Goal: Information Seeking & Learning: Learn about a topic

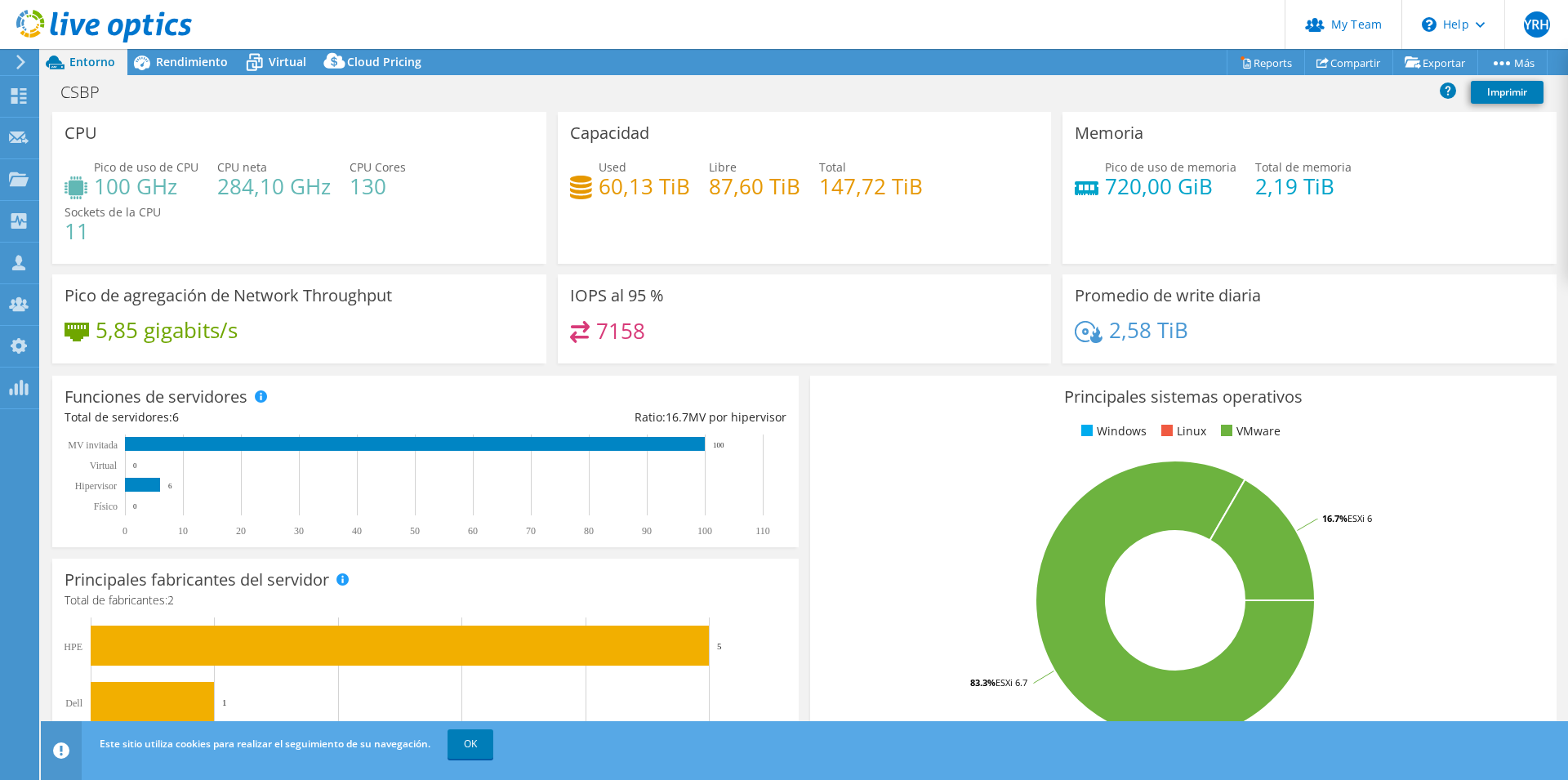
select select "USD"
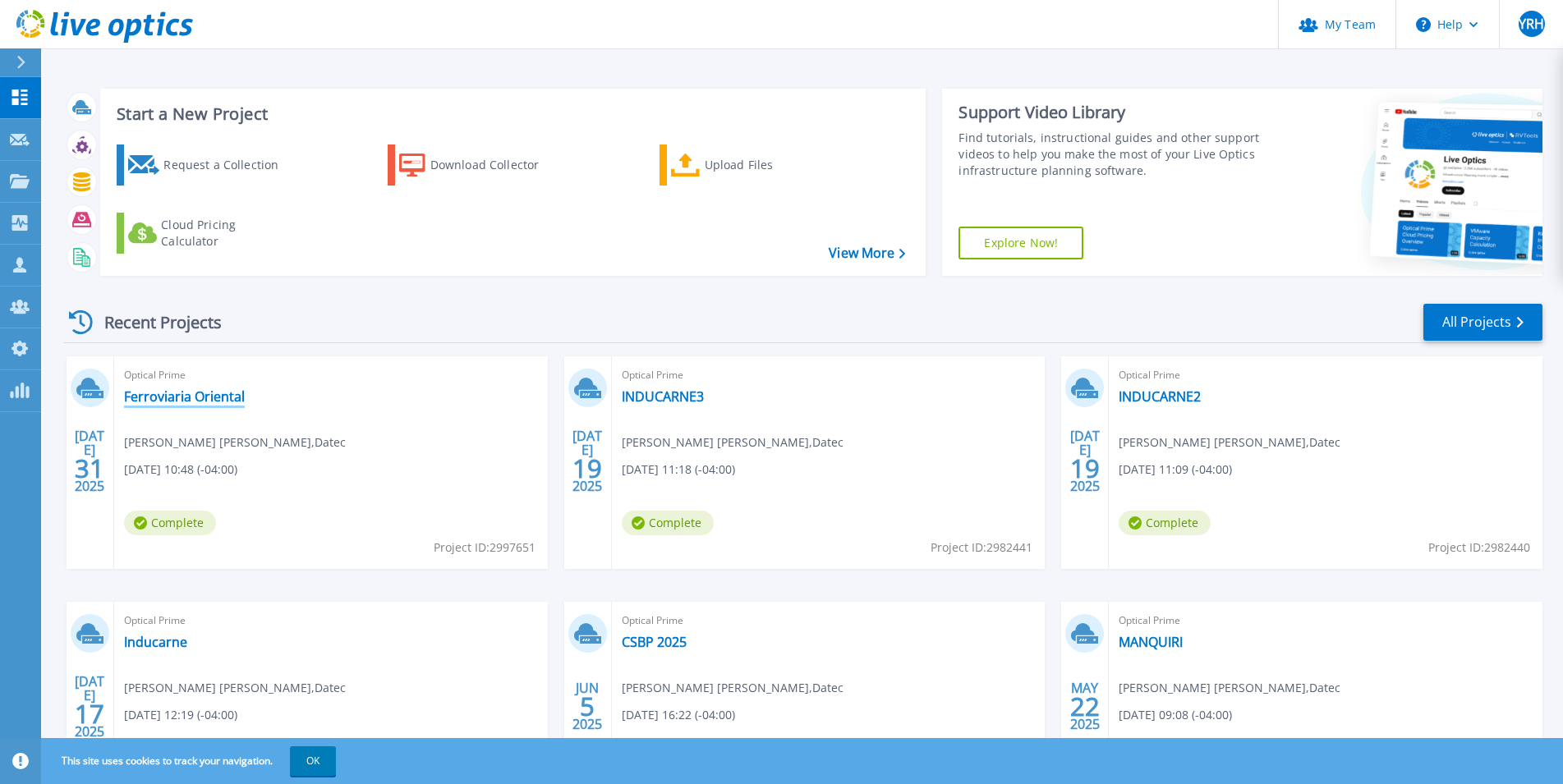
click at [195, 393] on link "Ferroviaria Oriental" at bounding box center [184, 396] width 121 height 16
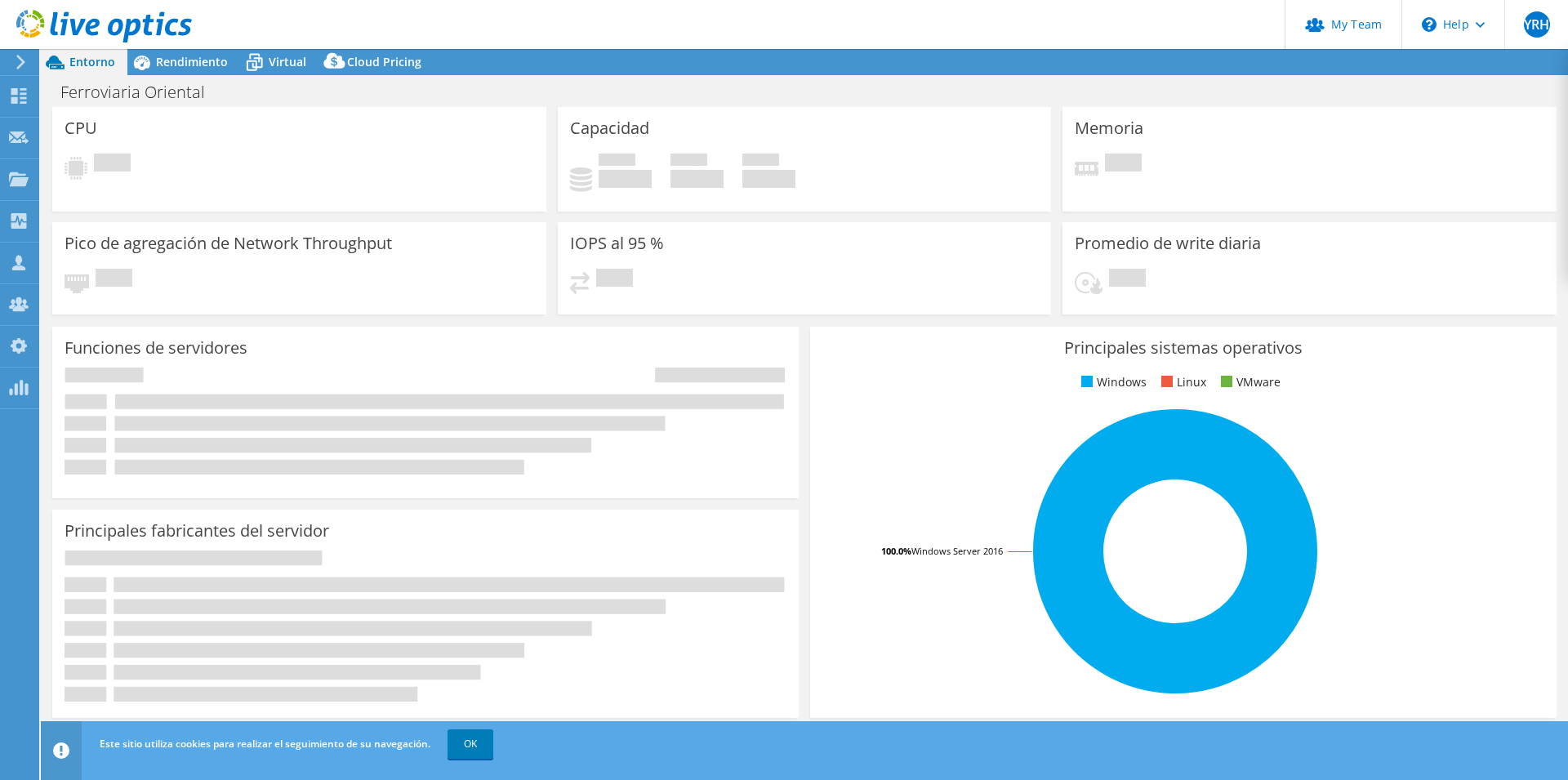
select select "USD"
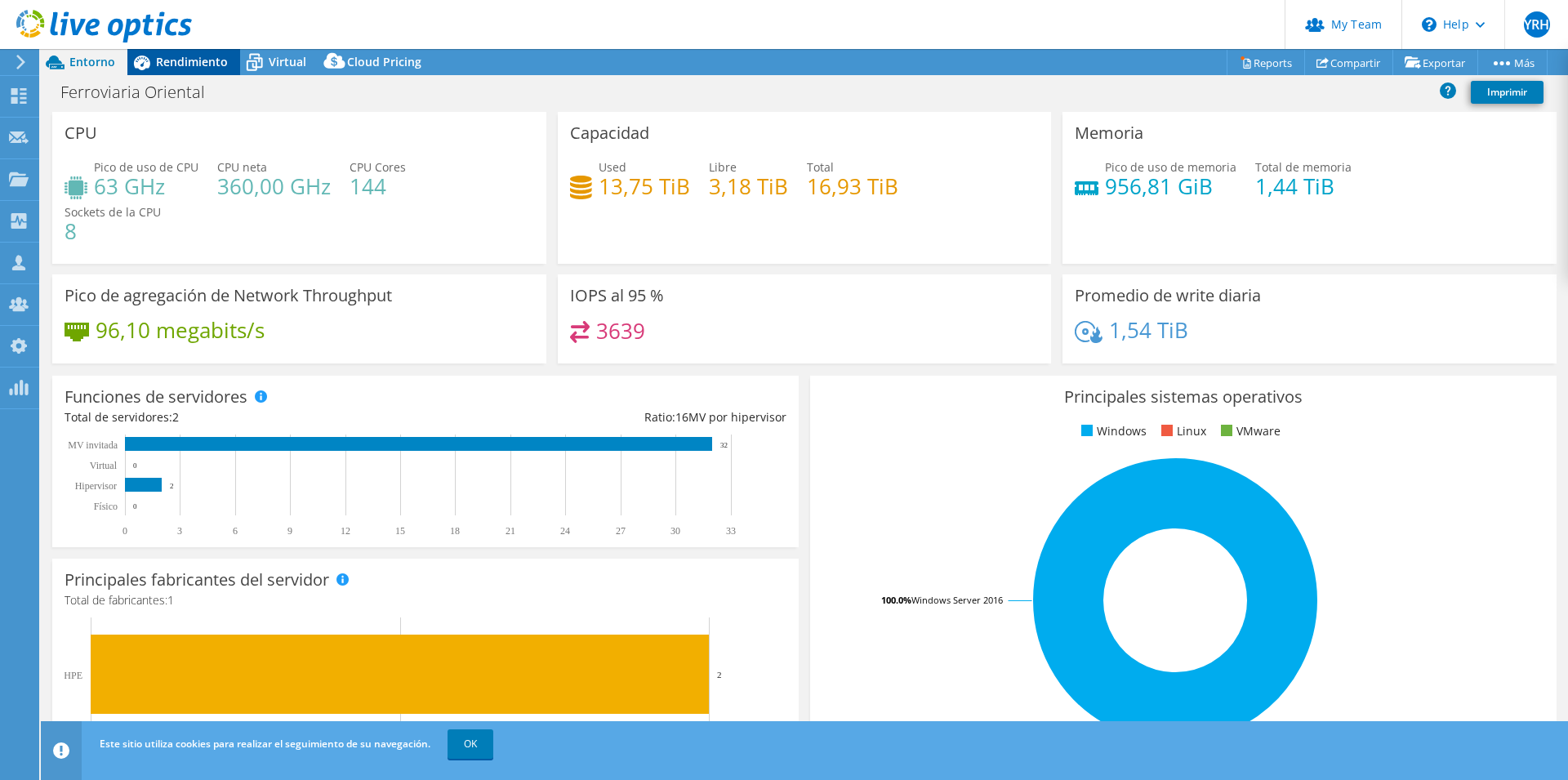
click at [184, 59] on span "Rendimiento" at bounding box center [192, 61] width 72 height 16
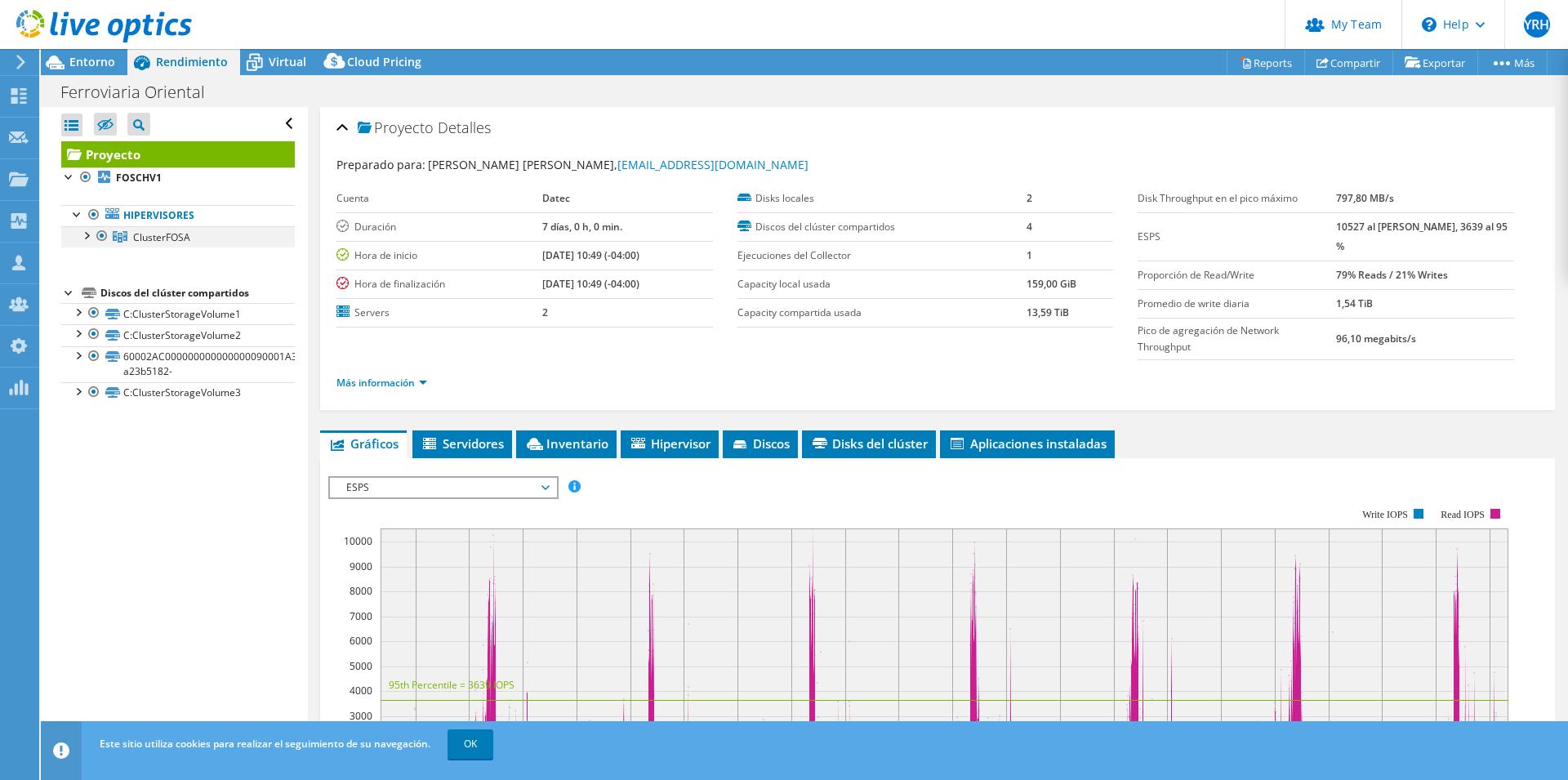
click at [83, 236] on div at bounding box center [86, 234] width 16 height 16
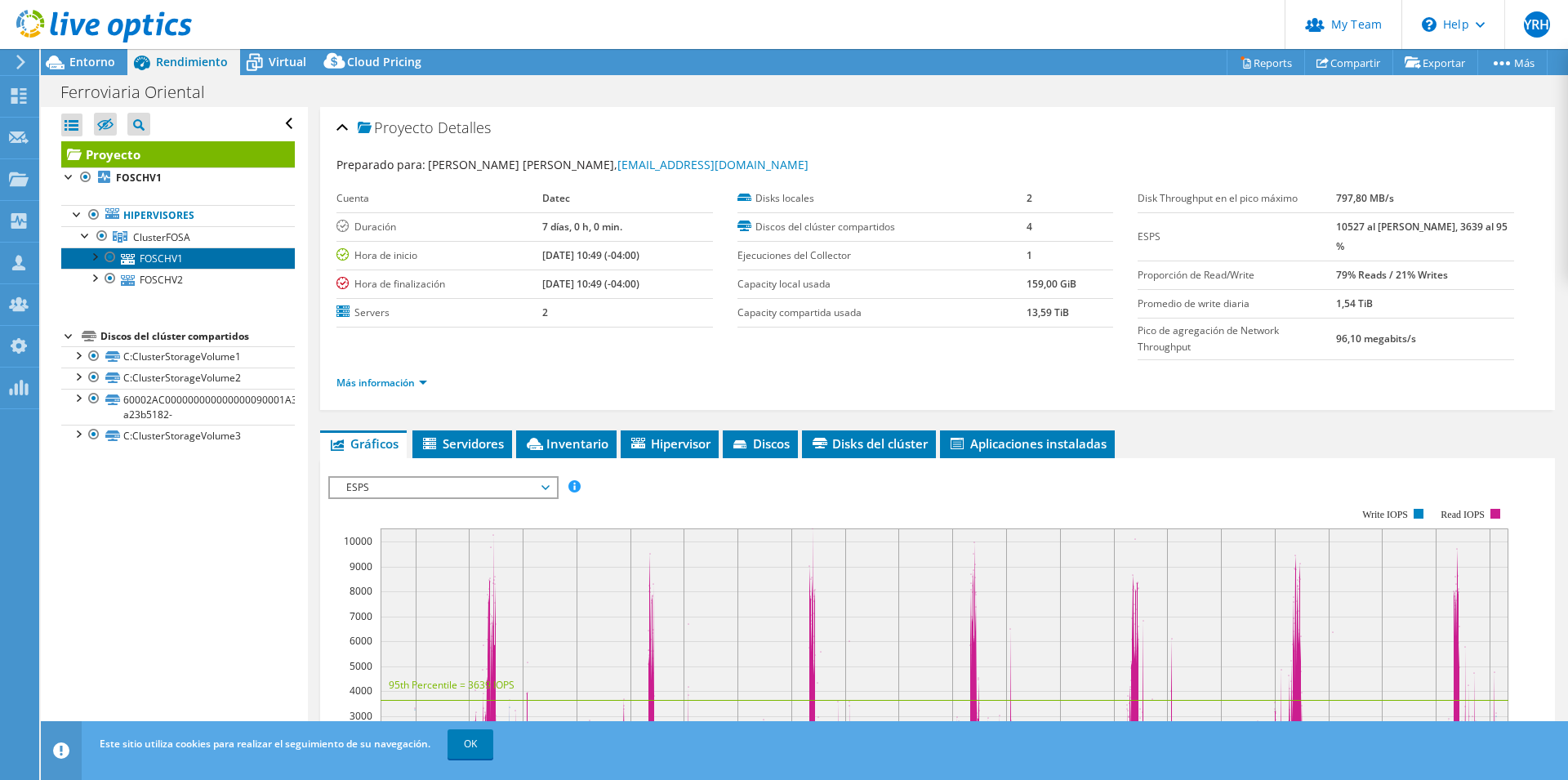
click at [174, 264] on link "FOSCHV1" at bounding box center [178, 257] width 234 height 21
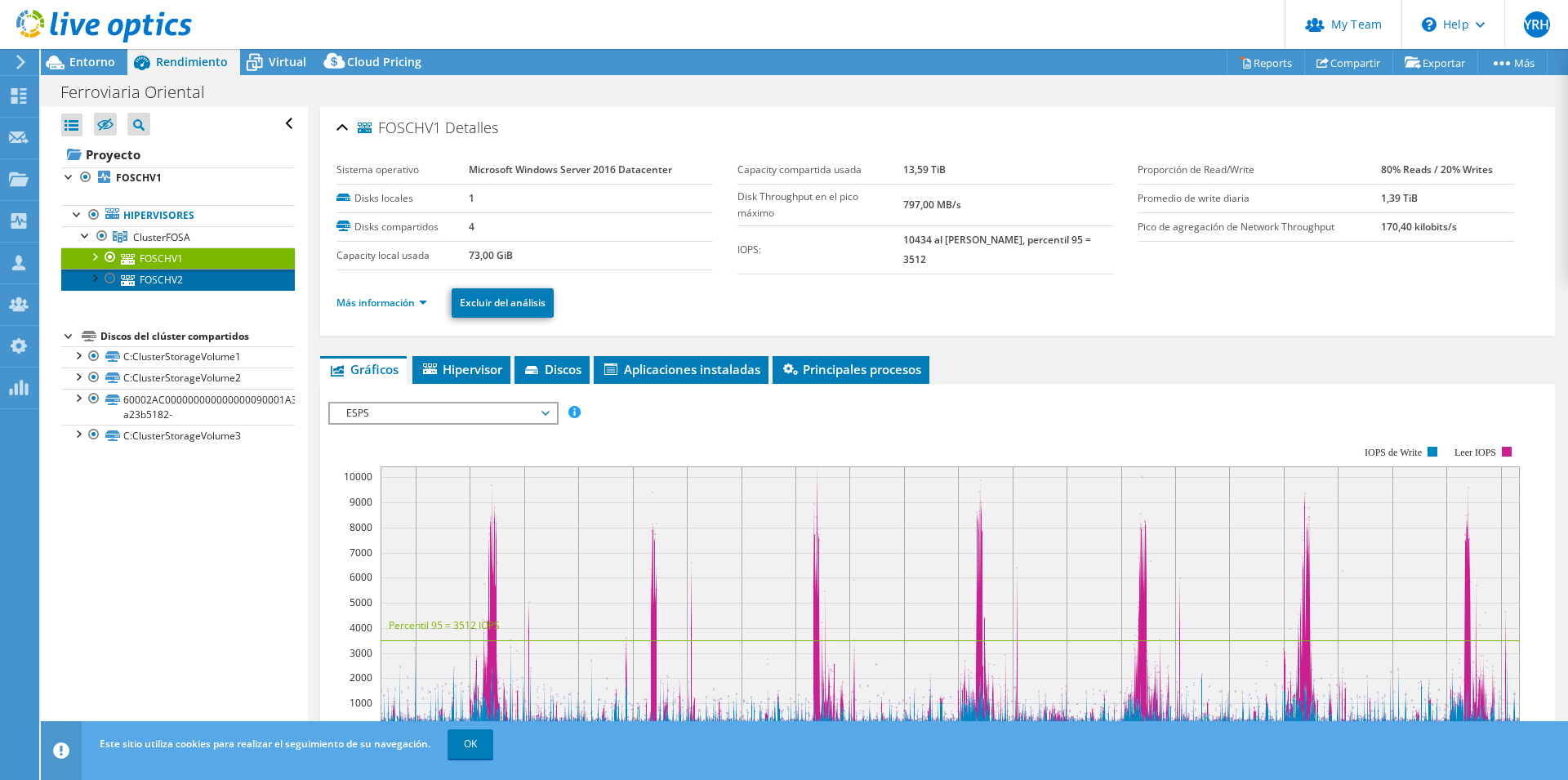
click at [170, 283] on link "FOSCHV2" at bounding box center [178, 278] width 234 height 21
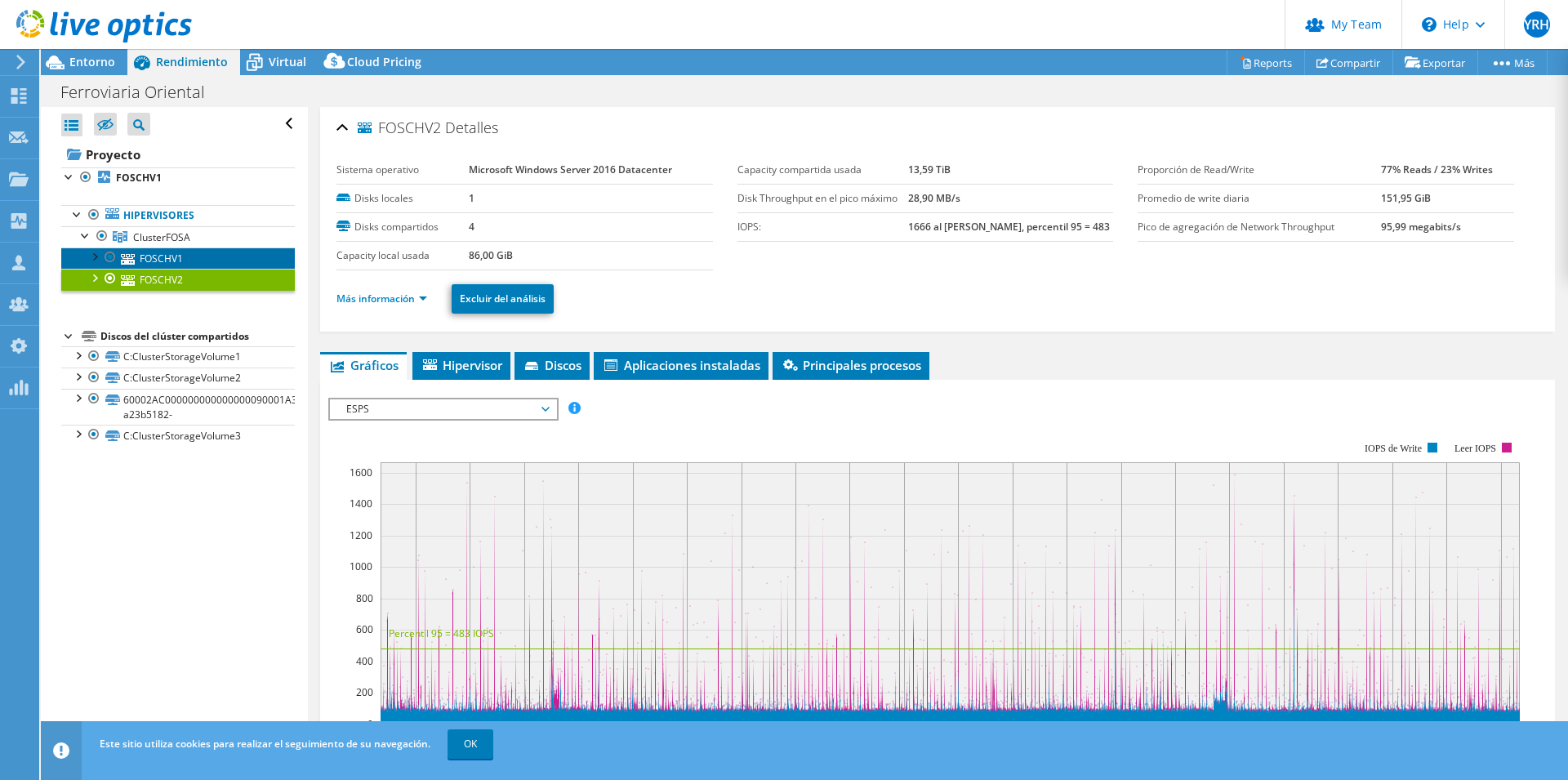
click at [178, 255] on link "FOSCHV1" at bounding box center [178, 257] width 234 height 21
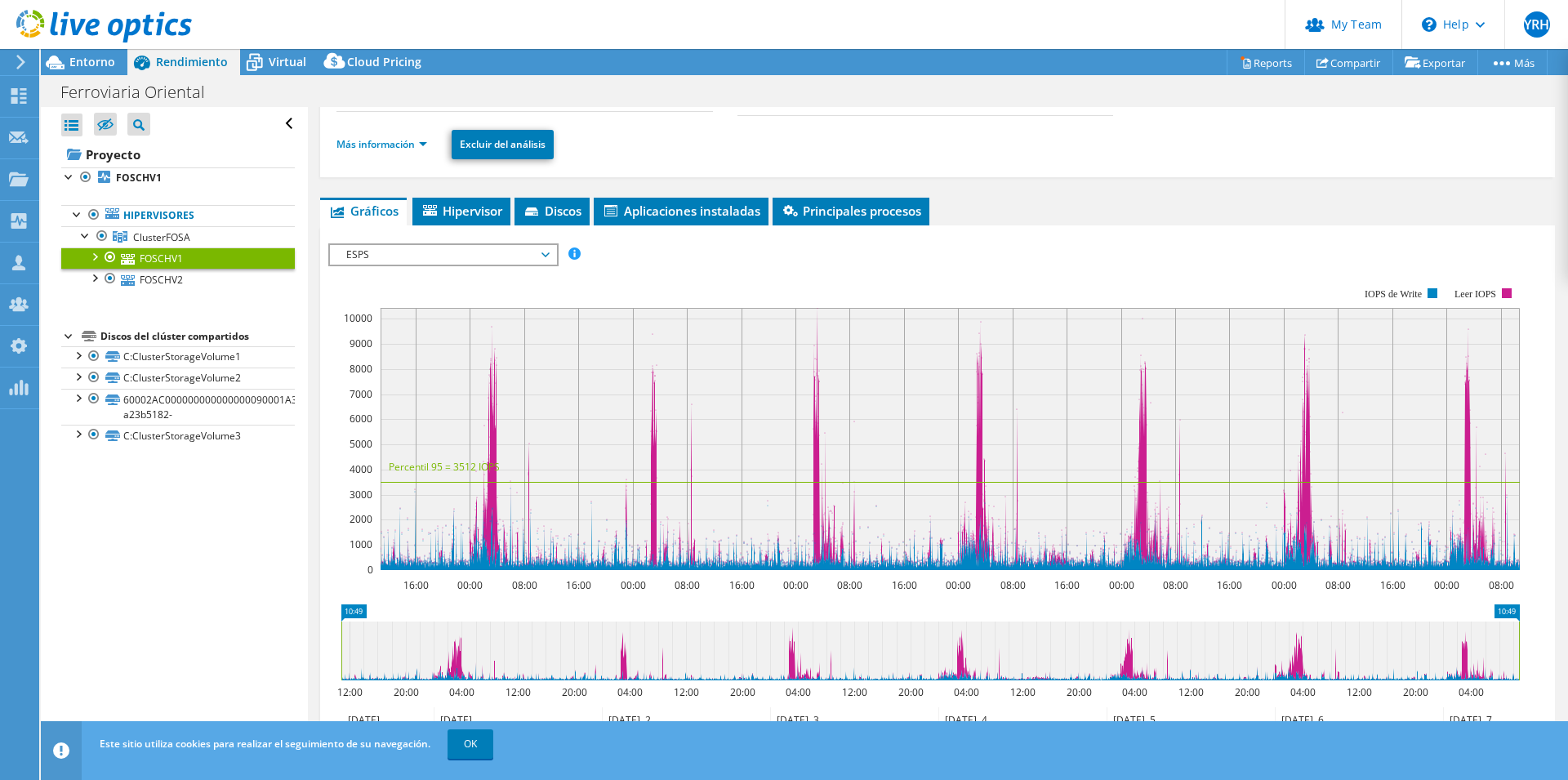
scroll to position [167, 0]
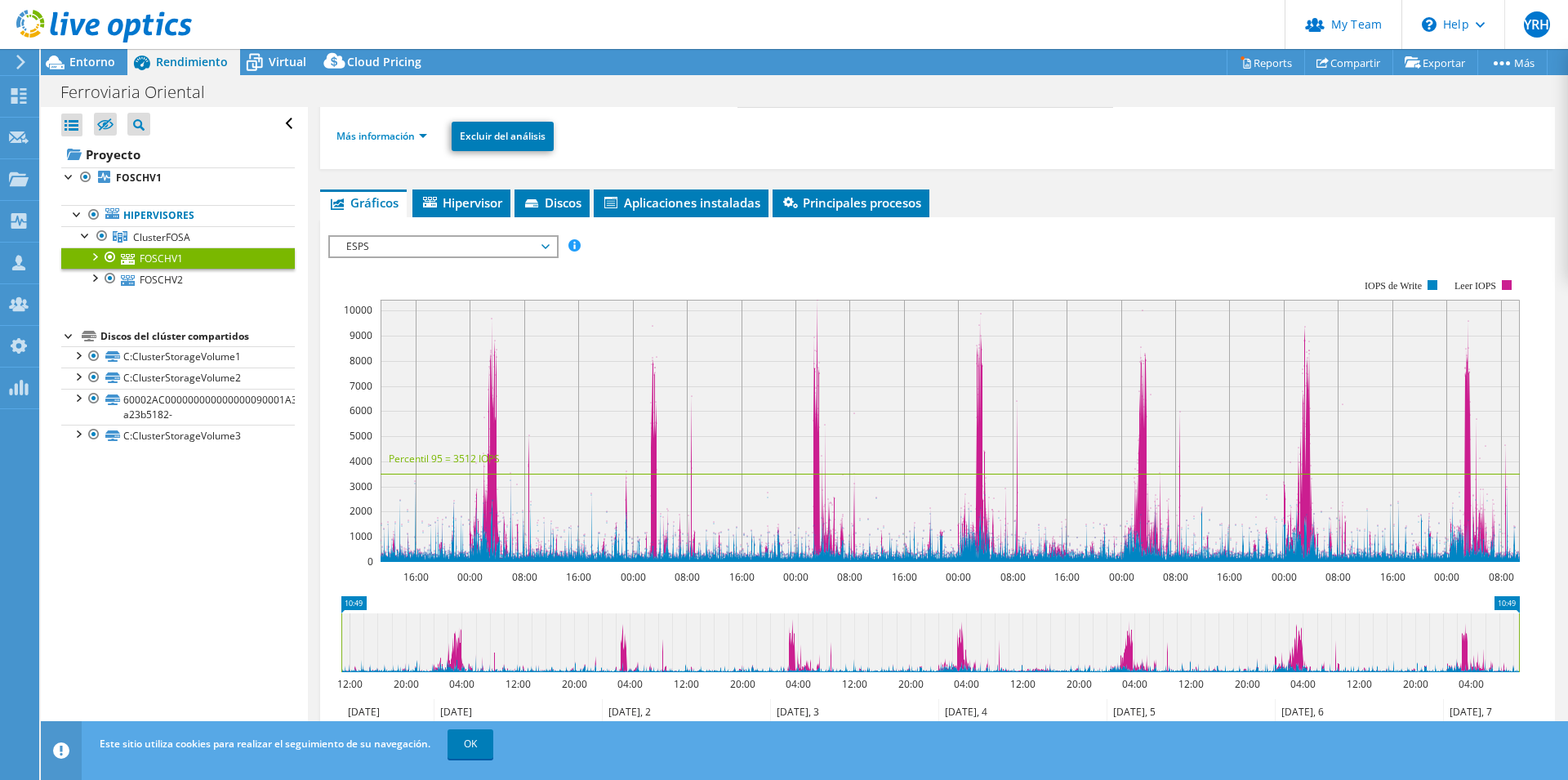
click at [545, 241] on span "ESPS" at bounding box center [443, 246] width 210 height 19
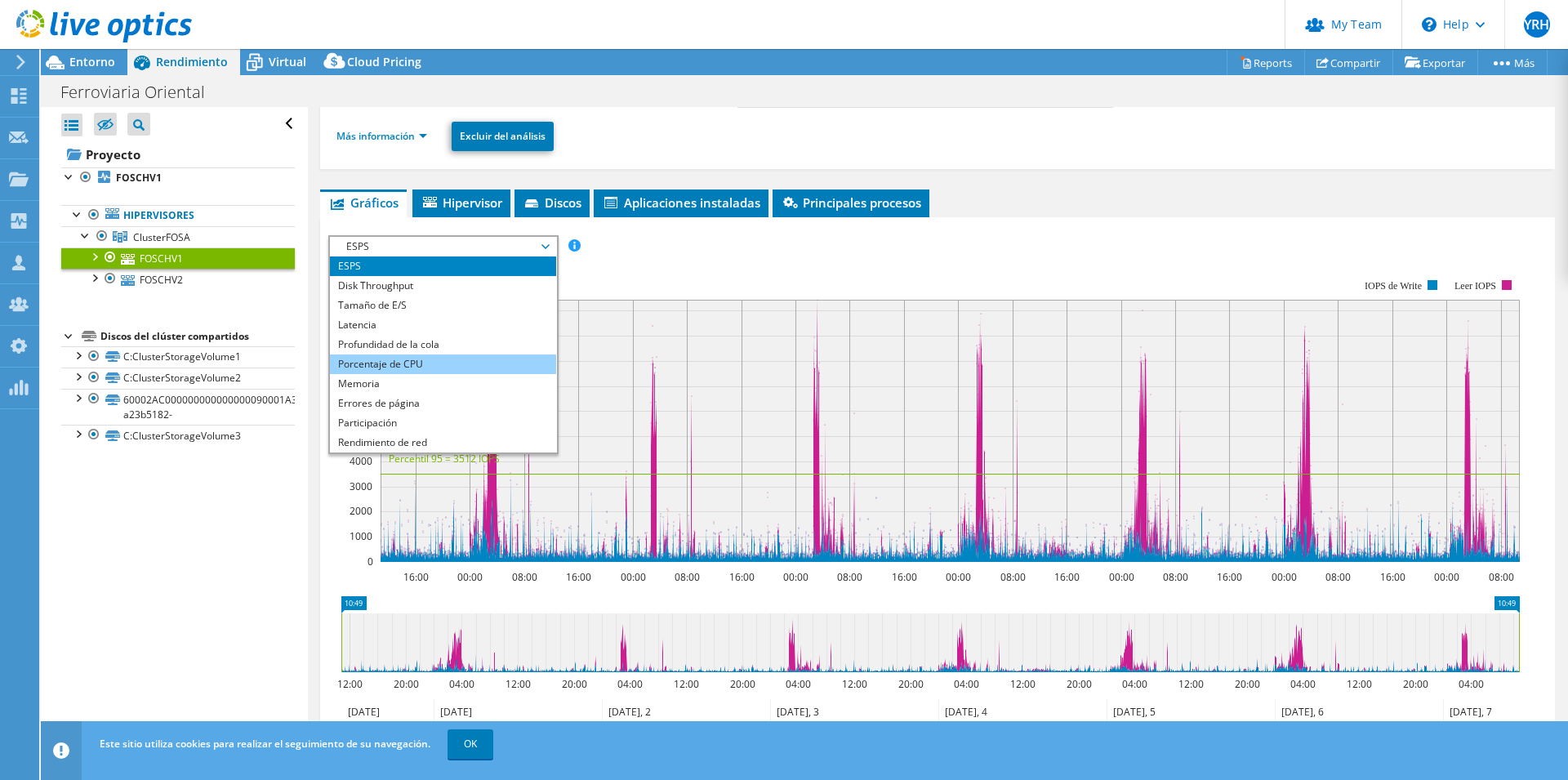
click at [418, 360] on li "Porcentaje de CPU" at bounding box center [444, 364] width 226 height 19
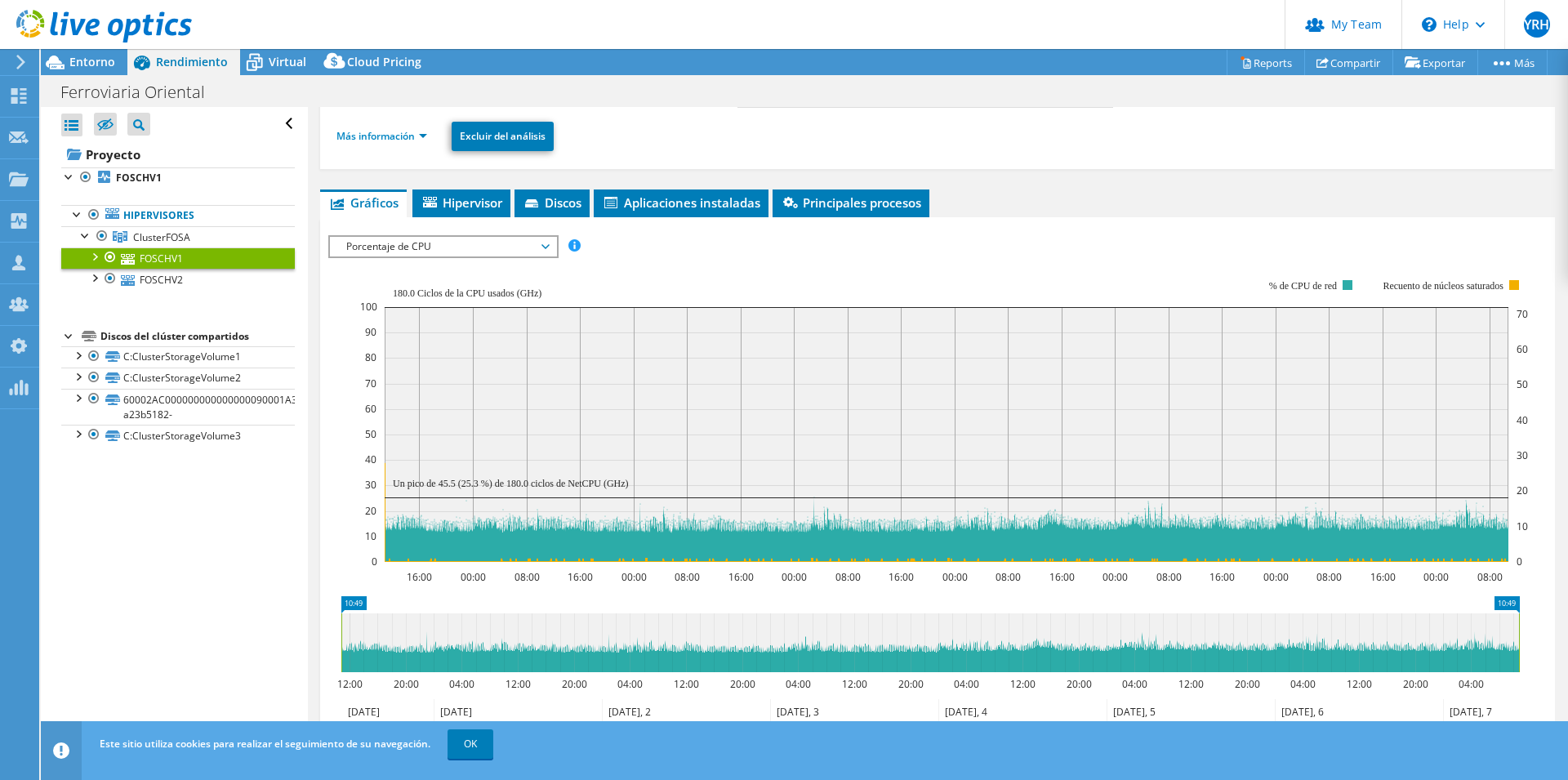
click at [489, 246] on span "Porcentaje de CPU" at bounding box center [443, 246] width 210 height 19
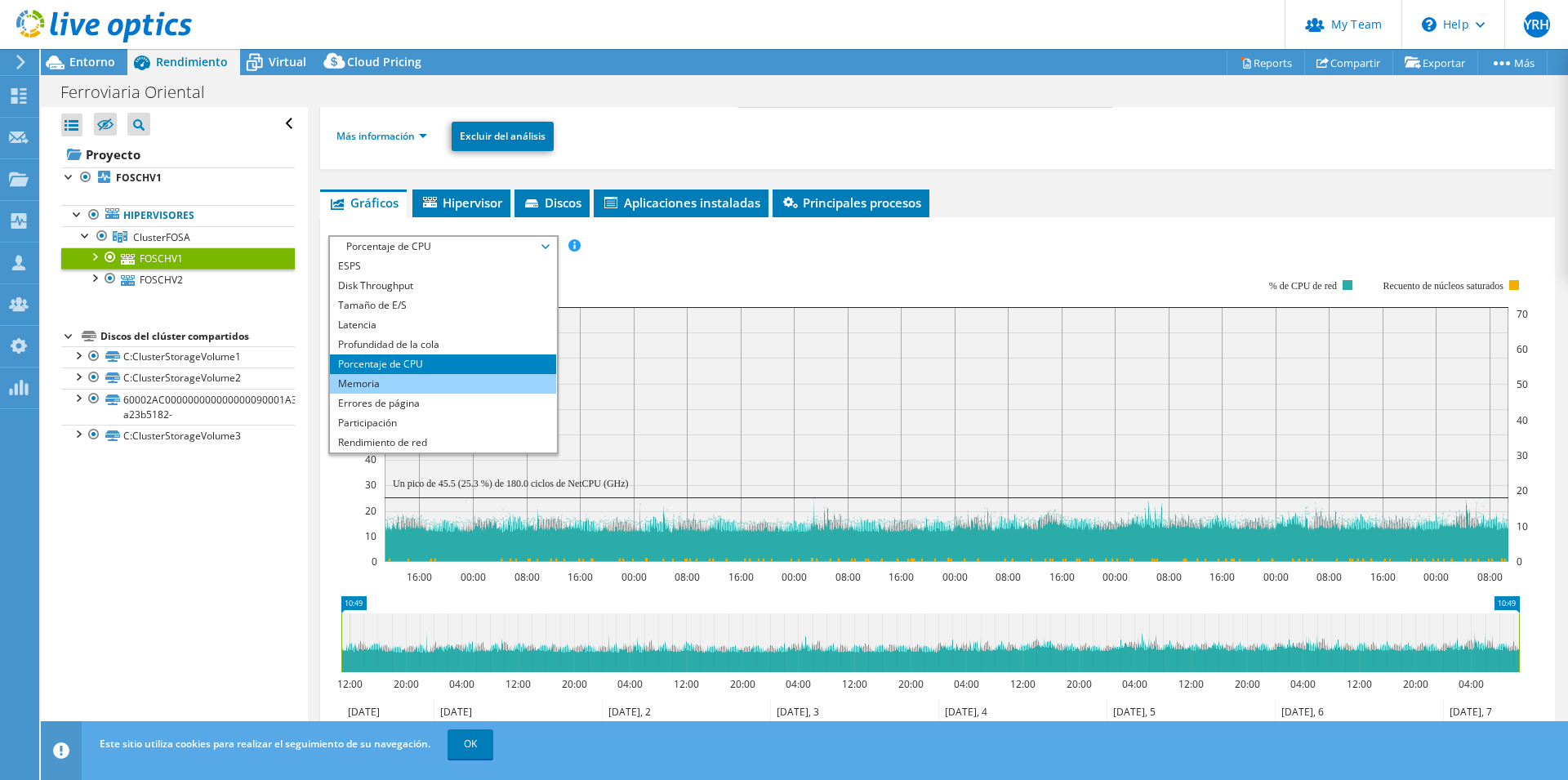
click at [418, 376] on li "Memoria" at bounding box center [444, 383] width 226 height 19
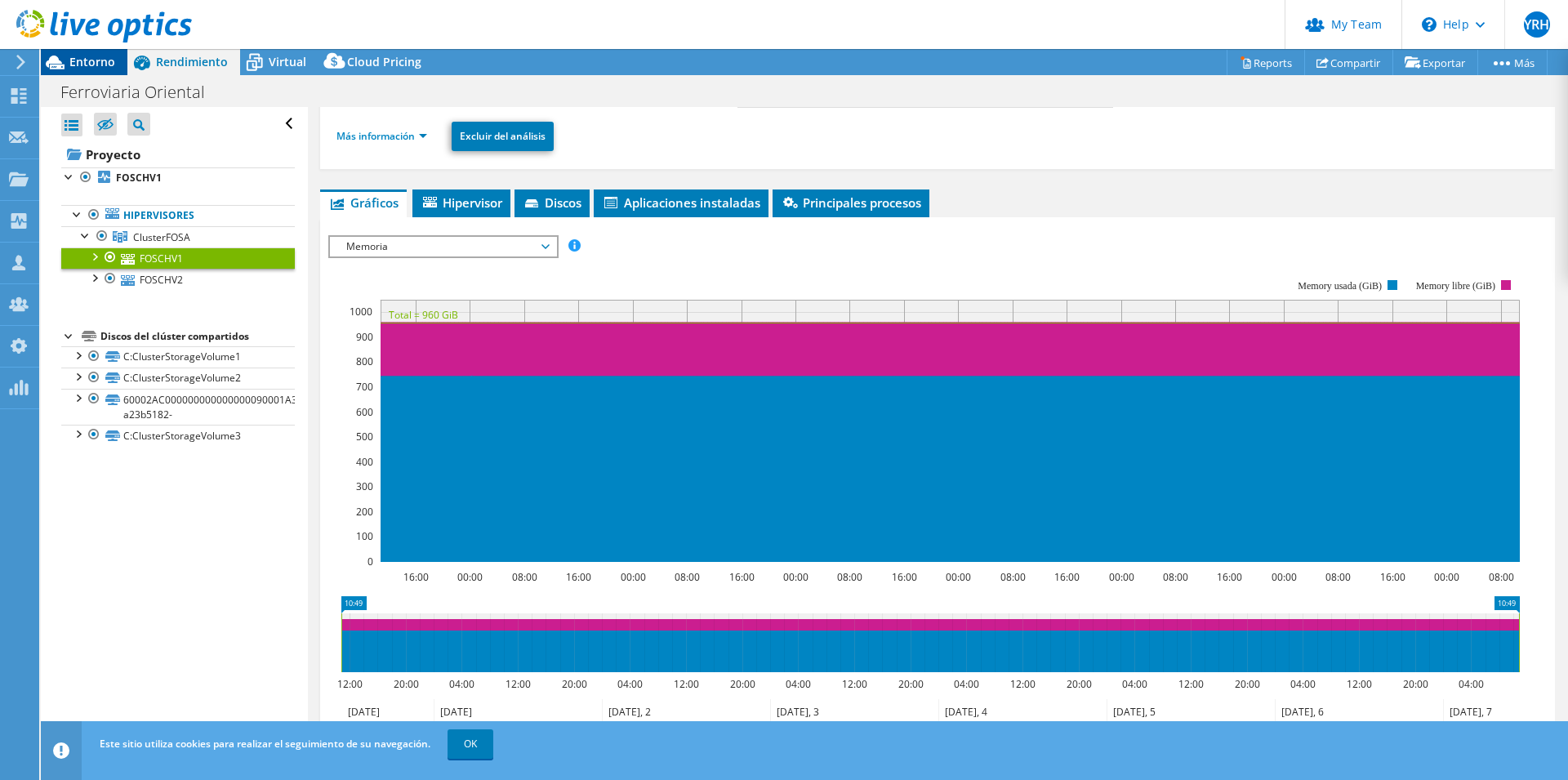
click at [110, 55] on span "Entorno" at bounding box center [92, 61] width 46 height 16
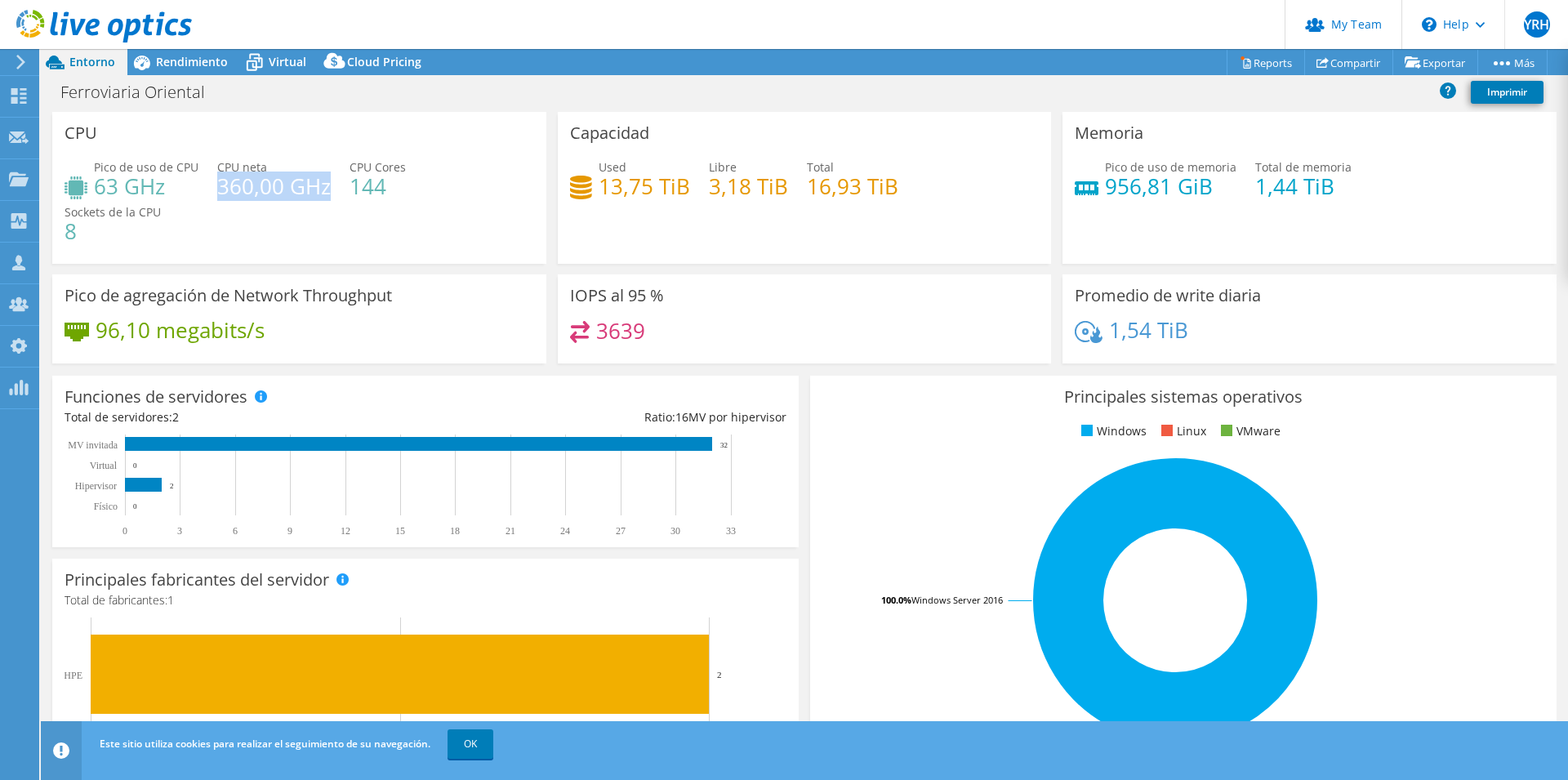
drag, startPoint x: 215, startPoint y: 187, endPoint x: 325, endPoint y: 185, distance: 110.0
click at [325, 185] on h4 "360,00 GHz" at bounding box center [273, 185] width 113 height 18
drag, startPoint x: 350, startPoint y: 190, endPoint x: 403, endPoint y: 189, distance: 53.0
click at [403, 189] on div "Pico de uso de CPU 63 GHz CPU neta 360,00 GHz CPU Cores 144 Sockets de la CPU 8" at bounding box center [299, 207] width 470 height 98
click at [726, 189] on h4 "3,18 TiB" at bounding box center [748, 185] width 79 height 18
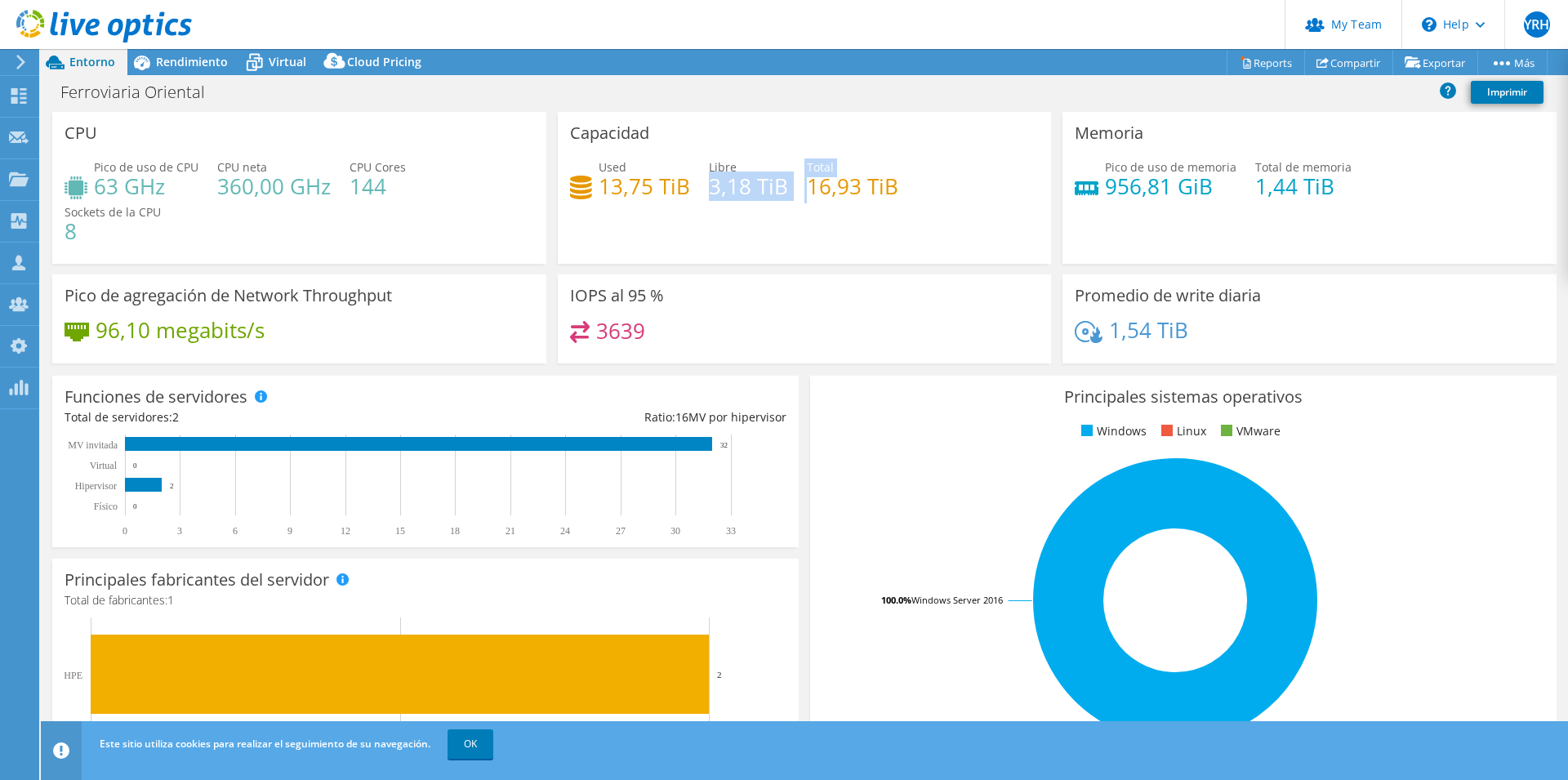
drag, startPoint x: 698, startPoint y: 188, endPoint x: 796, endPoint y: 185, distance: 98.0
click at [796, 185] on div "Used 13,75 TiB Libre 3,18 TiB Total 16,93 TiB" at bounding box center [805, 185] width 470 height 53
click at [744, 181] on h4 "3,18 TiB" at bounding box center [748, 185] width 79 height 18
drag, startPoint x: 1098, startPoint y: 193, endPoint x: 1195, endPoint y: 191, distance: 97.0
click at [1195, 191] on h4 "956,81 GiB" at bounding box center [1171, 185] width 132 height 18
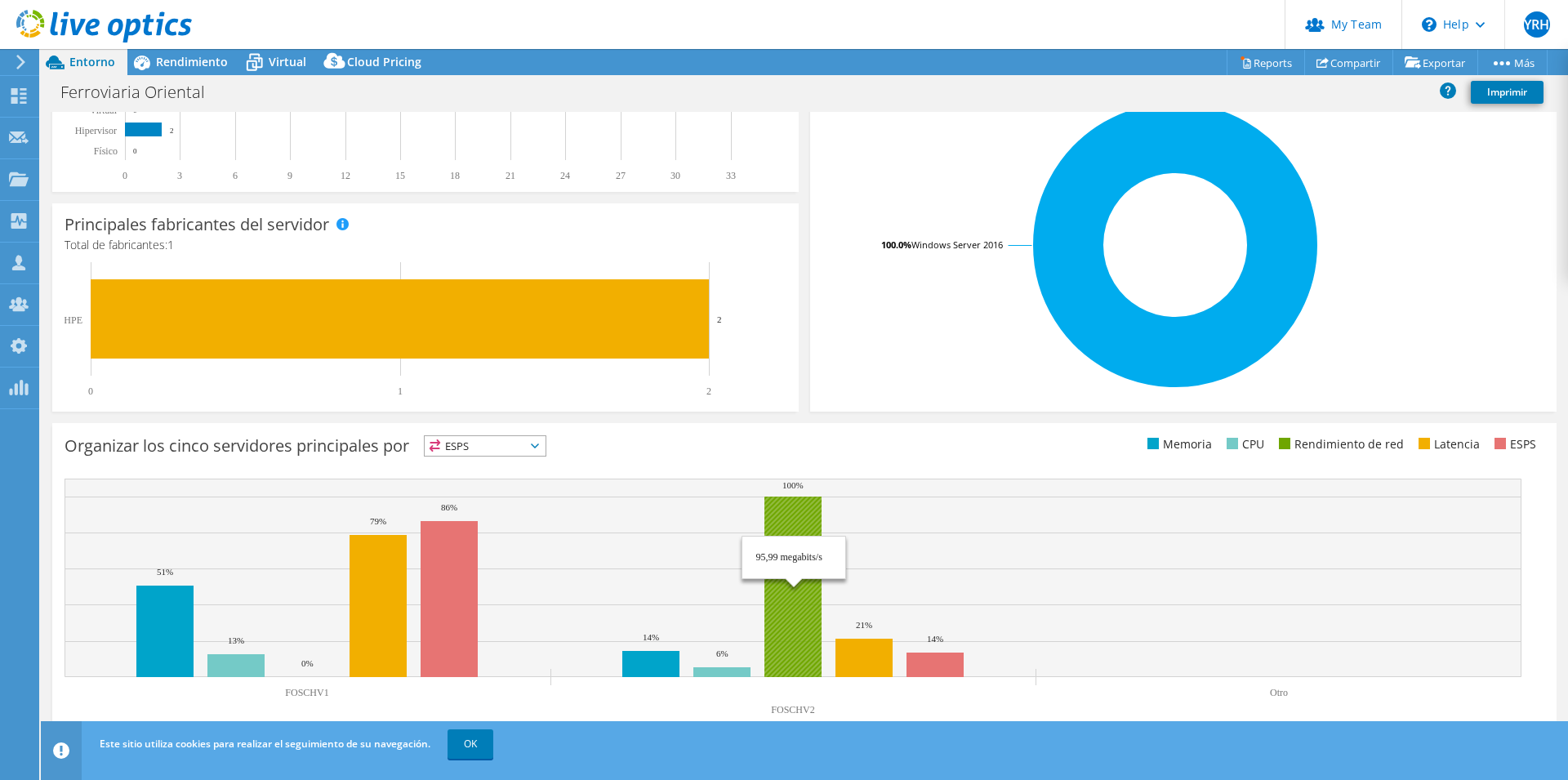
scroll to position [0, 0]
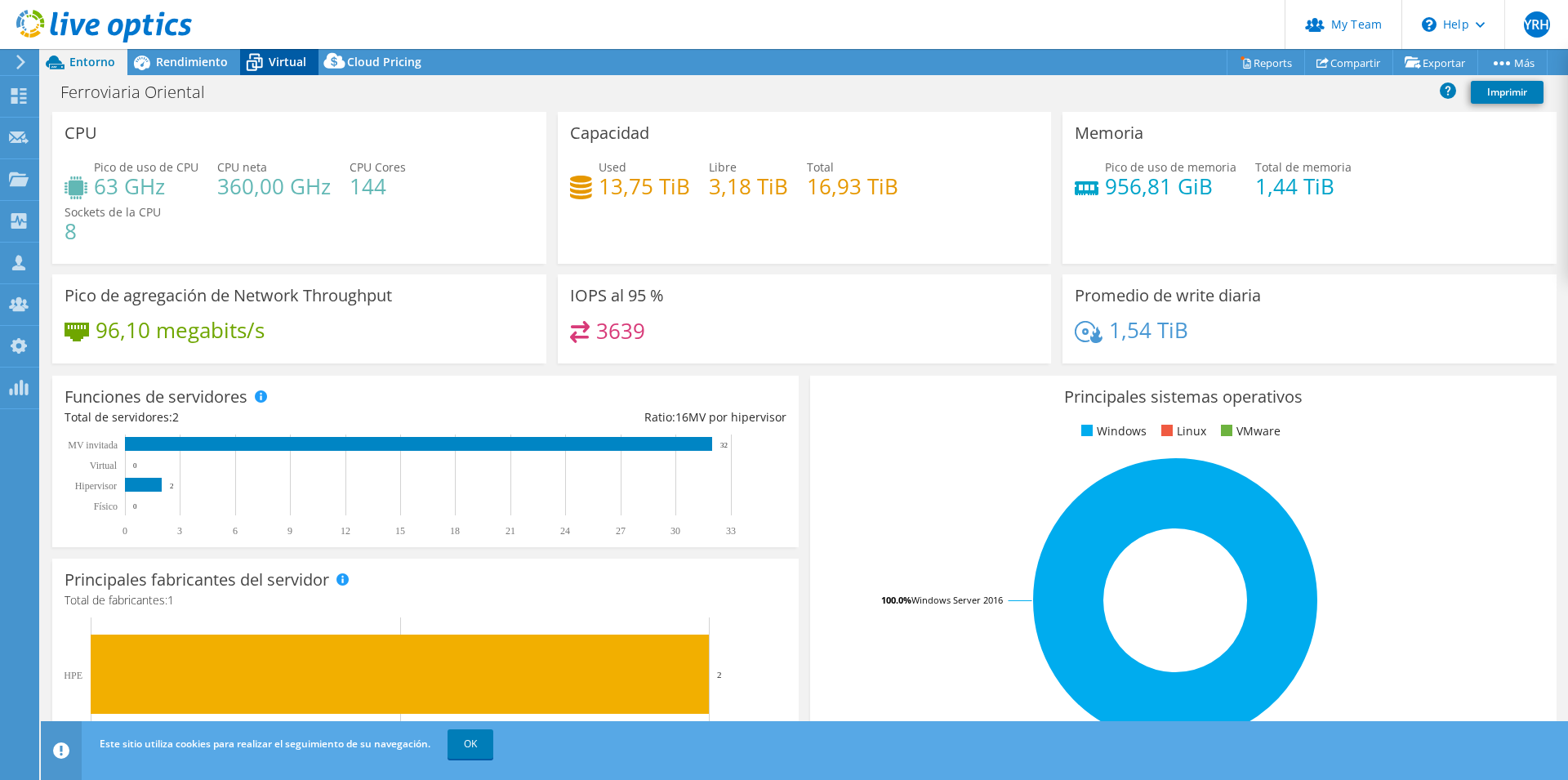
click at [278, 59] on span "Virtual" at bounding box center [287, 61] width 38 height 16
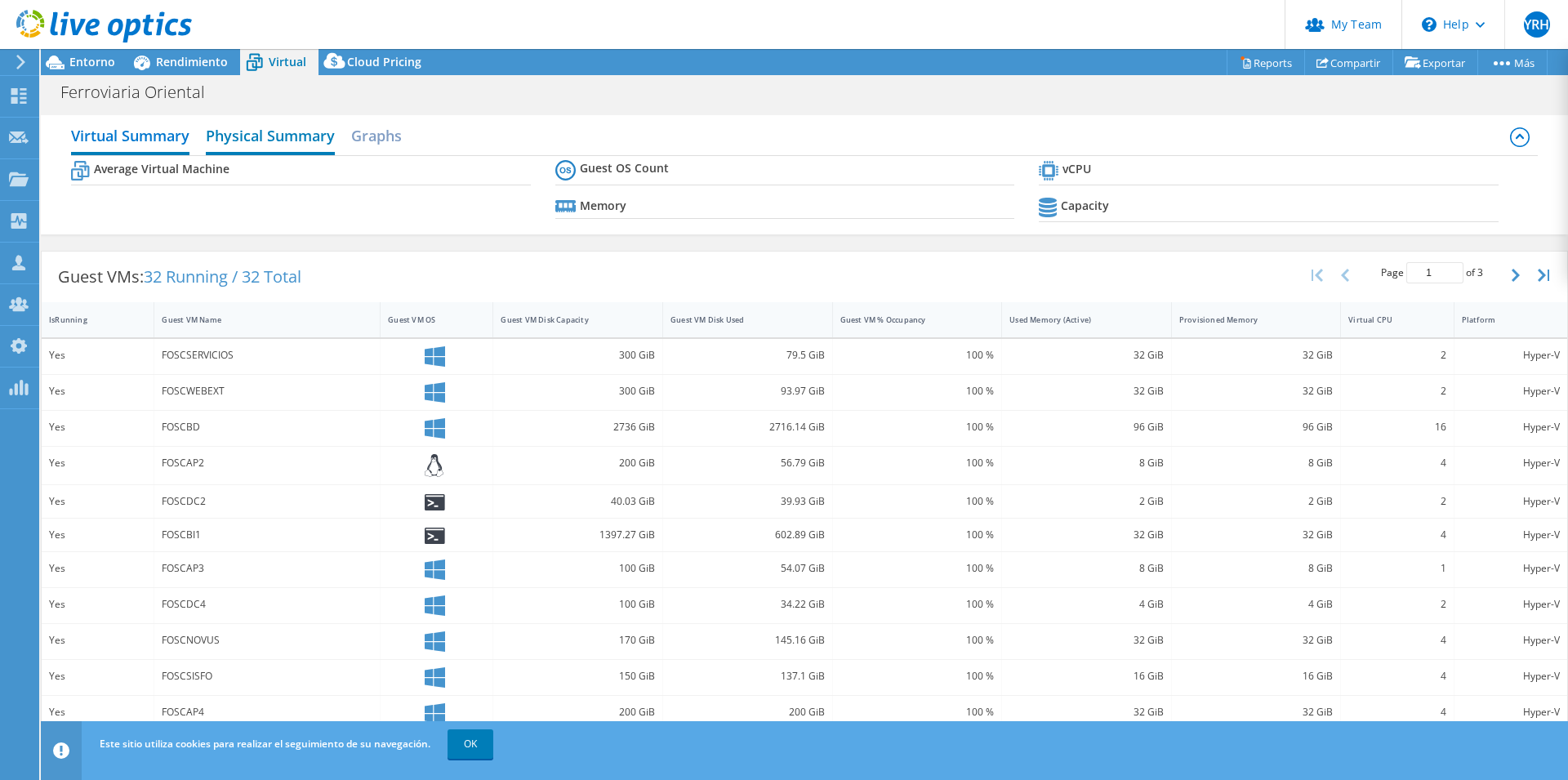
click at [283, 142] on h2 "Physical Summary" at bounding box center [270, 137] width 129 height 36
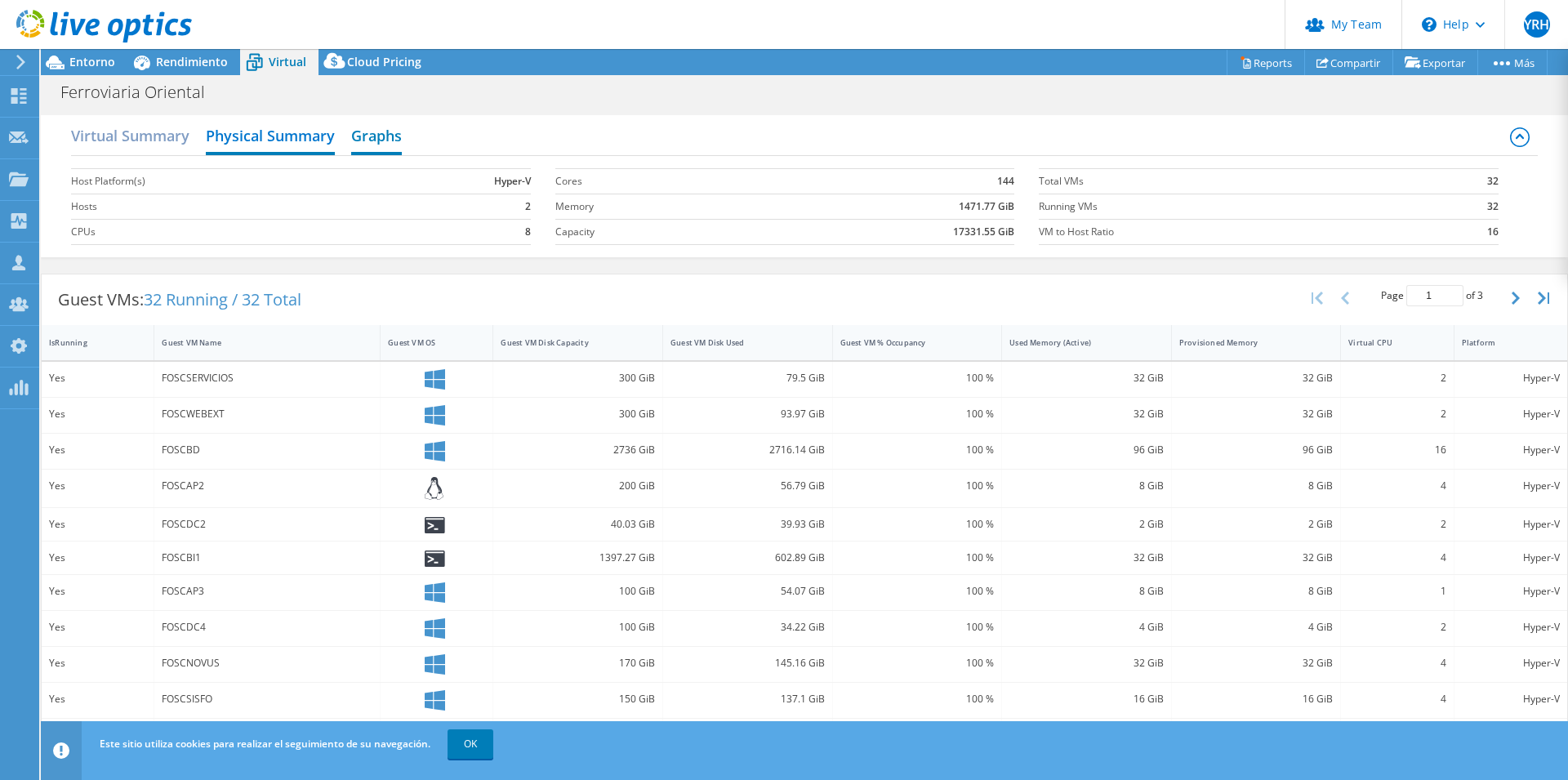
click at [395, 144] on h2 "Graphs" at bounding box center [376, 137] width 50 height 36
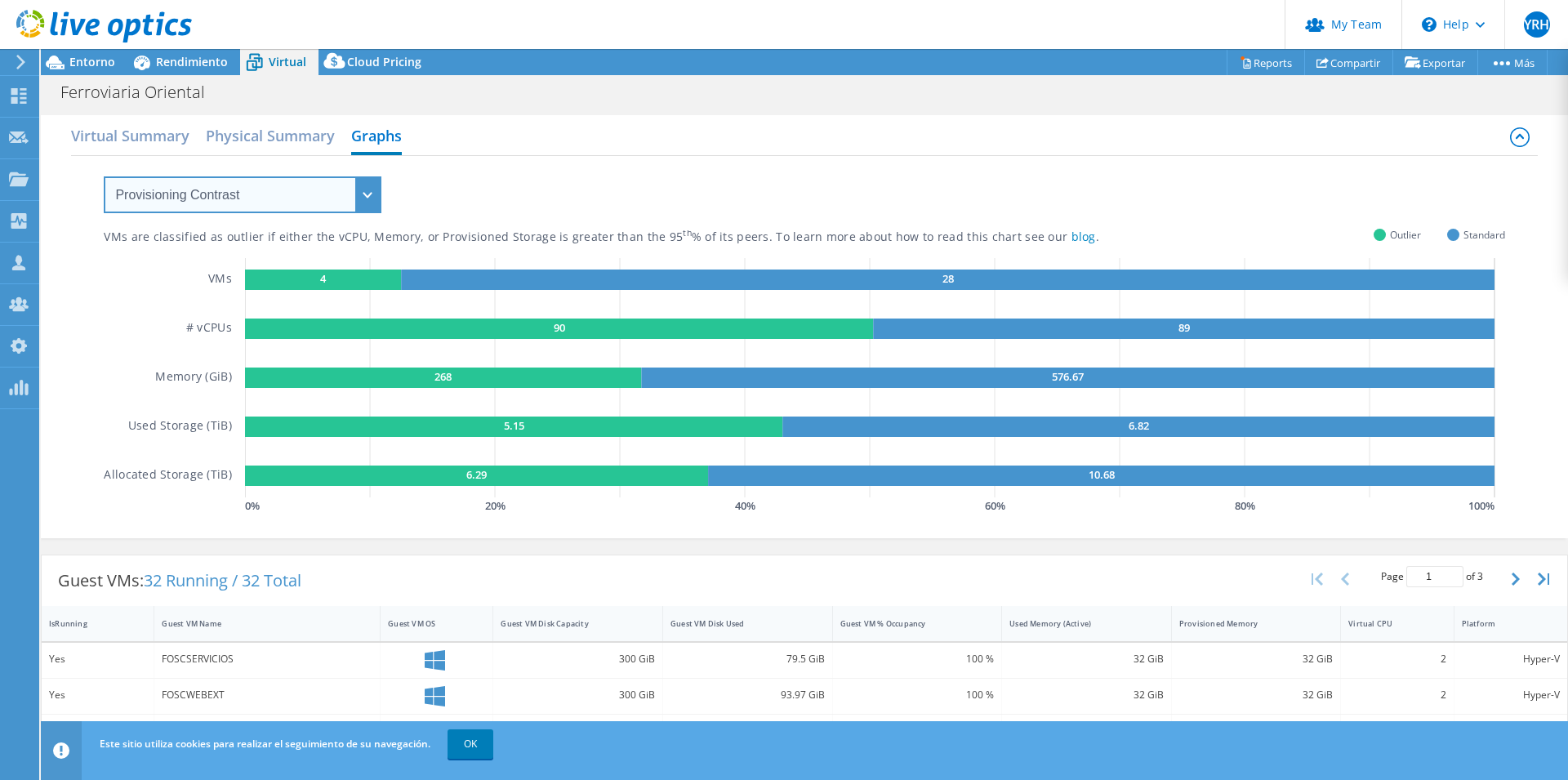
click option "Provisioning Contrast" at bounding box center [0, 0] width 0 height 0
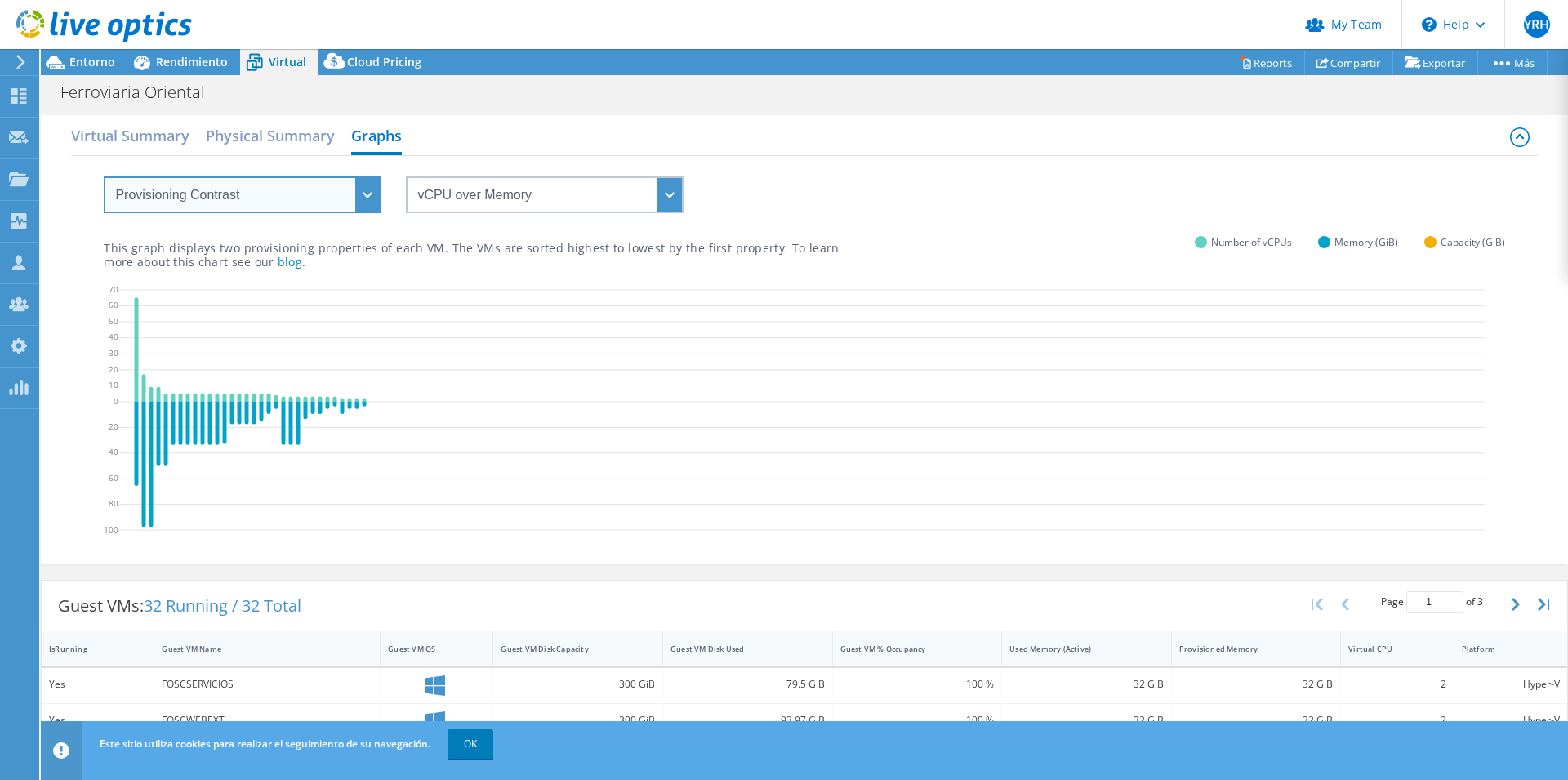
click at [104, 176] on select "VM Resource Distribution Provisioning Contrast Over Provisioning" at bounding box center [242, 195] width 278 height 37
select select "Over Provisioning"
click option "Over Provisioning" at bounding box center [0, 0] width 0 height 0
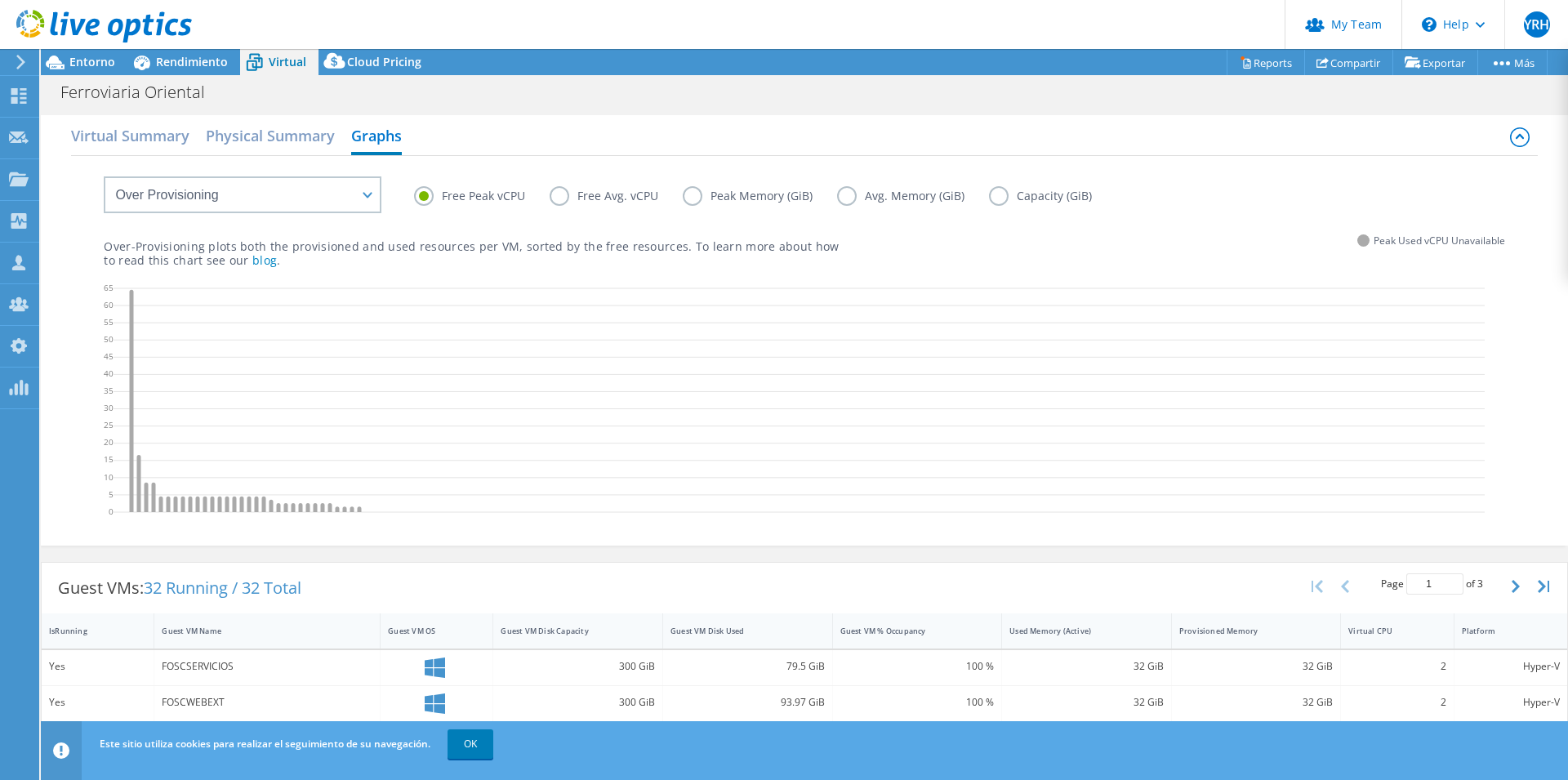
click at [591, 200] on label "Free Avg. vCPU" at bounding box center [616, 195] width 133 height 19
click at [0, 0] on input "Free Avg. vCPU" at bounding box center [0, 0] width 0 height 0
click at [457, 196] on label "Free Peak vCPU" at bounding box center [482, 195] width 136 height 19
click at [0, 0] on input "Free Peak vCPU" at bounding box center [0, 0] width 0 height 0
click at [600, 194] on label "Free Avg. vCPU" at bounding box center [616, 195] width 133 height 19
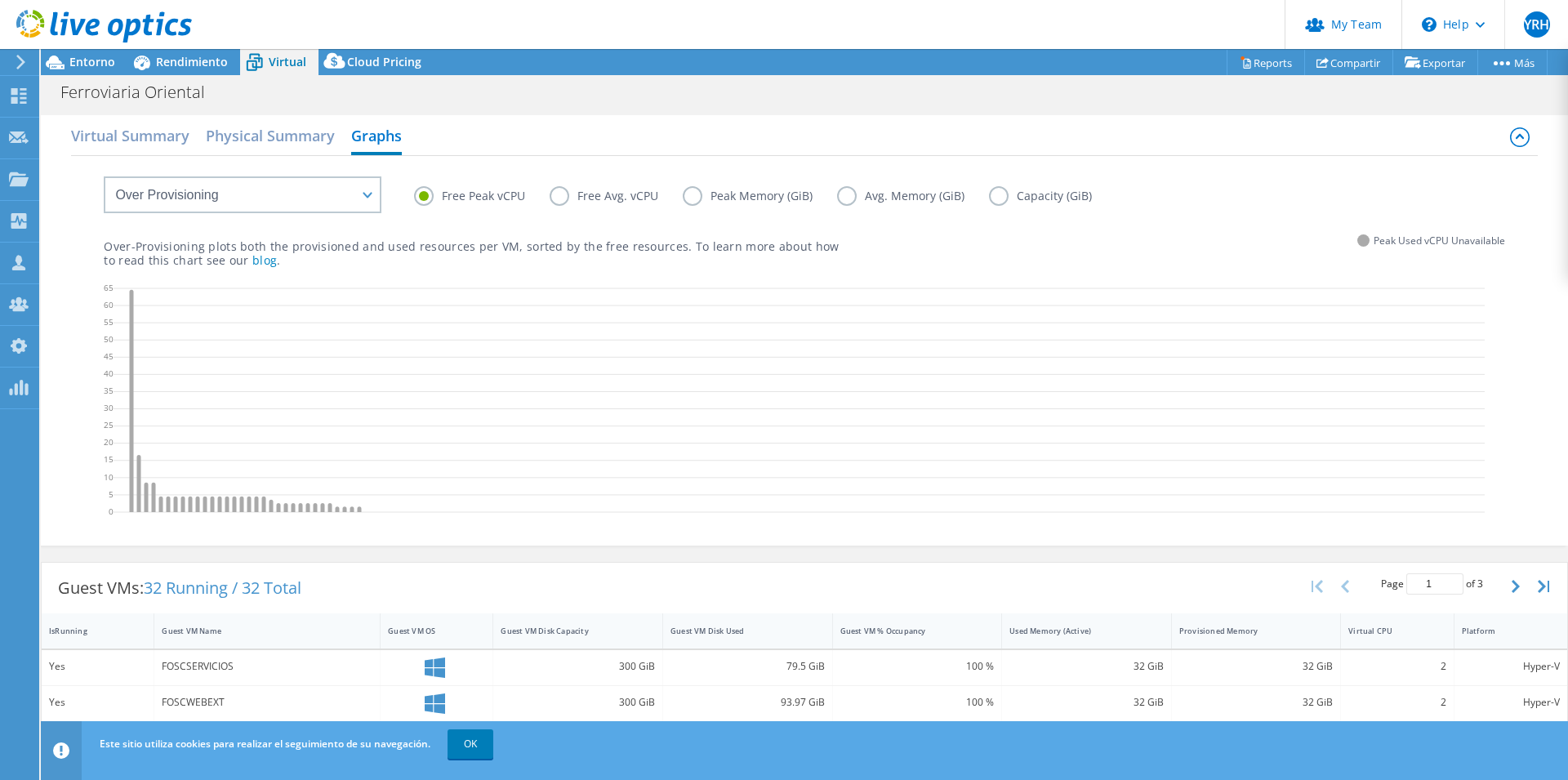
click at [0, 0] on input "Free Avg. vCPU" at bounding box center [0, 0] width 0 height 0
click at [768, 195] on label "Peak Memory (GiB)" at bounding box center [760, 195] width 154 height 19
click at [0, 0] on input "Peak Memory (GiB)" at bounding box center [0, 0] width 0 height 0
click at [866, 195] on label "Avg. Memory (GiB)" at bounding box center [912, 195] width 152 height 19
click at [0, 0] on input "Avg. Memory (GiB)" at bounding box center [0, 0] width 0 height 0
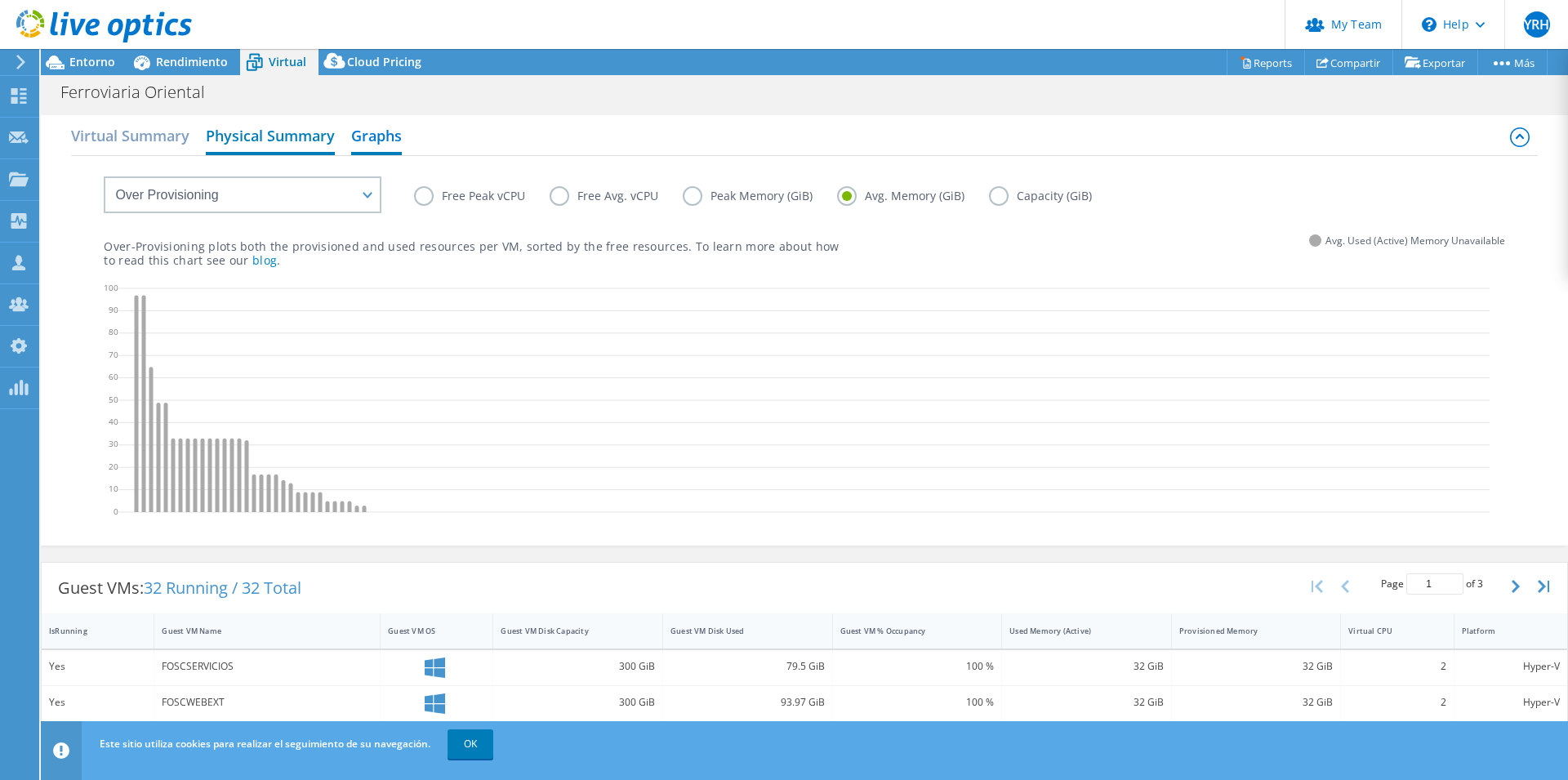
click at [226, 142] on h2 "Physical Summary" at bounding box center [270, 137] width 129 height 36
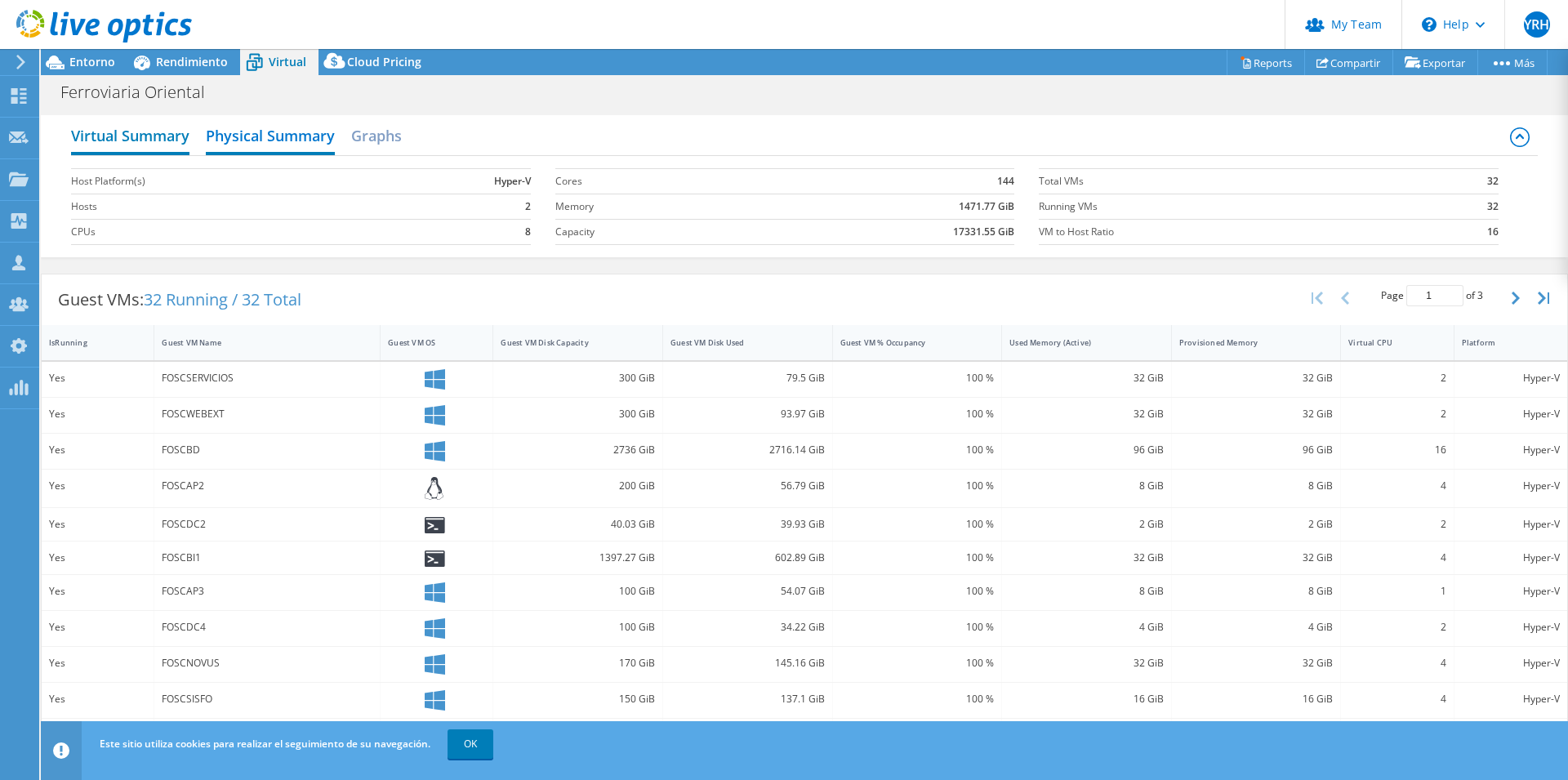
click at [142, 141] on h2 "Virtual Summary" at bounding box center [130, 137] width 118 height 36
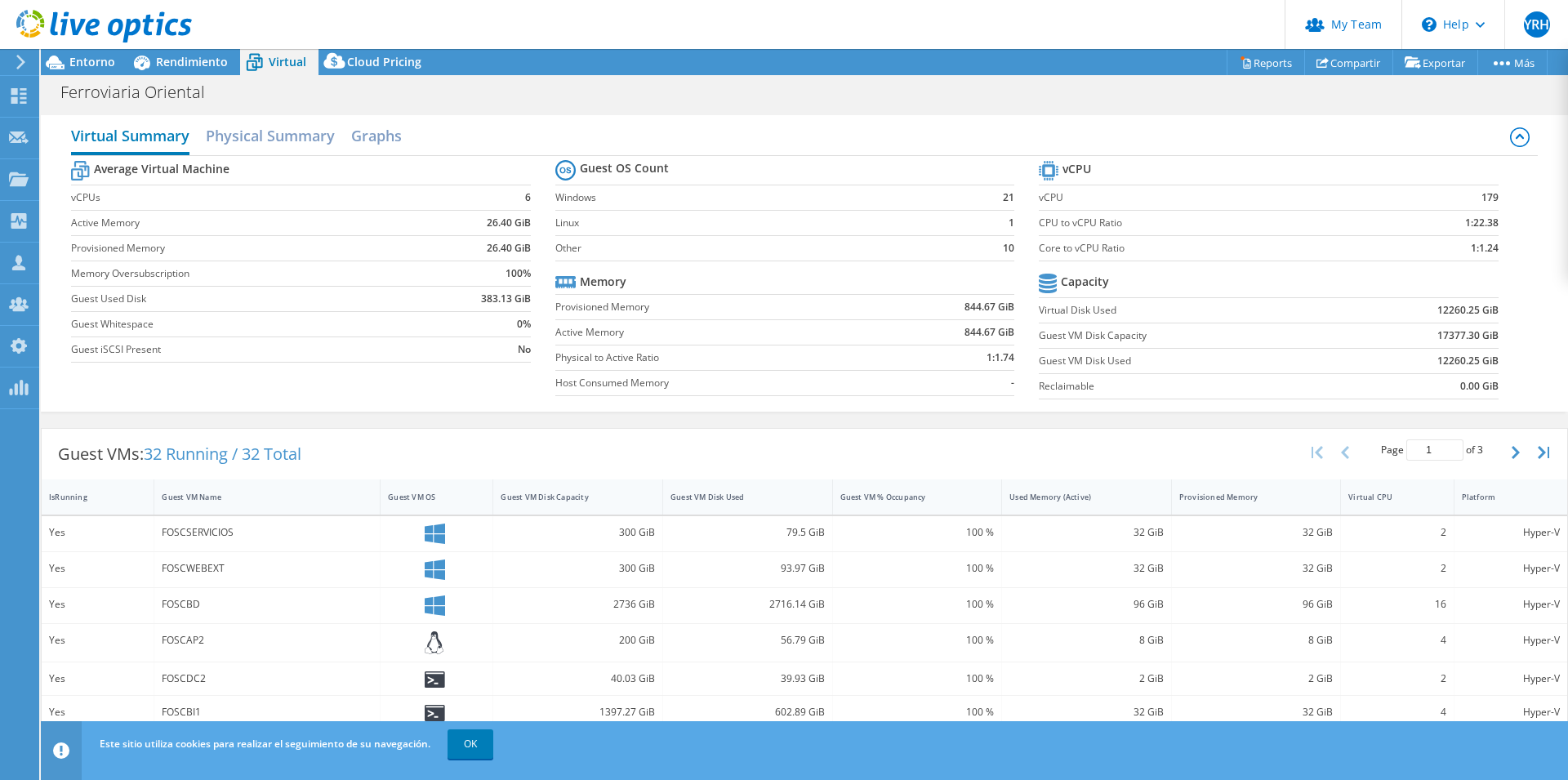
click at [142, 141] on h2 "Virtual Summary" at bounding box center [130, 137] width 118 height 36
click at [83, 64] on span "Entorno" at bounding box center [92, 61] width 46 height 16
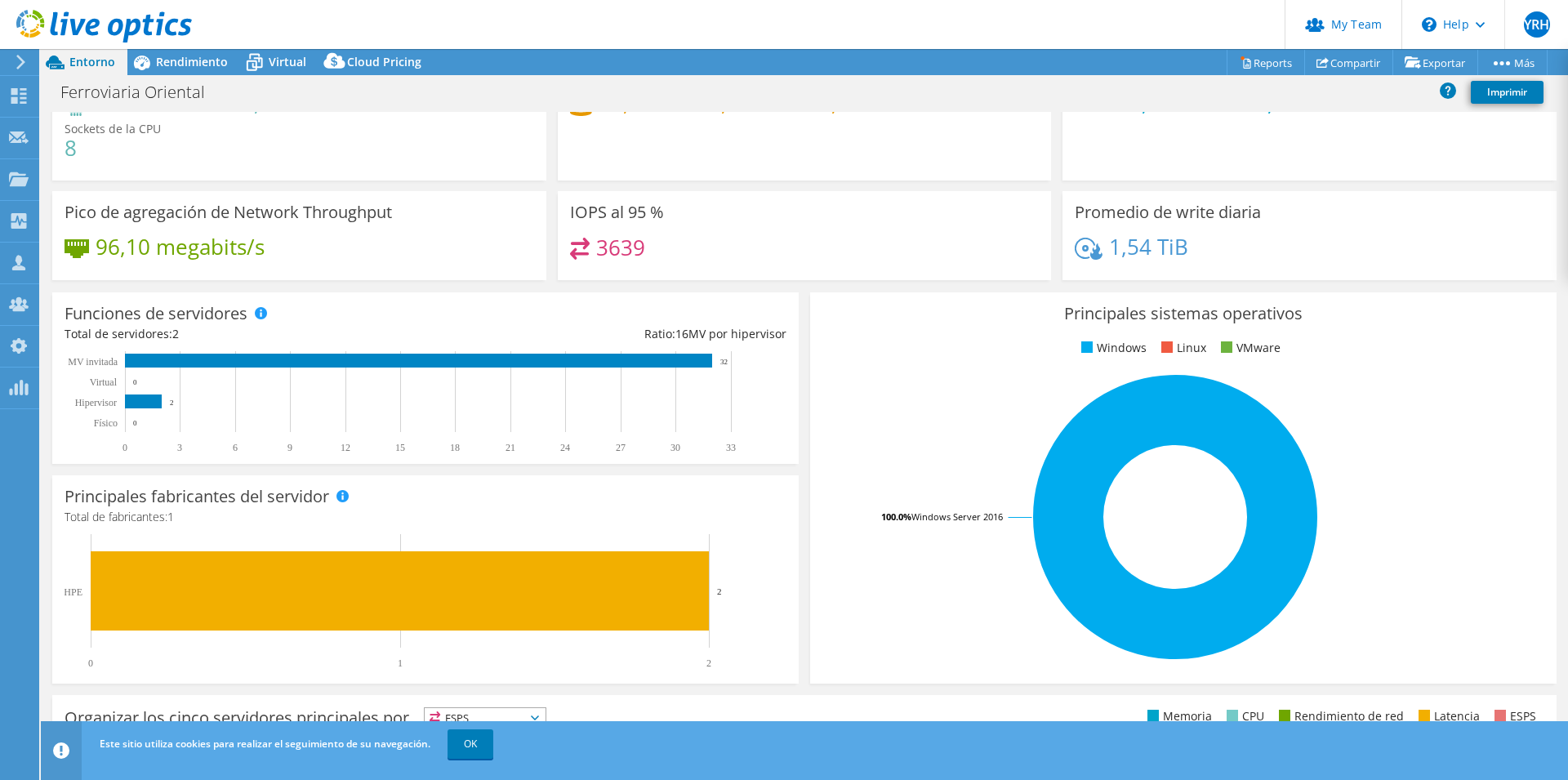
scroll to position [167, 0]
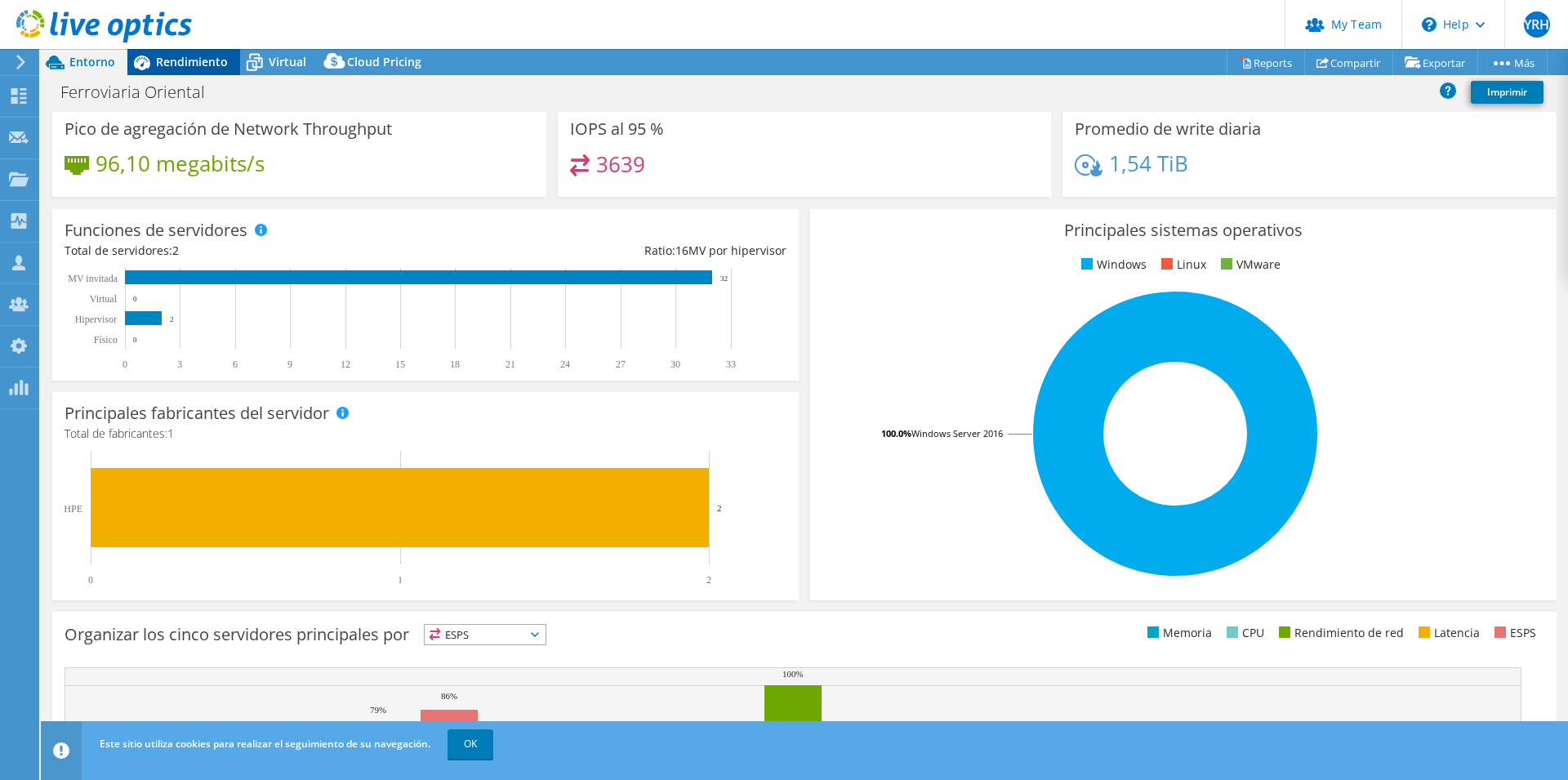
click at [163, 61] on span "Rendimiento" at bounding box center [192, 61] width 72 height 16
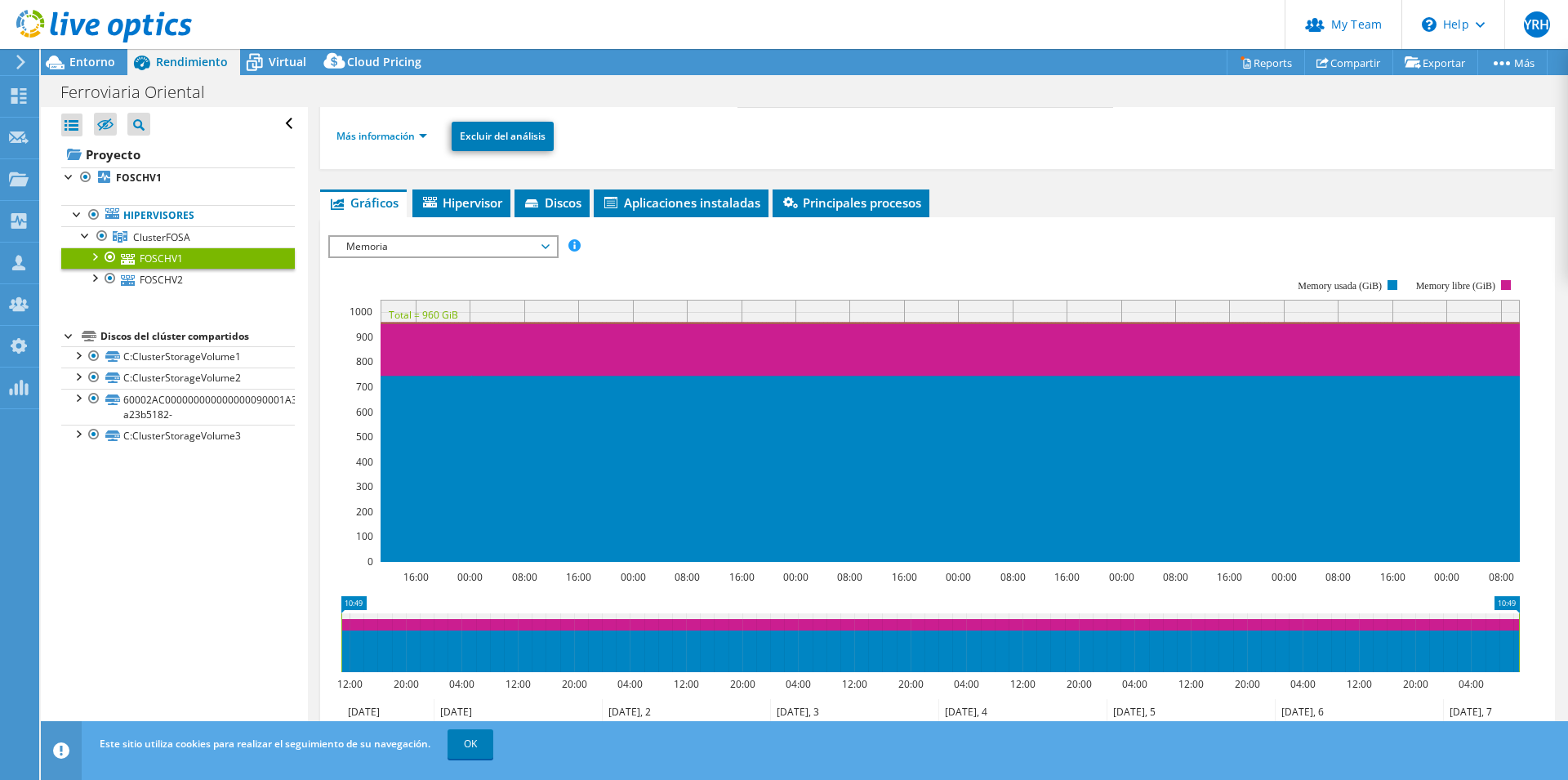
scroll to position [0, 0]
click at [63, 63] on icon at bounding box center [55, 62] width 29 height 29
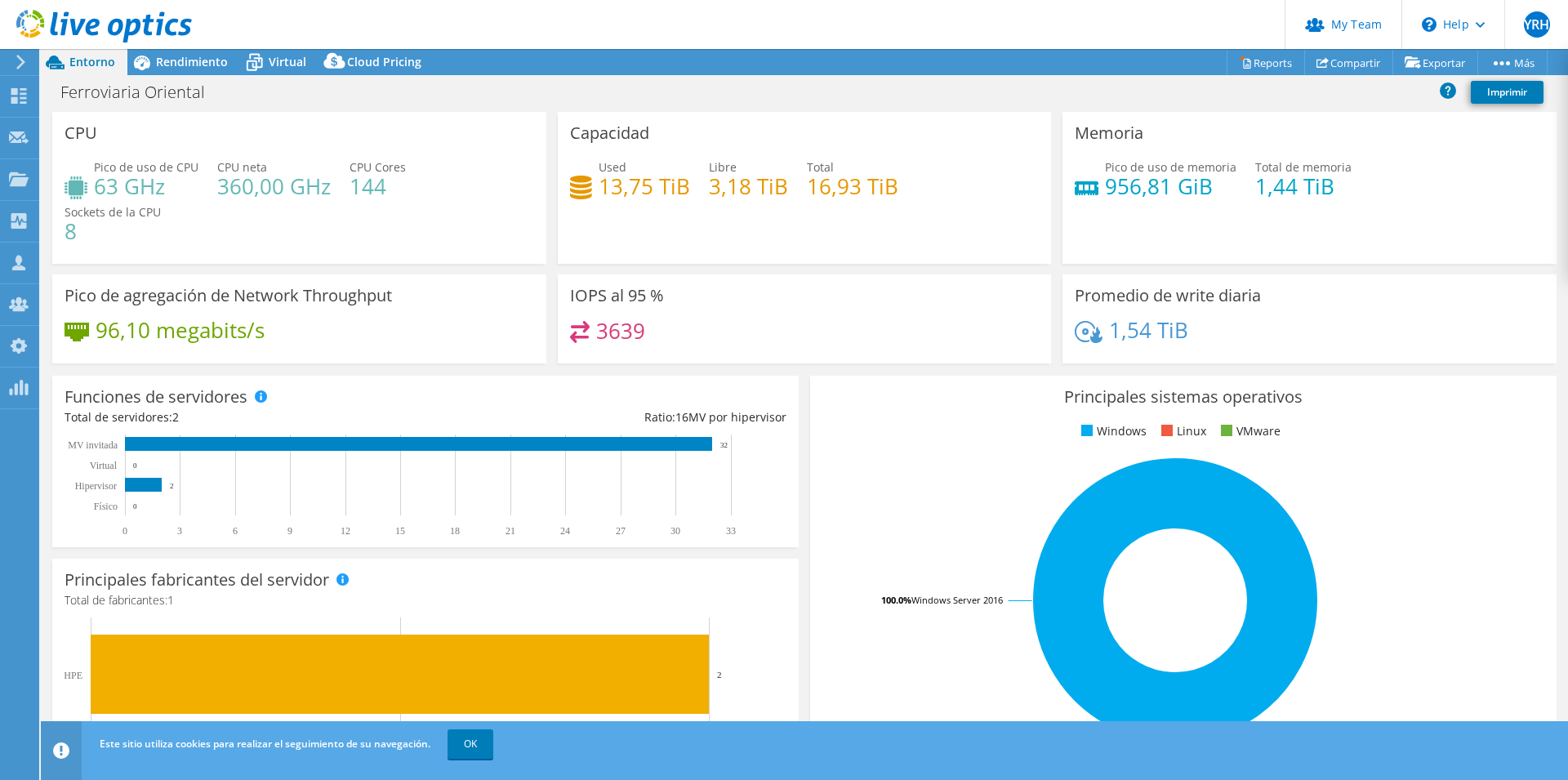
scroll to position [167, 0]
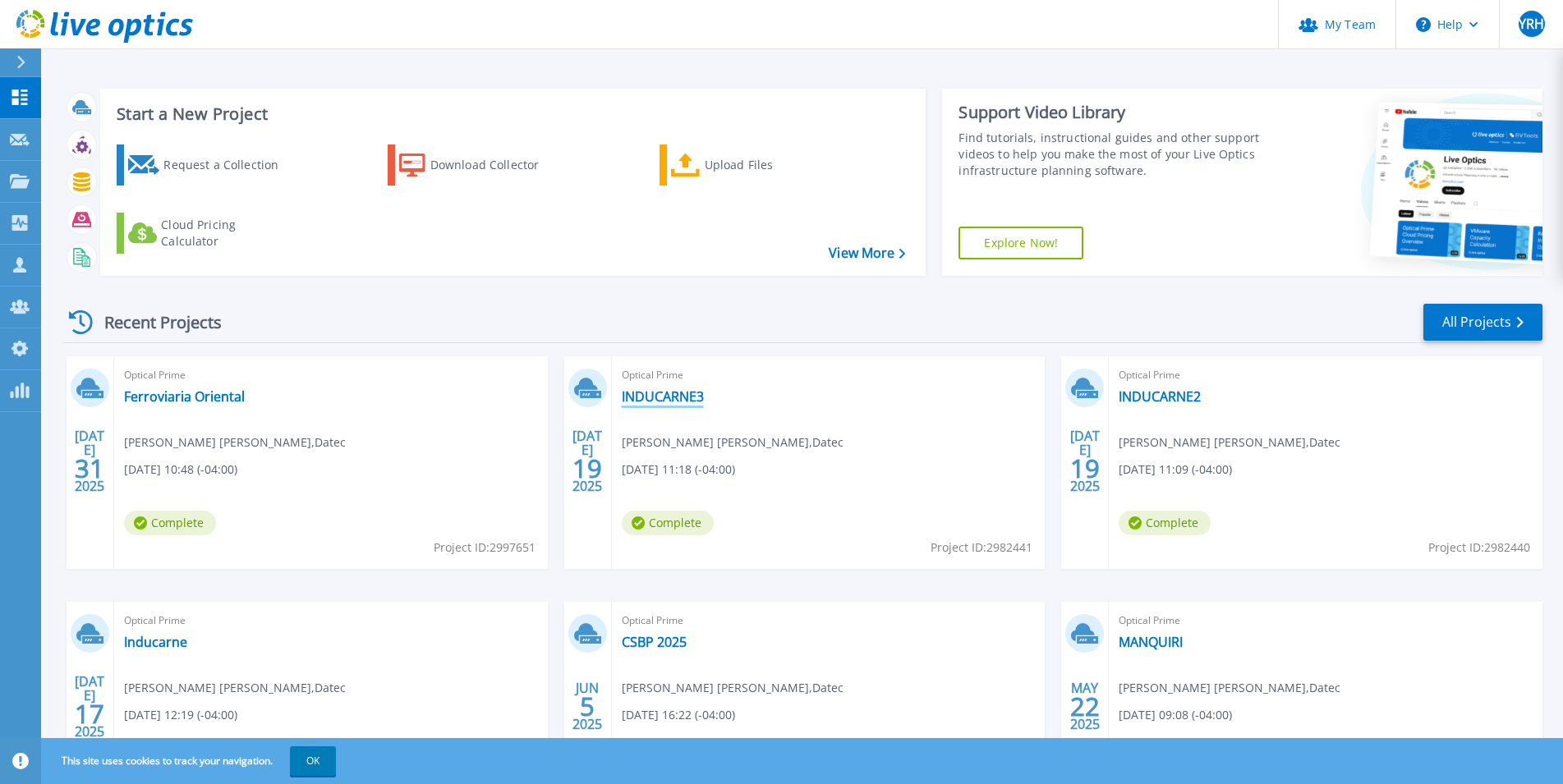
click at [669, 390] on link "INDUCARNE3" at bounding box center [662, 396] width 82 height 16
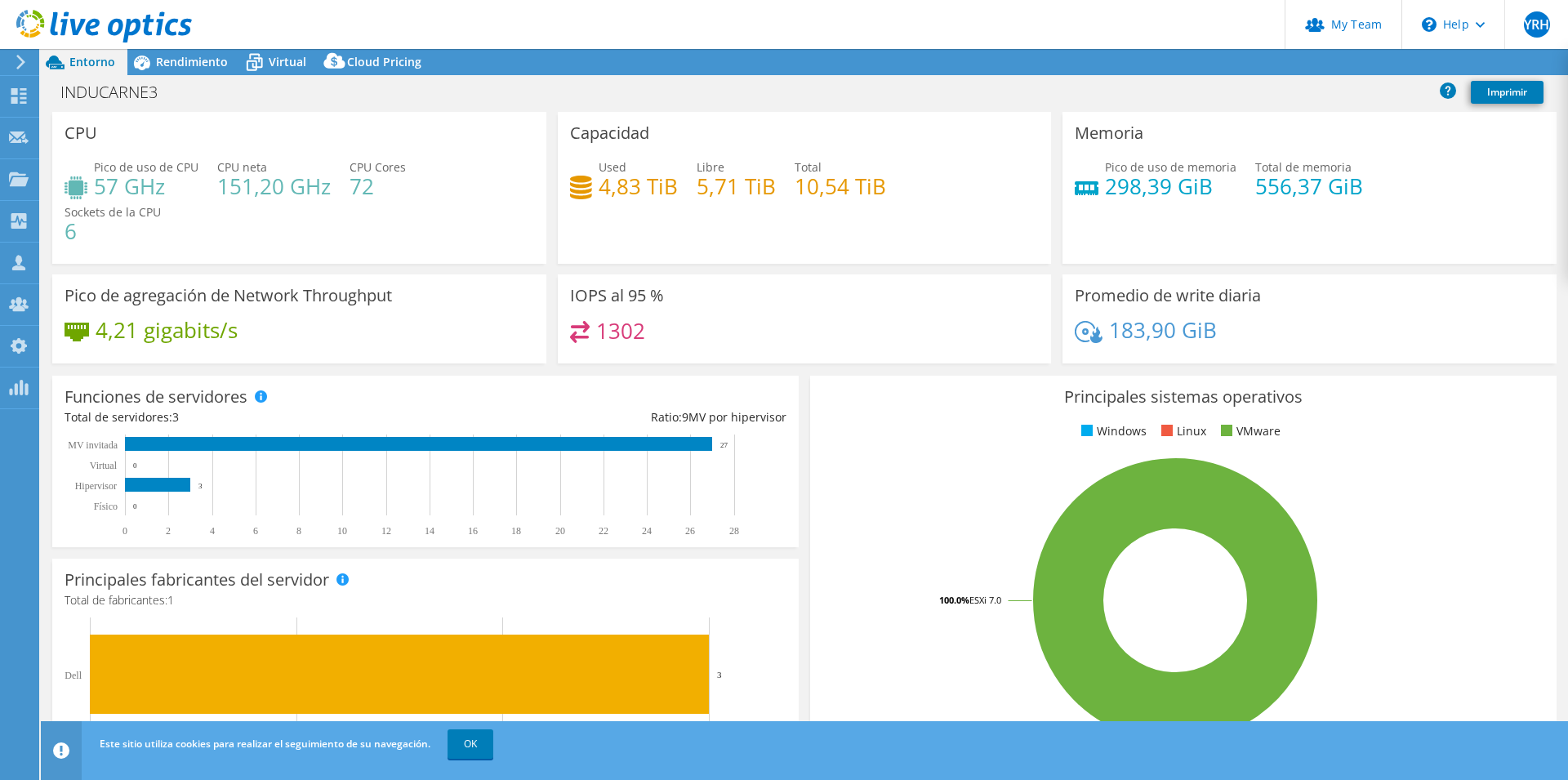
select select "USD"
click at [221, 67] on span "Rendimiento" at bounding box center [192, 61] width 72 height 16
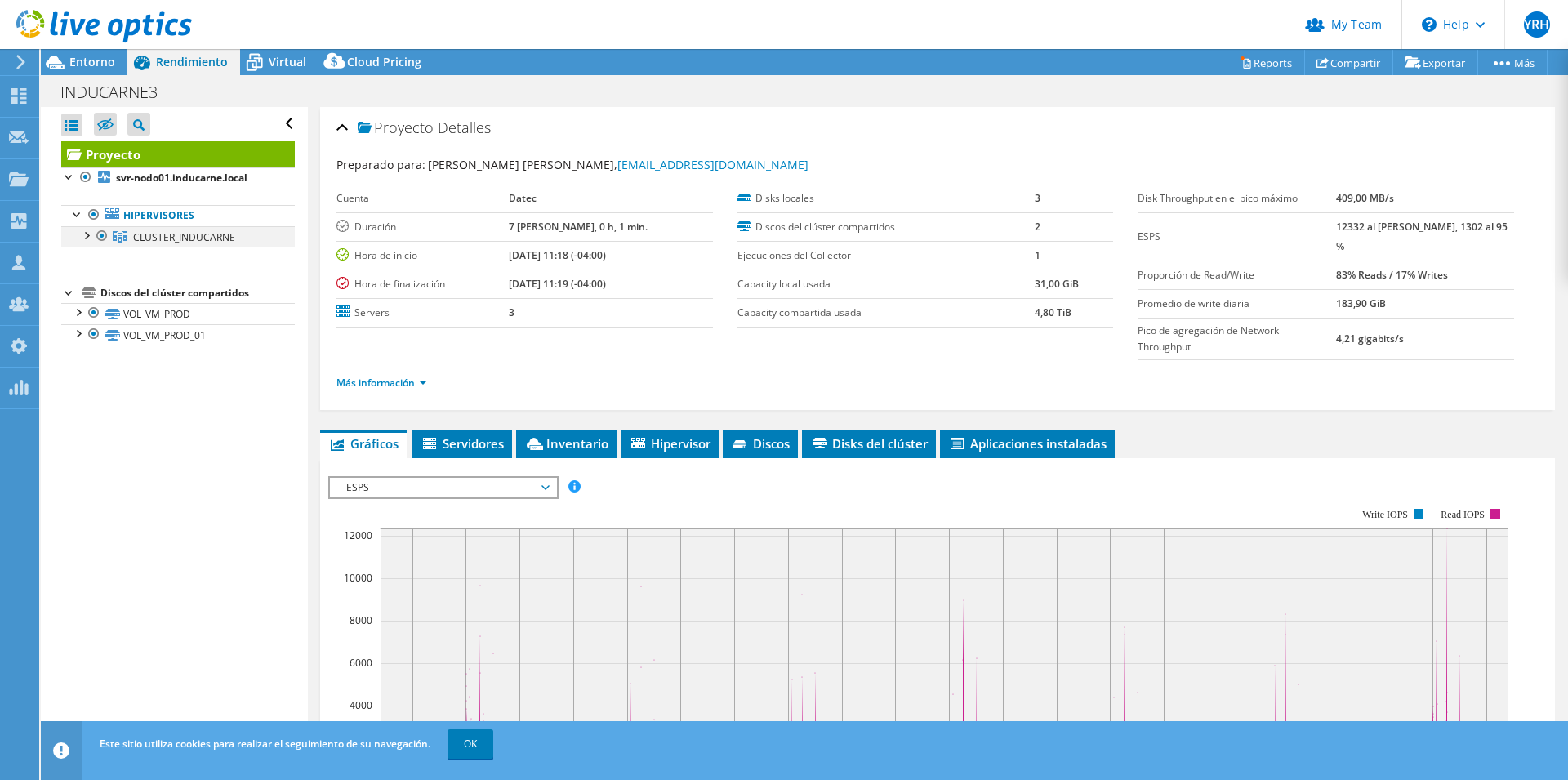
click at [89, 236] on div at bounding box center [86, 234] width 16 height 16
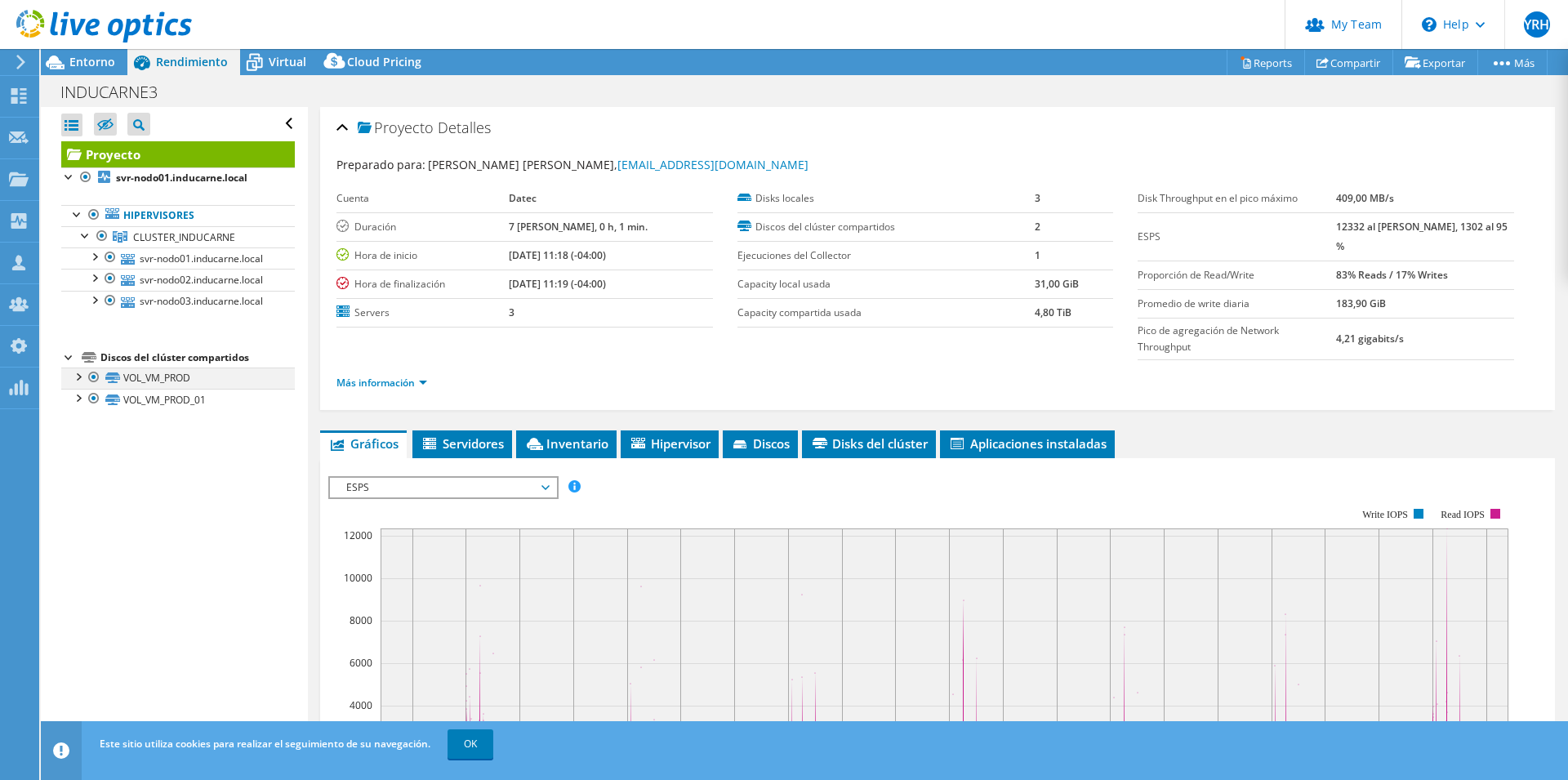
click at [81, 384] on div at bounding box center [77, 375] width 16 height 16
click at [80, 384] on div at bounding box center [77, 375] width 16 height 16
click at [80, 405] on div at bounding box center [77, 397] width 16 height 16
drag, startPoint x: 77, startPoint y: 445, endPoint x: 91, endPoint y: 400, distance: 47.1
click at [77, 405] on div at bounding box center [77, 397] width 16 height 16
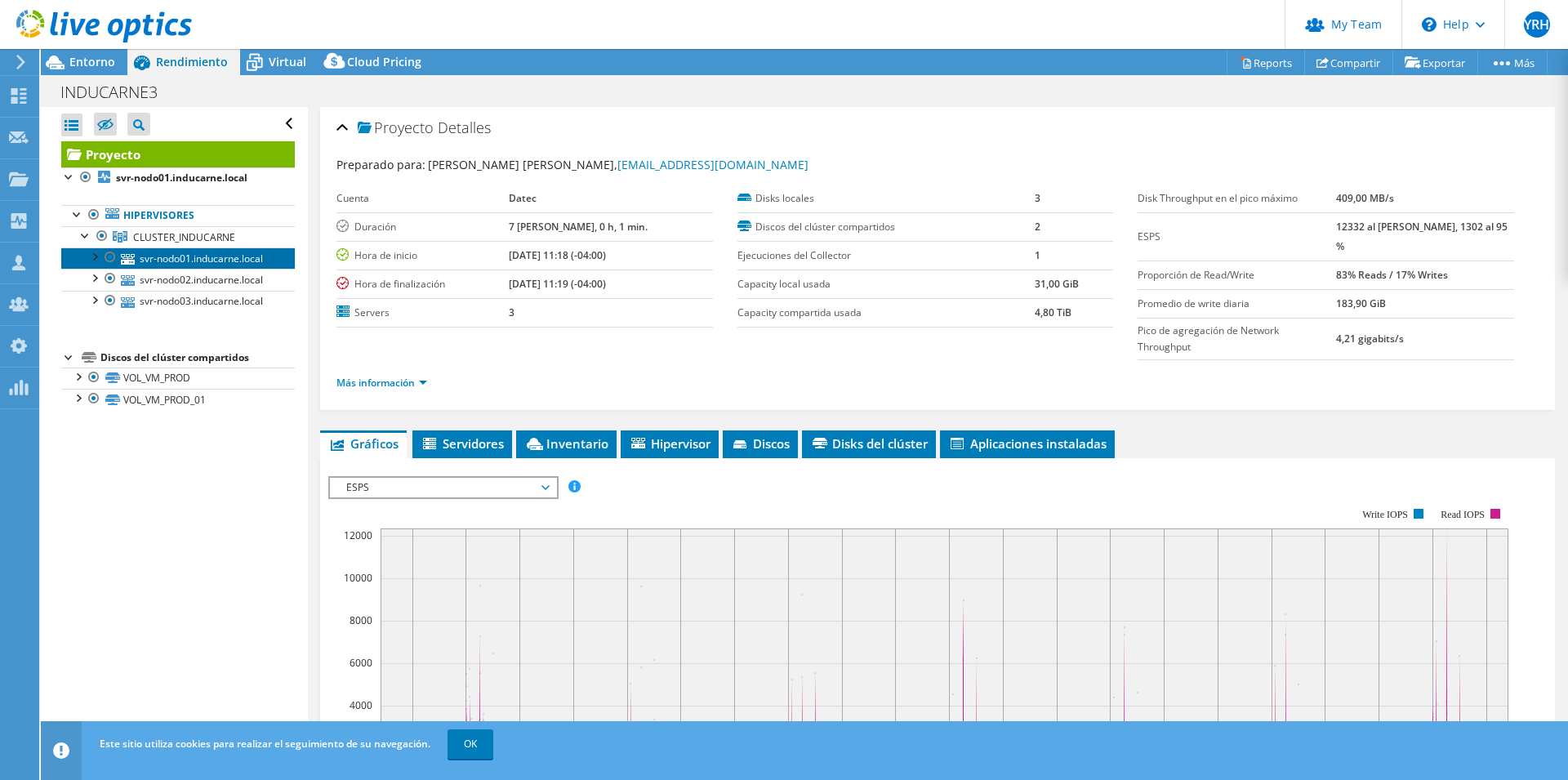
click at [170, 264] on link "svr-nodo01.inducarne.local" at bounding box center [178, 257] width 234 height 21
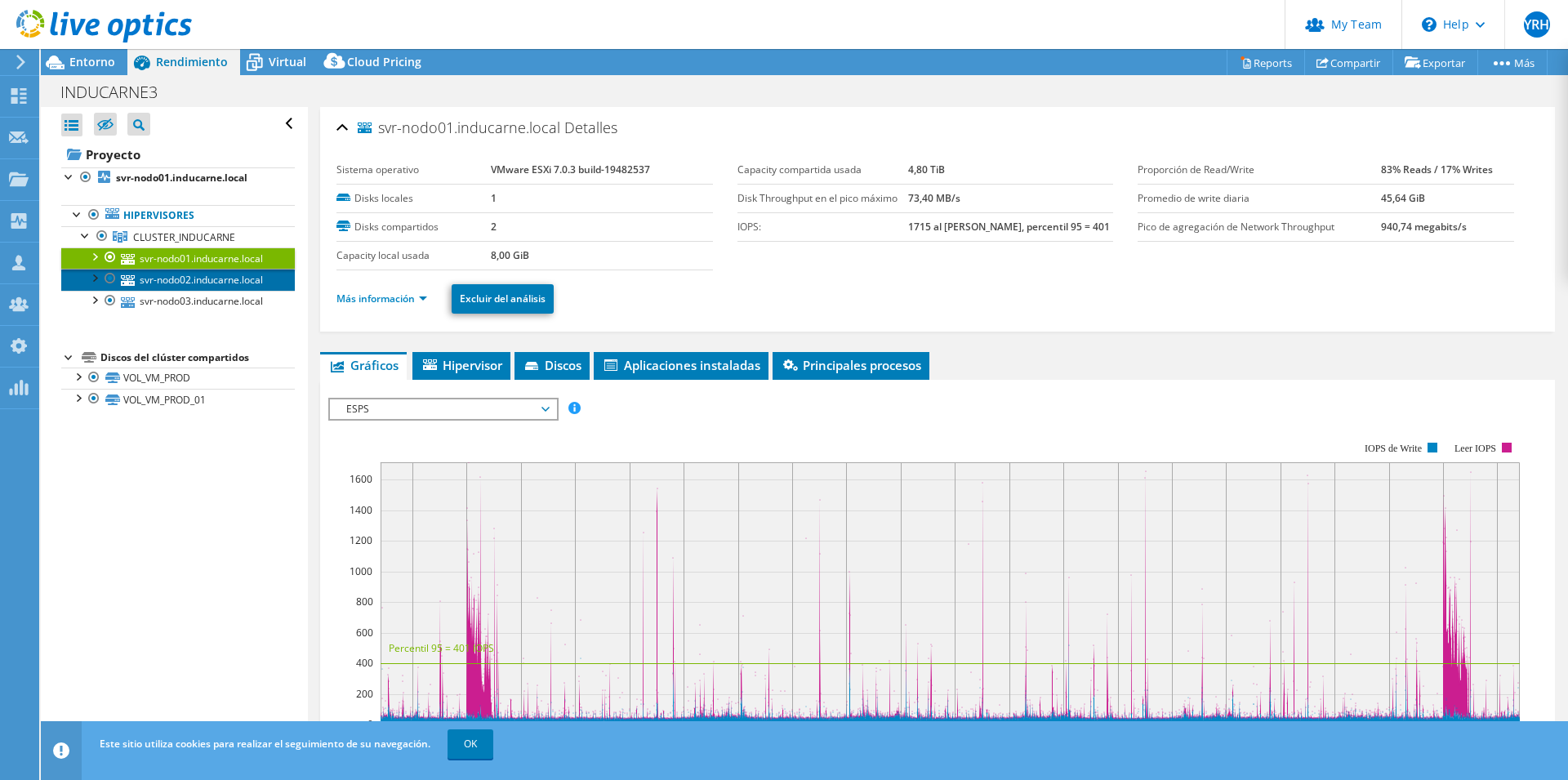
click at [202, 290] on link "svr-nodo02.inducarne.local" at bounding box center [178, 278] width 234 height 21
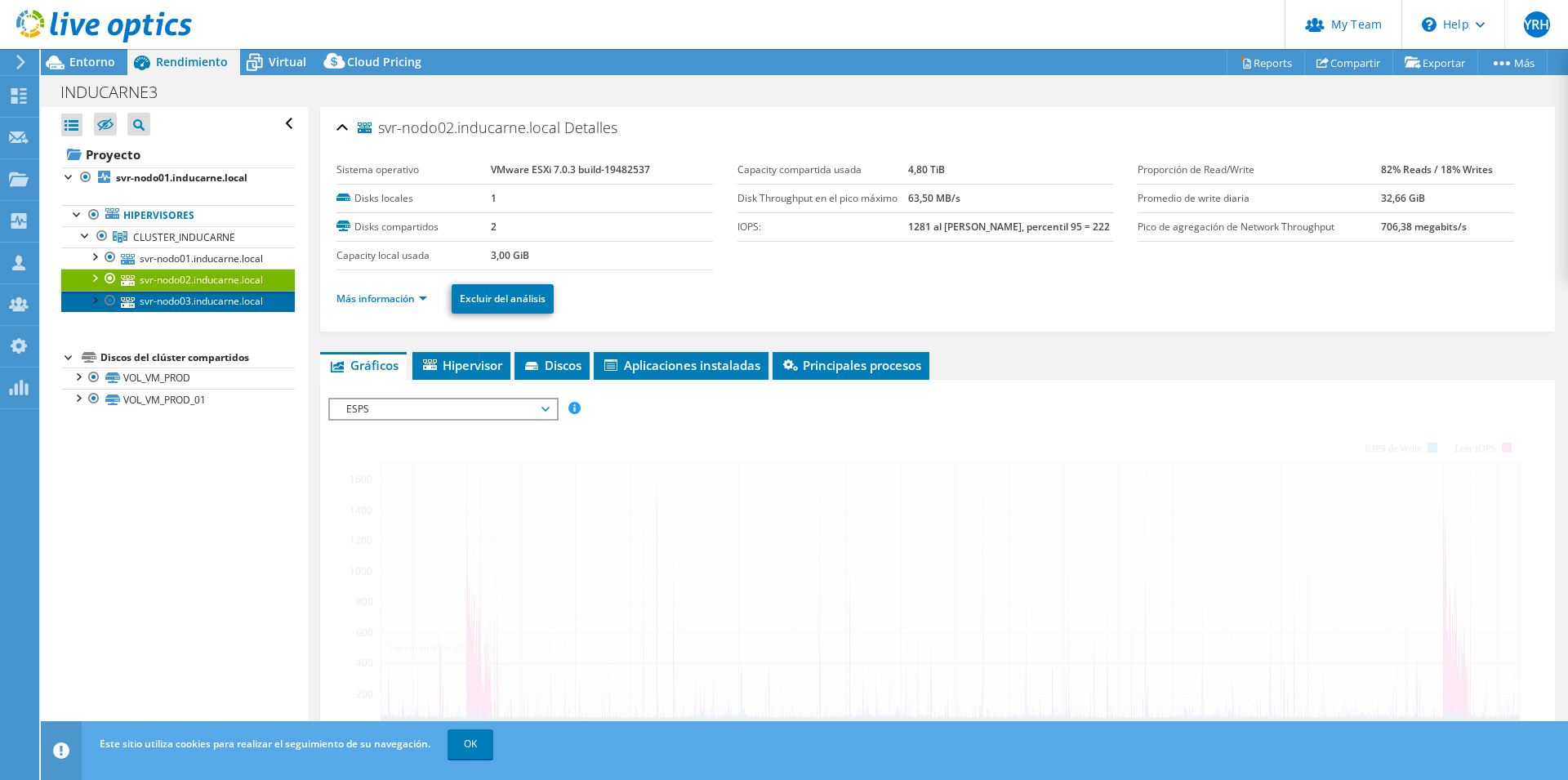
click at [203, 312] on link "svr-nodo03.inducarne.local" at bounding box center [178, 301] width 234 height 21
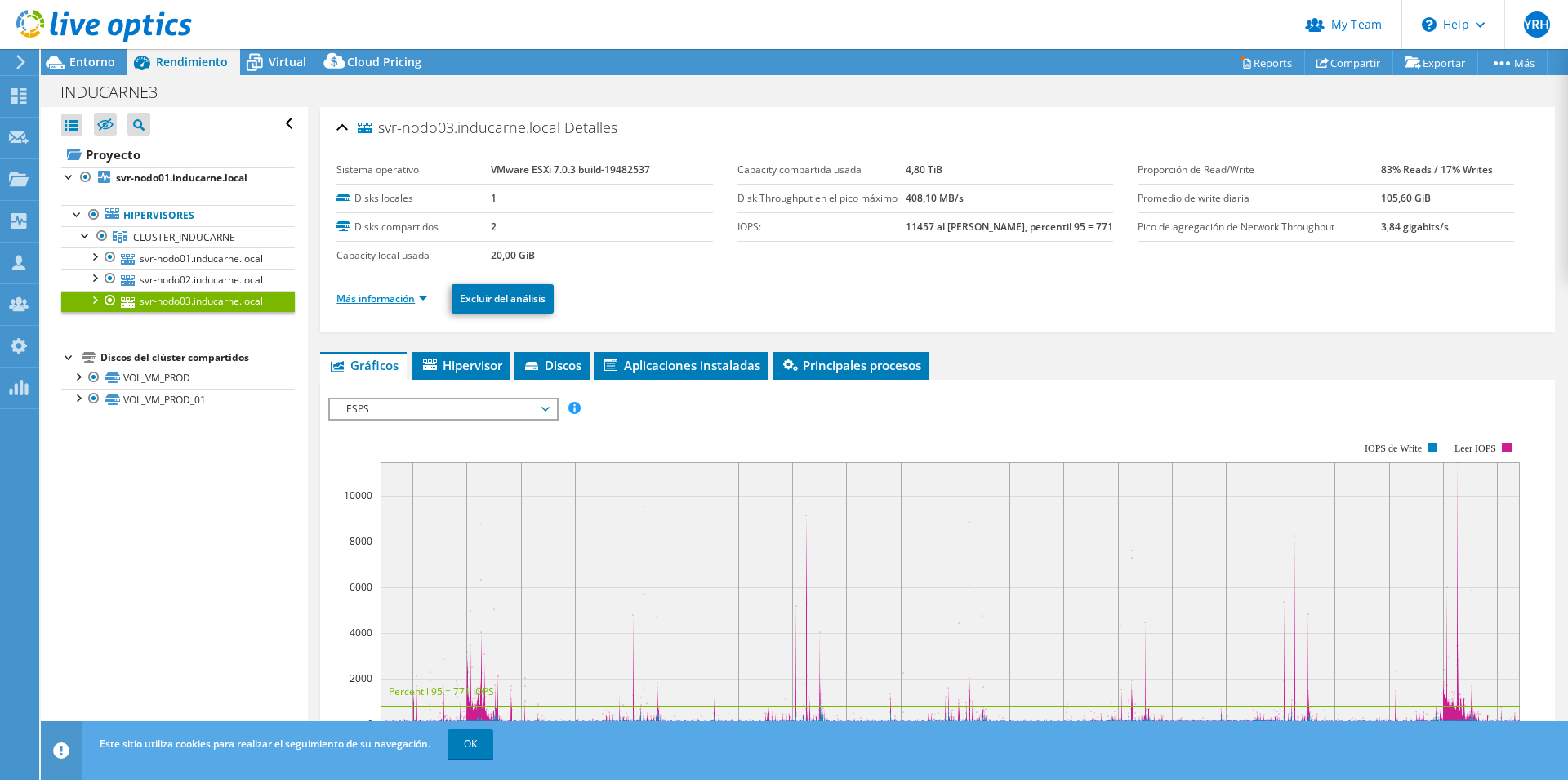
click at [425, 295] on link "Más información" at bounding box center [382, 299] width 91 height 14
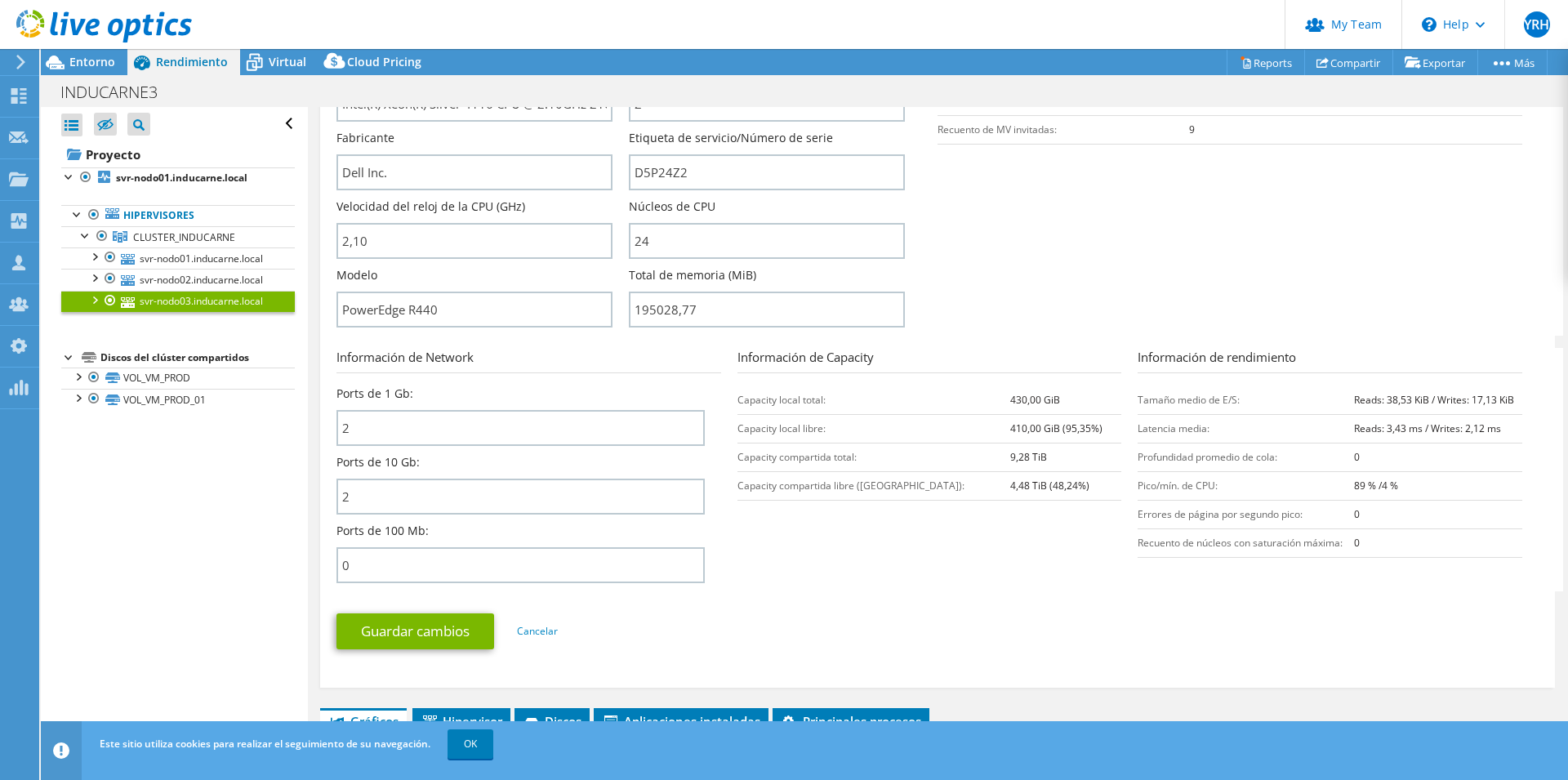
scroll to position [417, 0]
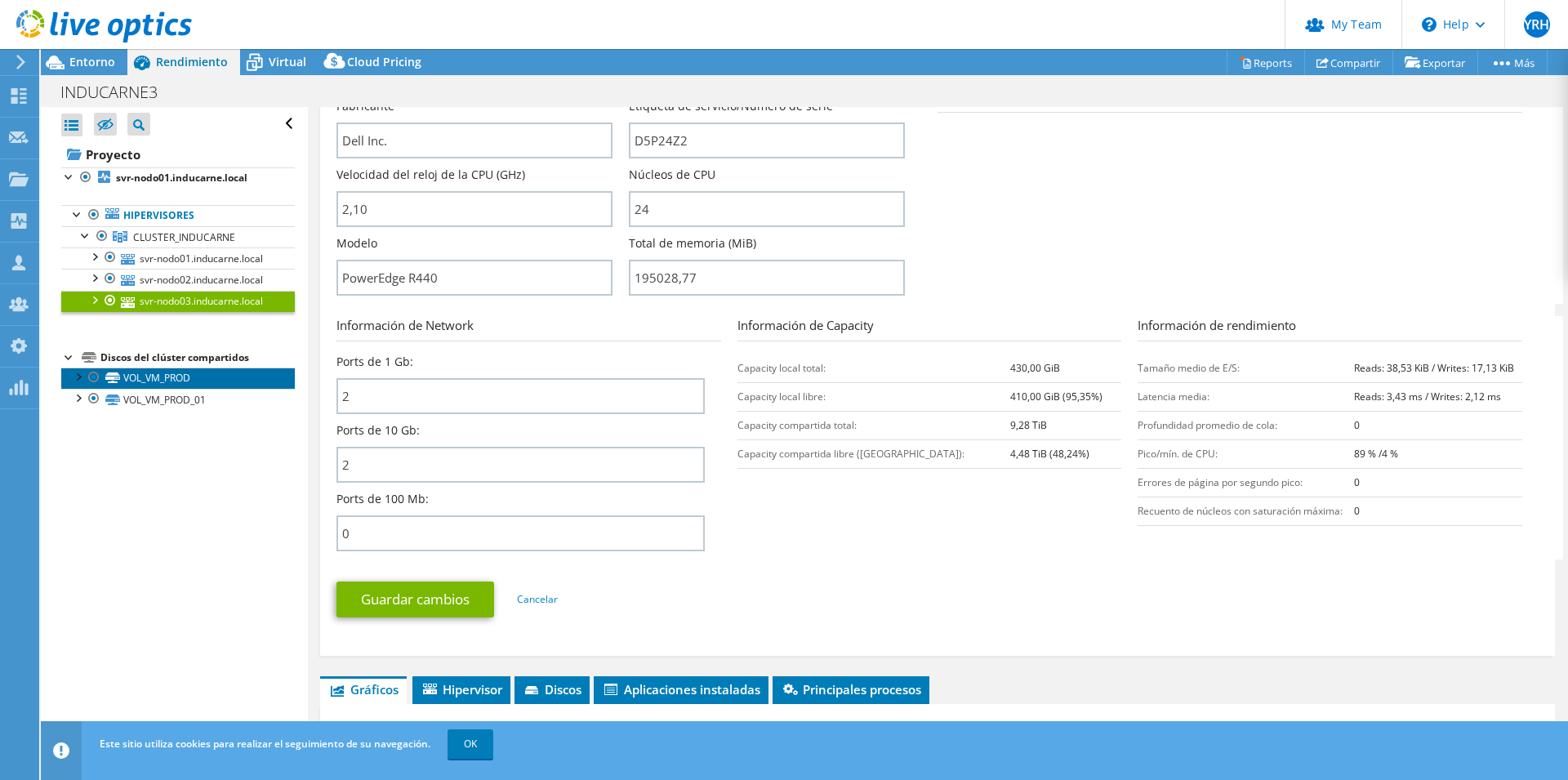
click at [181, 389] on link "VOL_VM_PROD" at bounding box center [178, 377] width 234 height 21
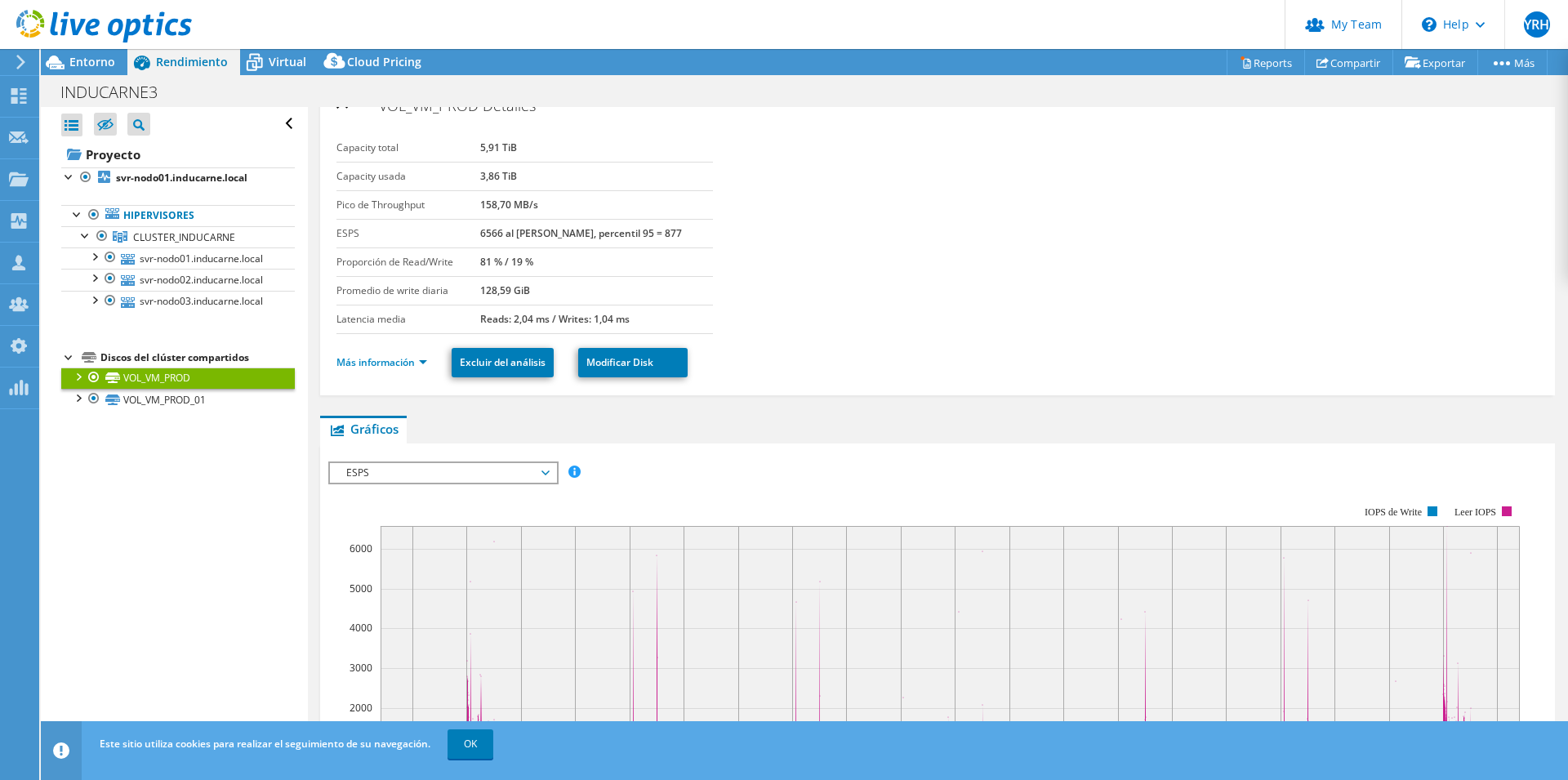
scroll to position [0, 0]
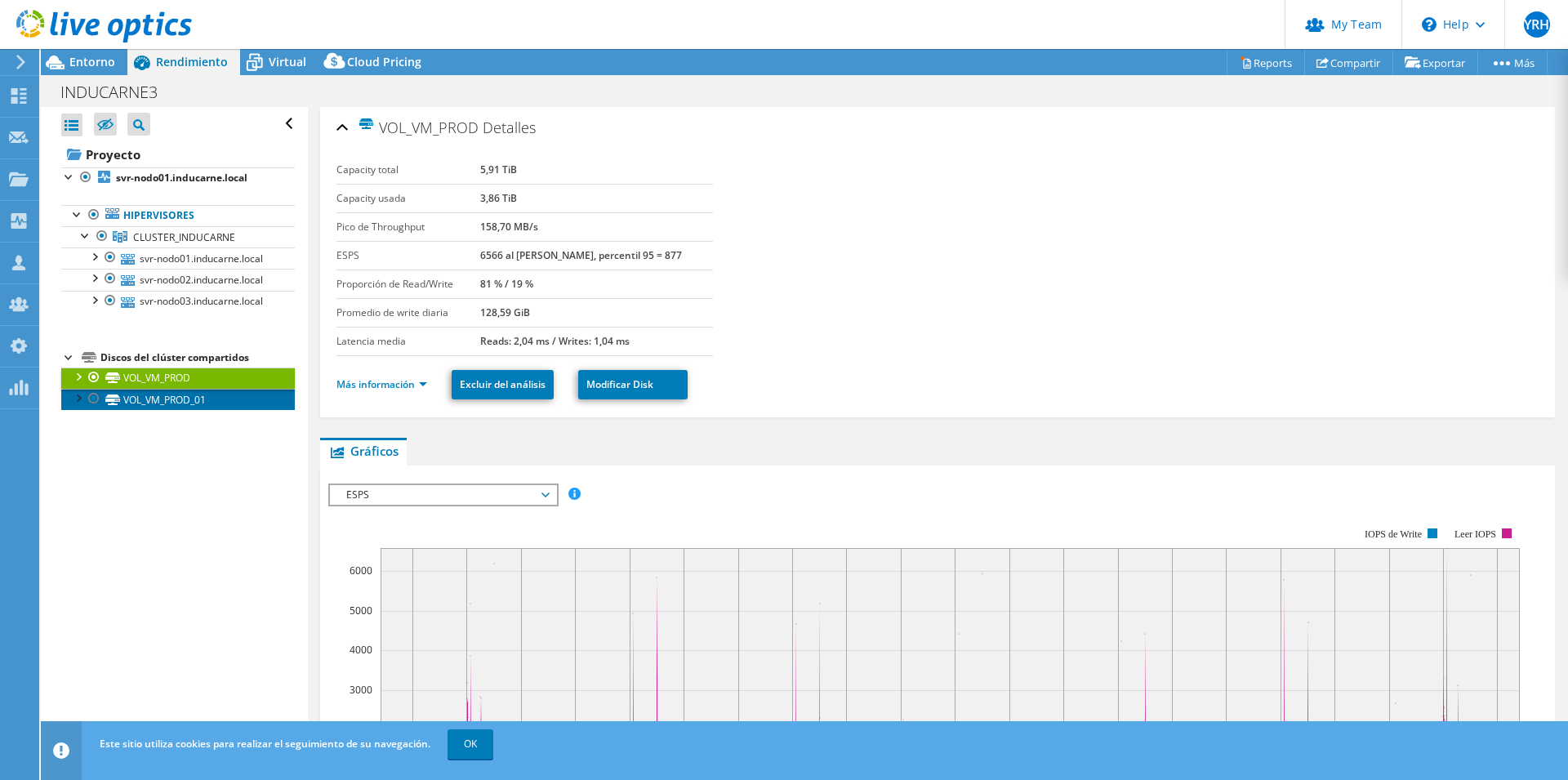
click at [221, 410] on link "VOL_VM_PROD_01" at bounding box center [178, 399] width 234 height 21
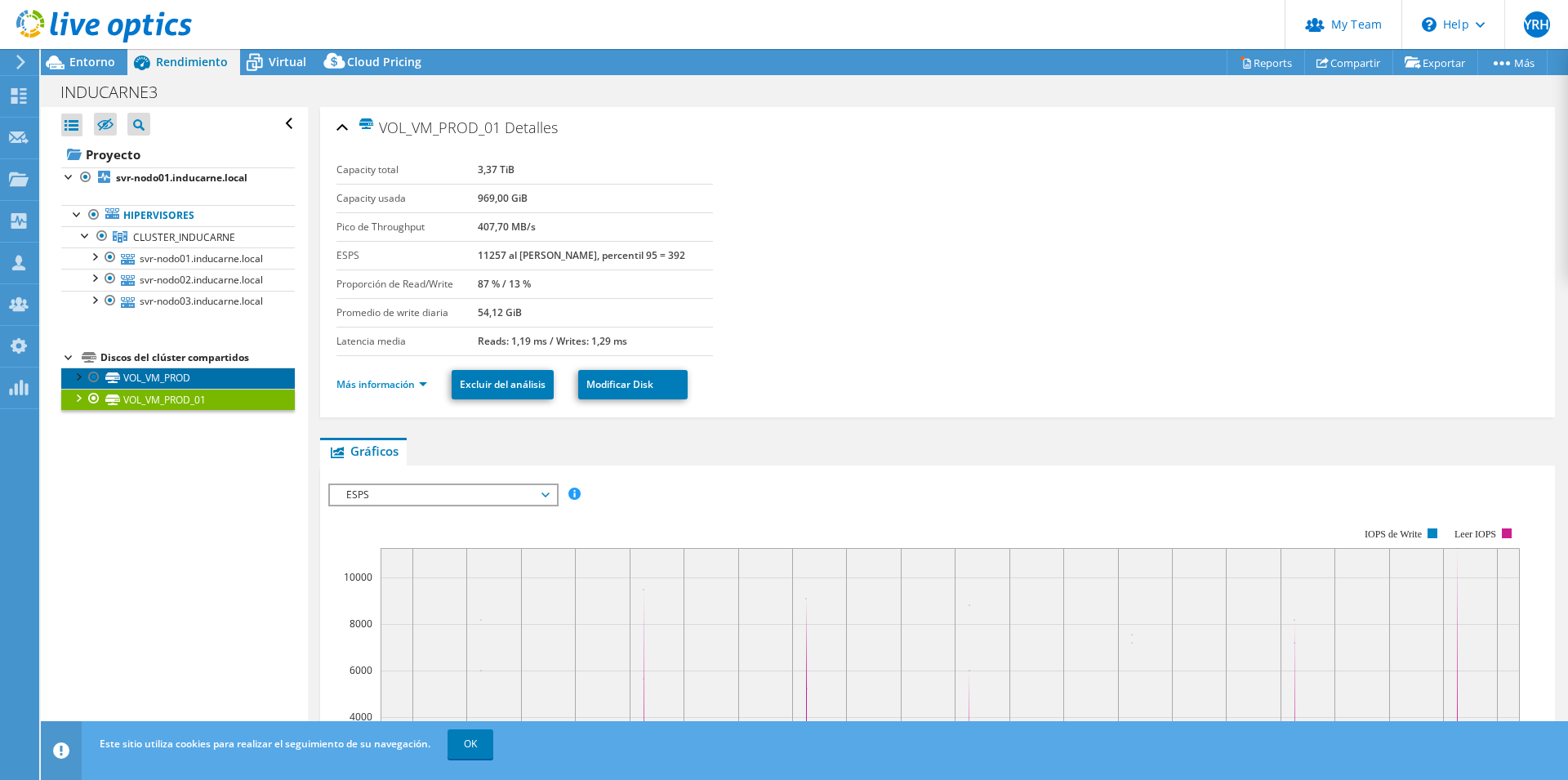
click at [214, 389] on link "VOL_VM_PROD" at bounding box center [178, 377] width 234 height 21
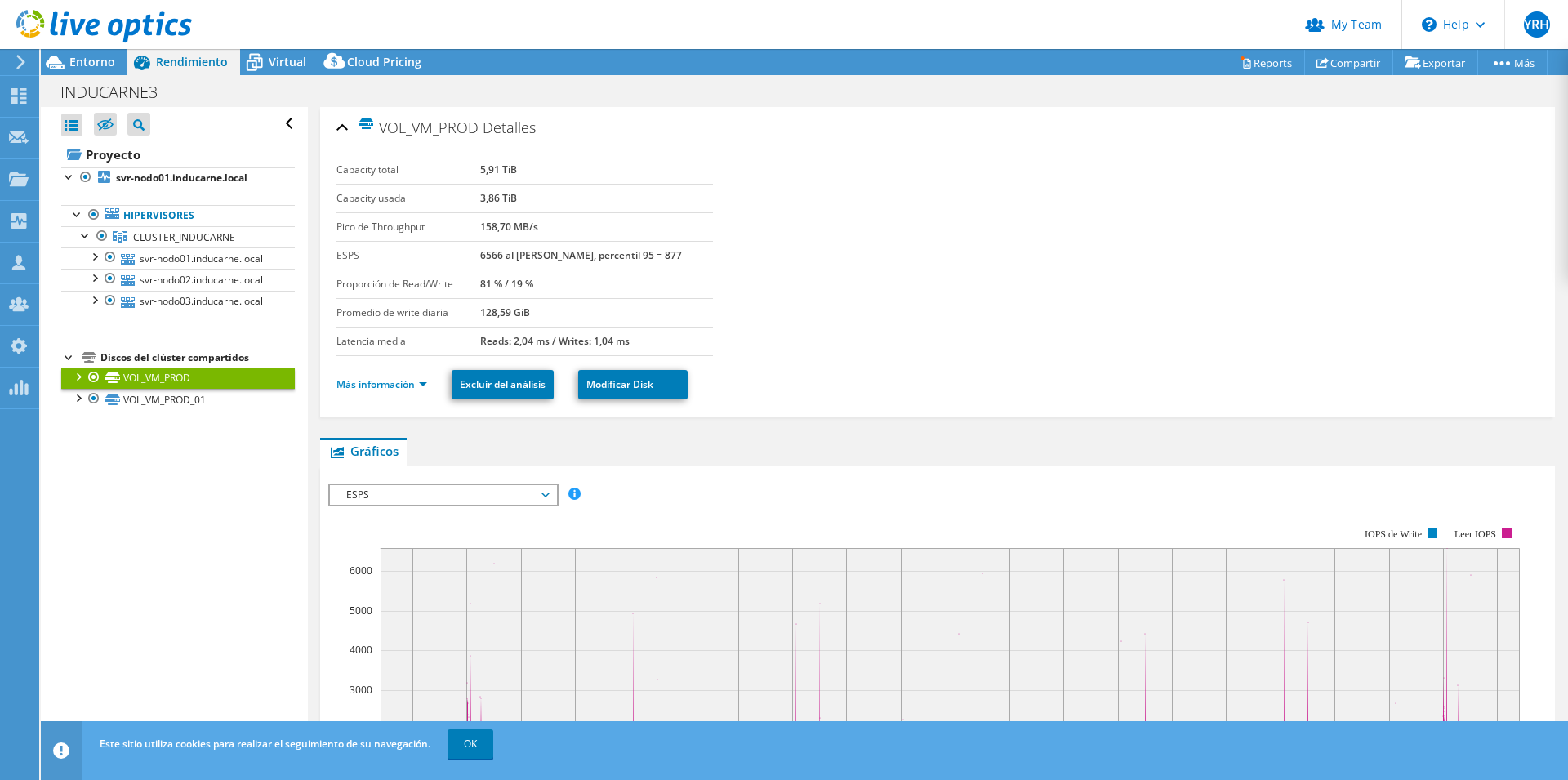
click at [70, 364] on div at bounding box center [69, 356] width 16 height 16
click at [69, 364] on div at bounding box center [69, 356] width 16 height 16
click at [78, 384] on div at bounding box center [77, 375] width 16 height 16
click at [75, 384] on div at bounding box center [77, 375] width 16 height 16
click at [100, 60] on span "Entorno" at bounding box center [92, 61] width 46 height 16
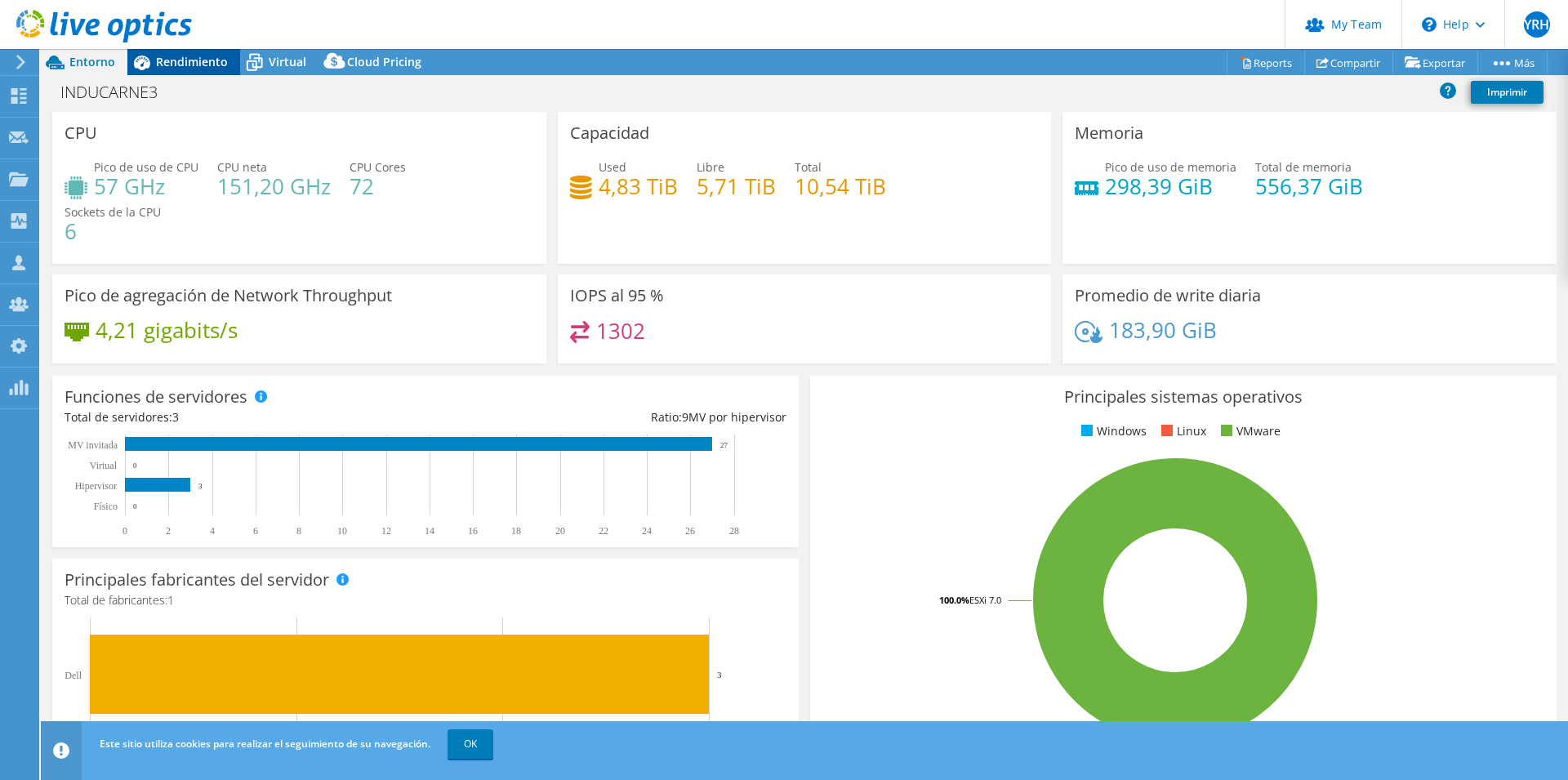
click at [232, 65] on div "Rendimiento" at bounding box center [184, 61] width 112 height 26
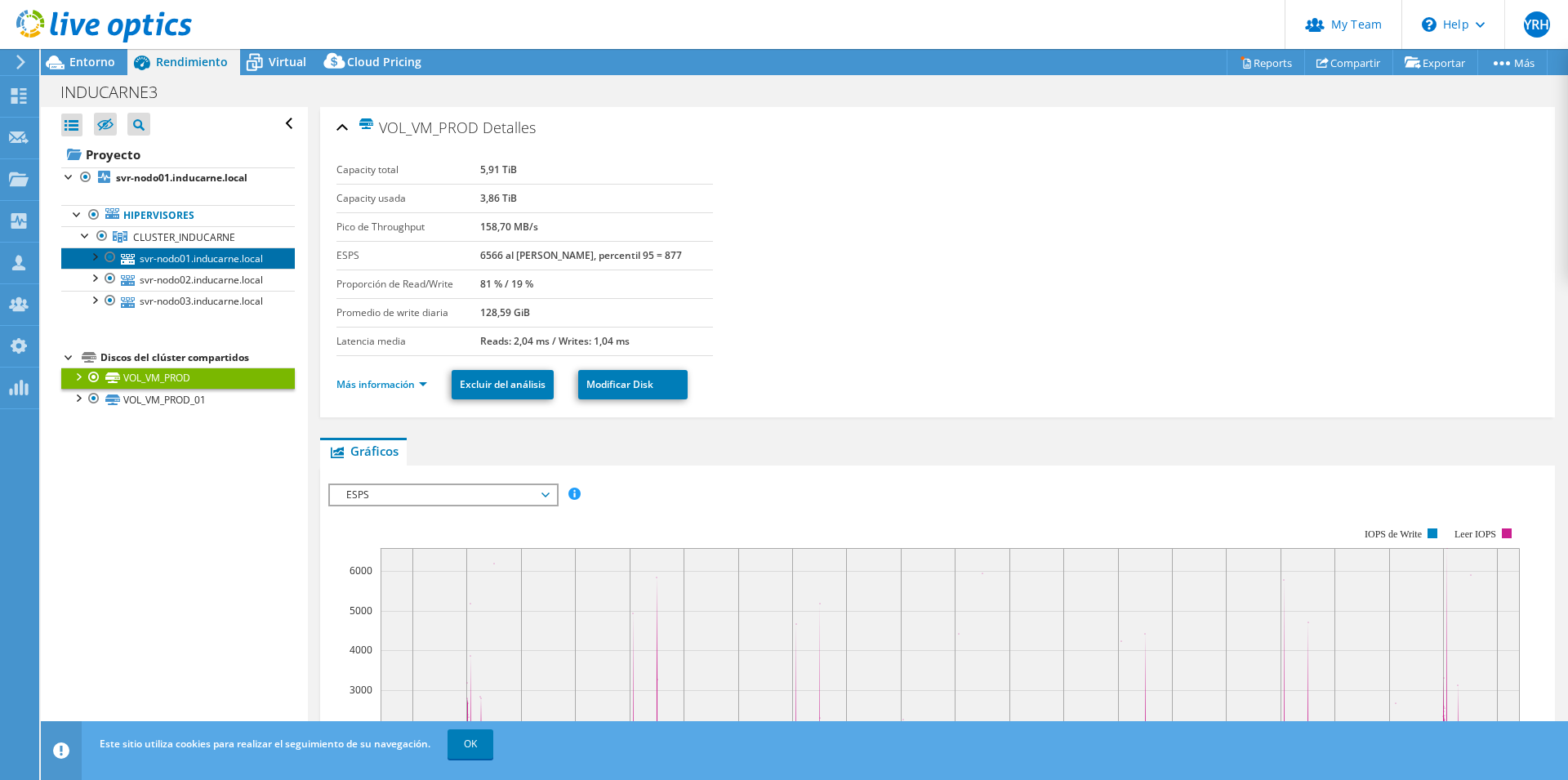
click at [172, 263] on link "svr-nodo01.inducarne.local" at bounding box center [178, 257] width 234 height 21
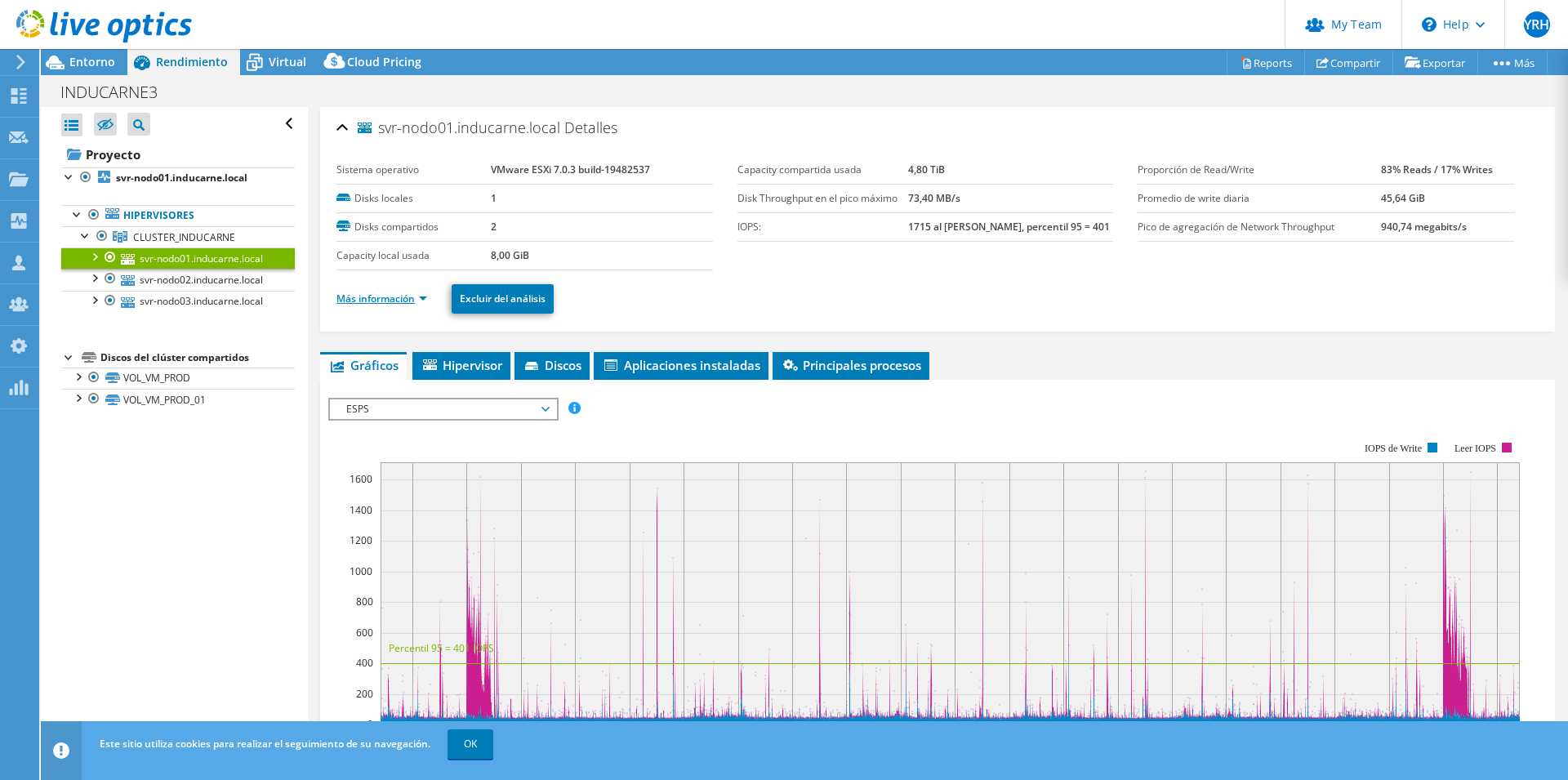
click at [427, 298] on link "Más información" at bounding box center [382, 299] width 91 height 14
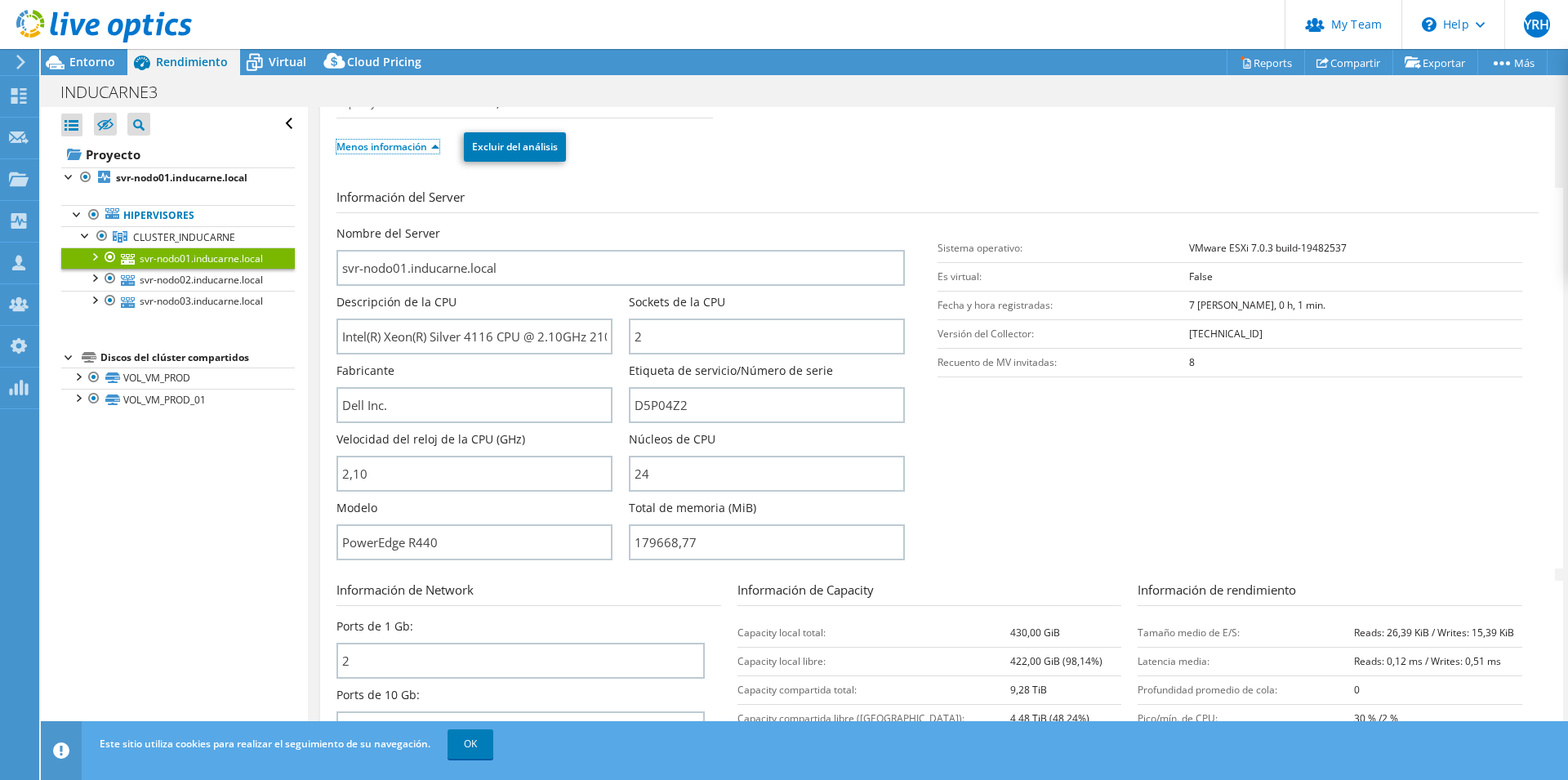
scroll to position [167, 0]
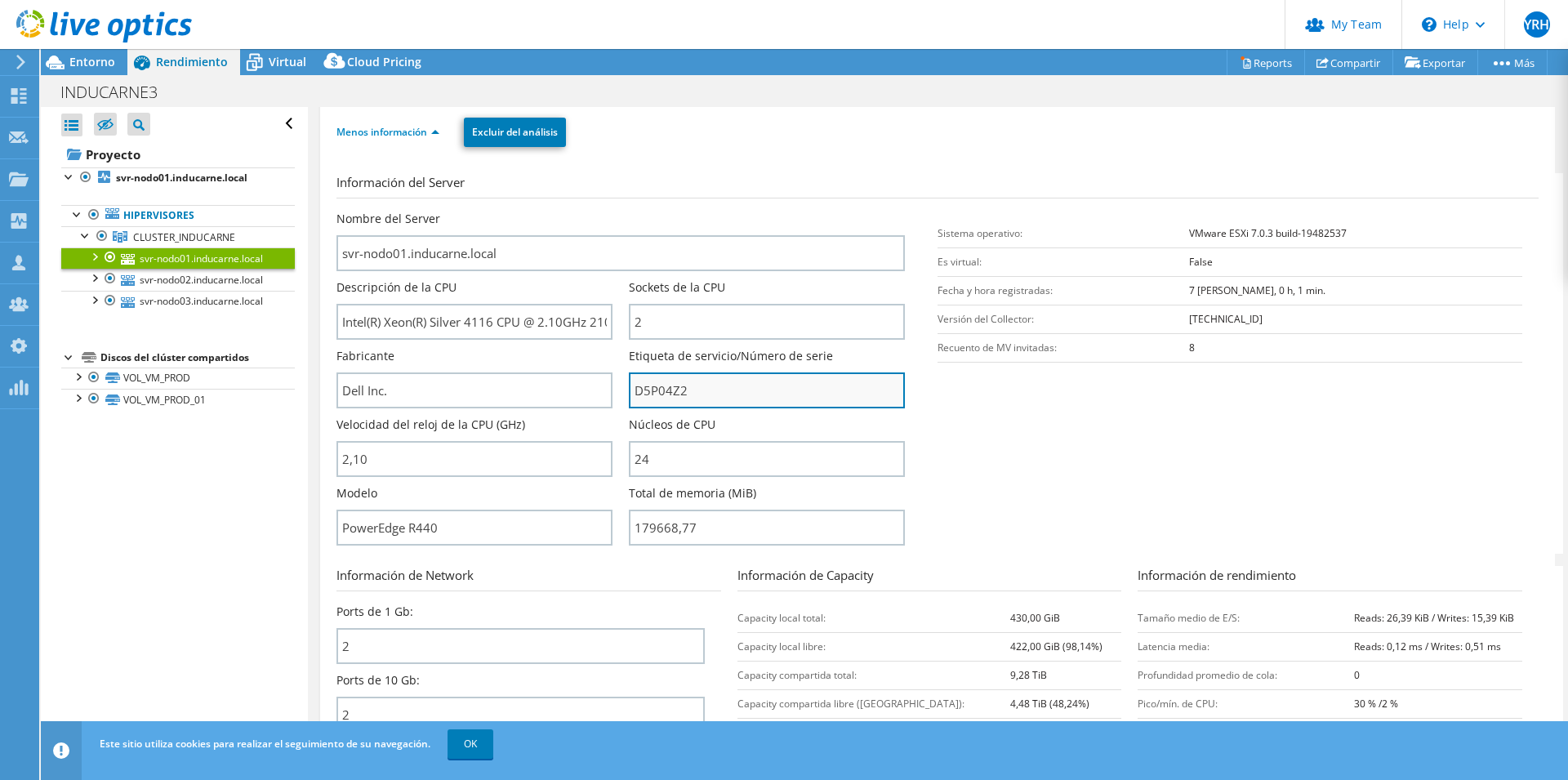
click at [667, 393] on input "D5P04Z2" at bounding box center [766, 390] width 276 height 36
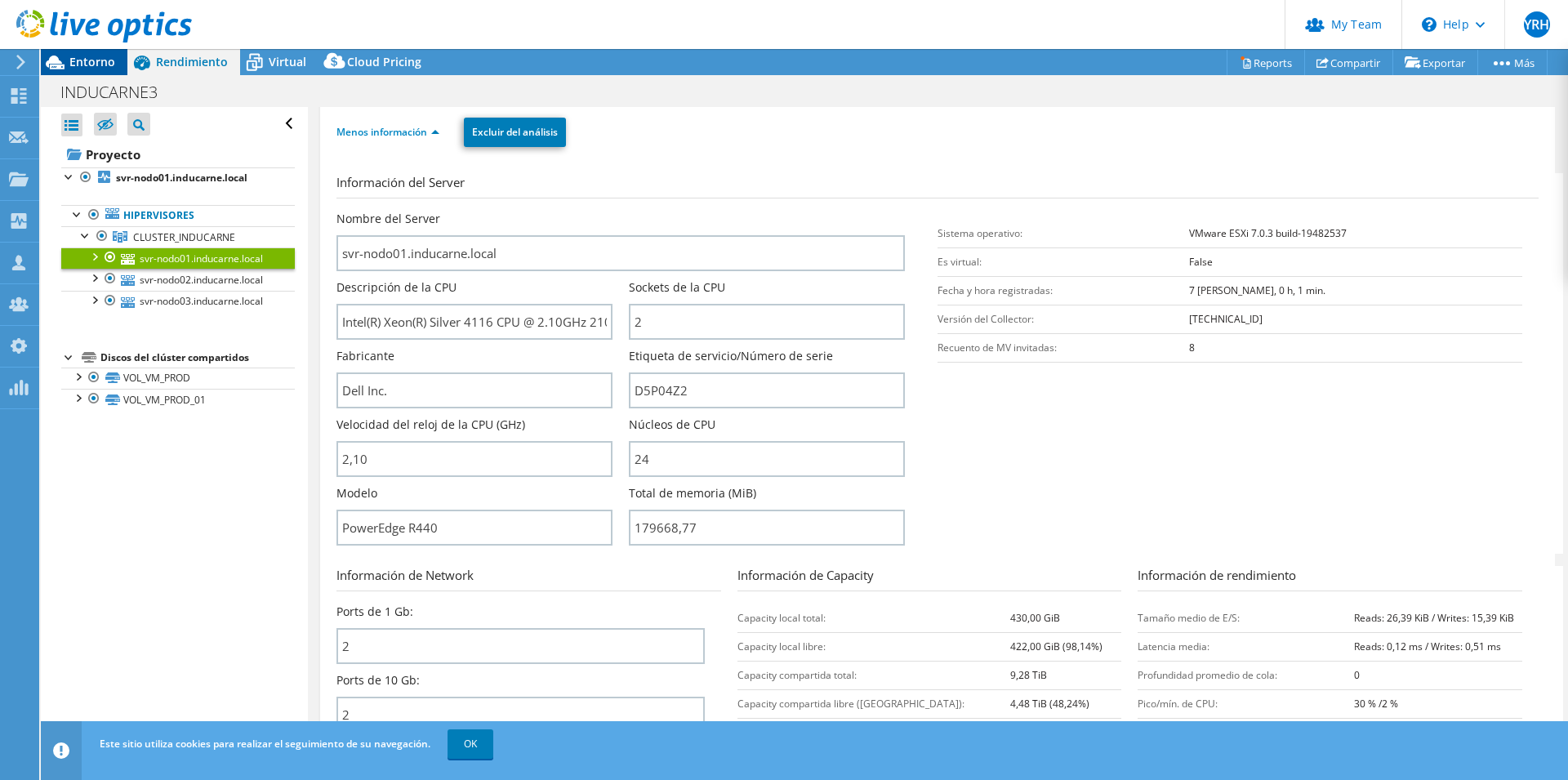
click at [86, 57] on span "Entorno" at bounding box center [92, 61] width 46 height 16
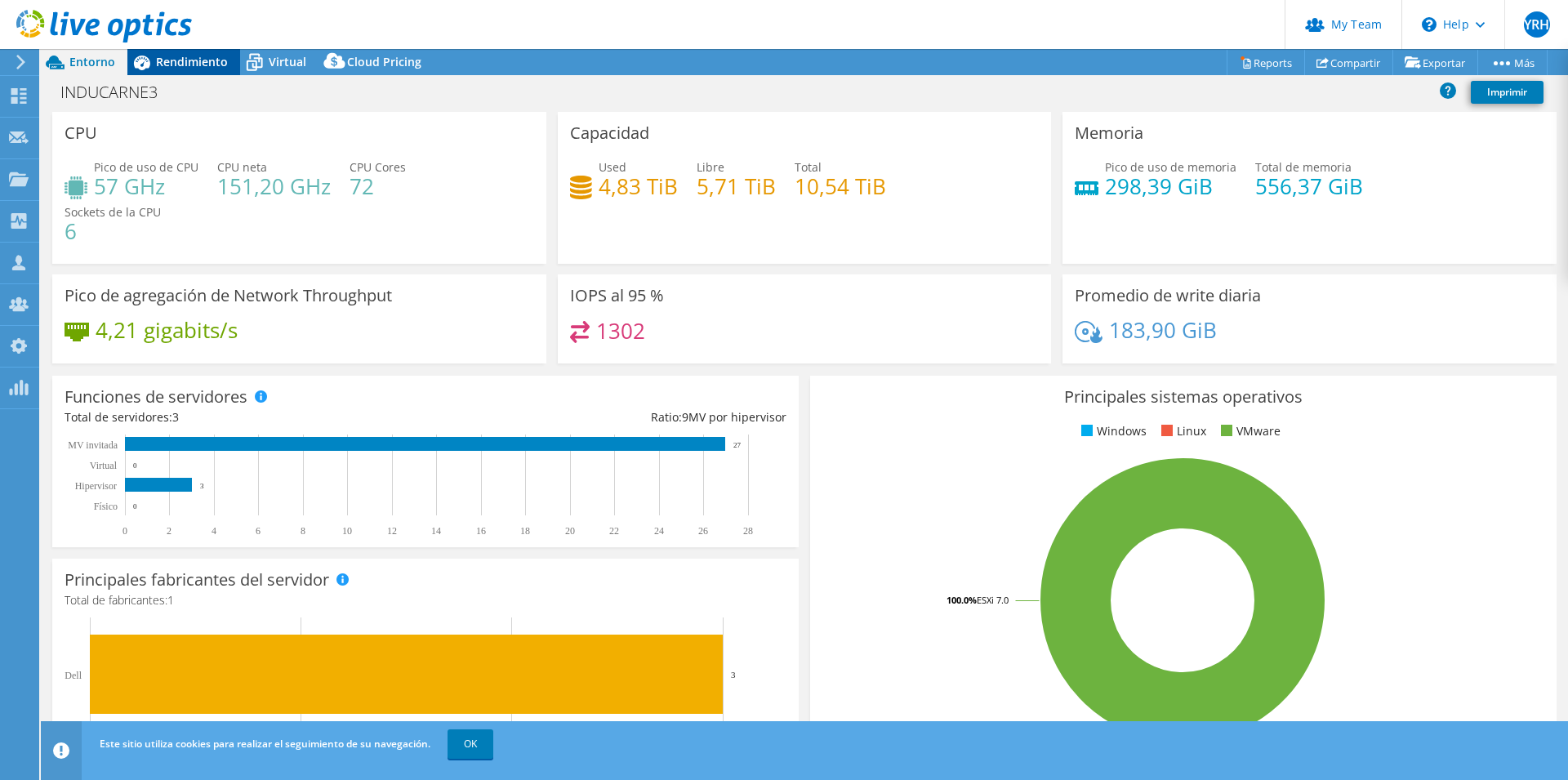
click at [191, 59] on span "Rendimiento" at bounding box center [192, 61] width 72 height 16
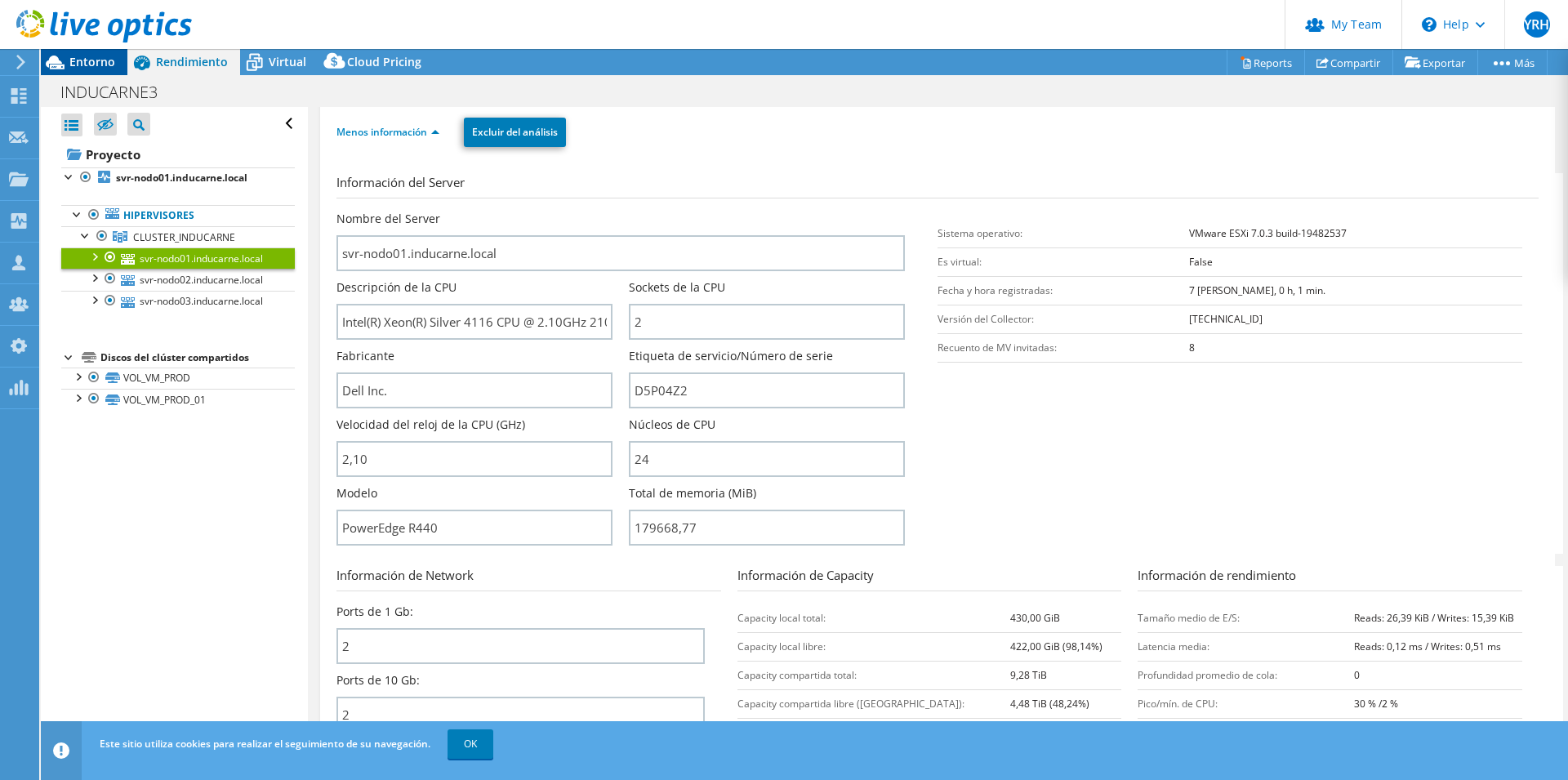
click at [94, 65] on span "Entorno" at bounding box center [92, 61] width 46 height 16
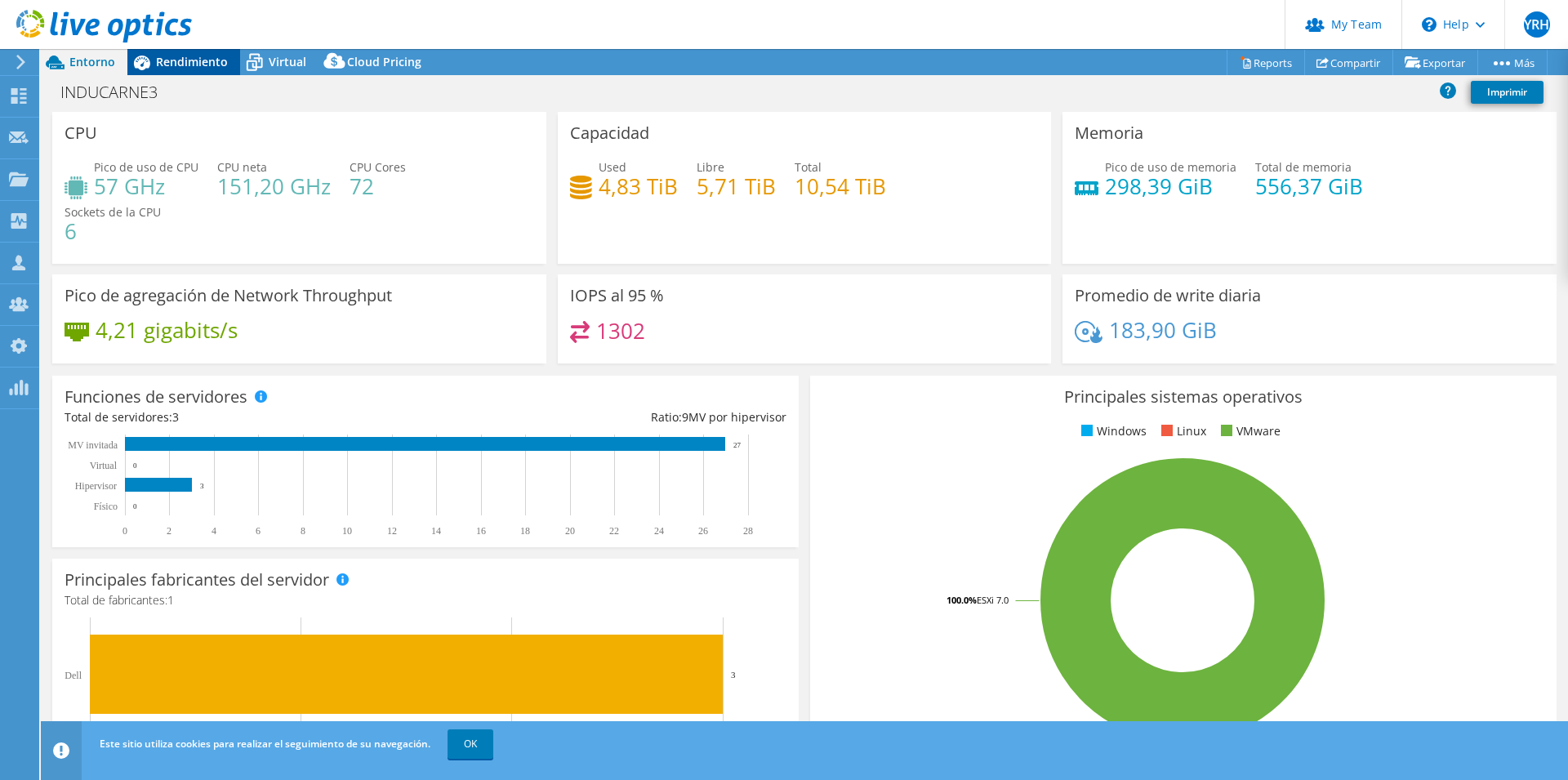
click at [188, 68] on span "Rendimiento" at bounding box center [192, 61] width 72 height 16
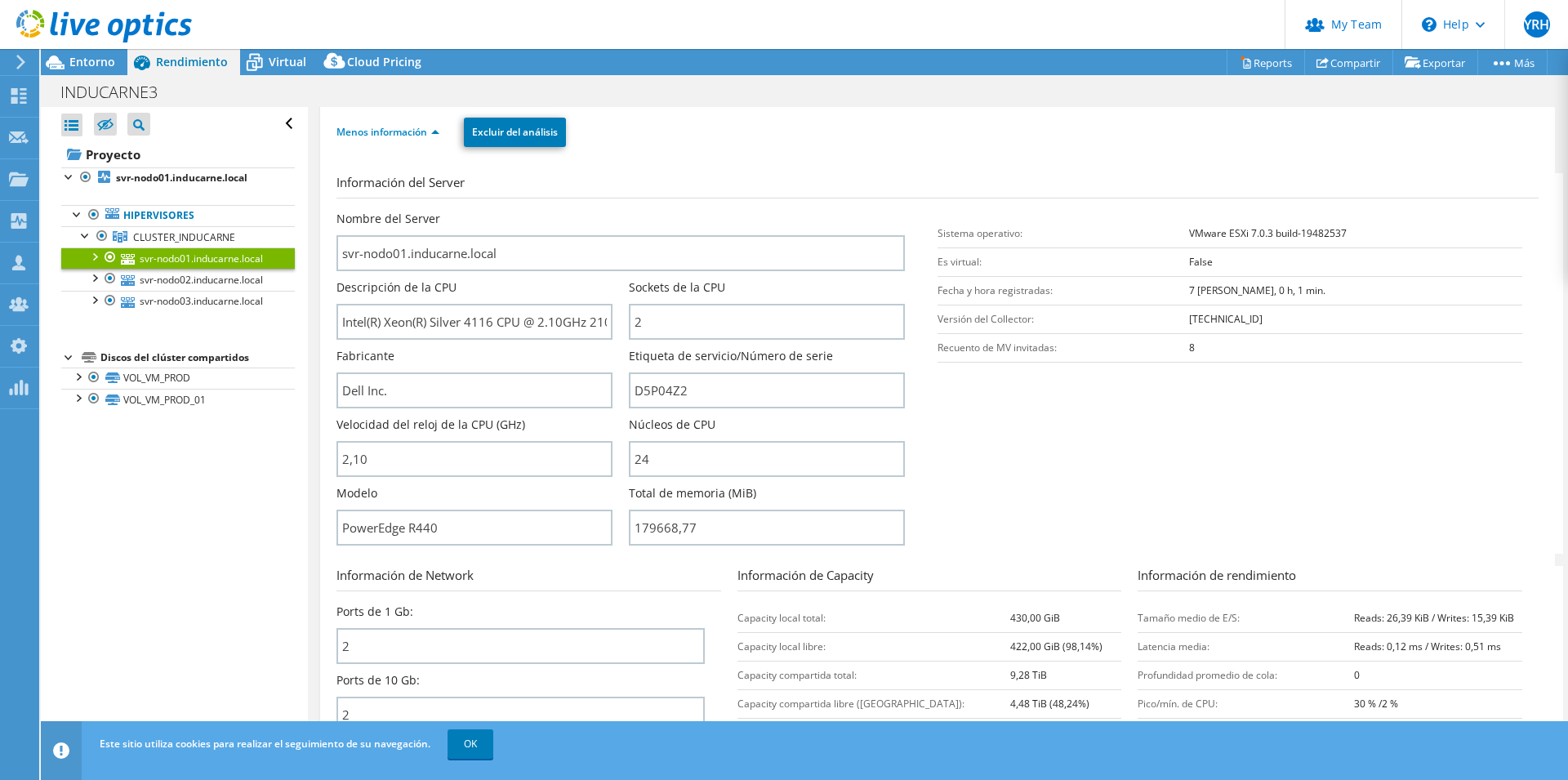
click at [102, 49] on div at bounding box center [96, 27] width 192 height 55
click at [103, 56] on span "Entorno" at bounding box center [92, 61] width 46 height 16
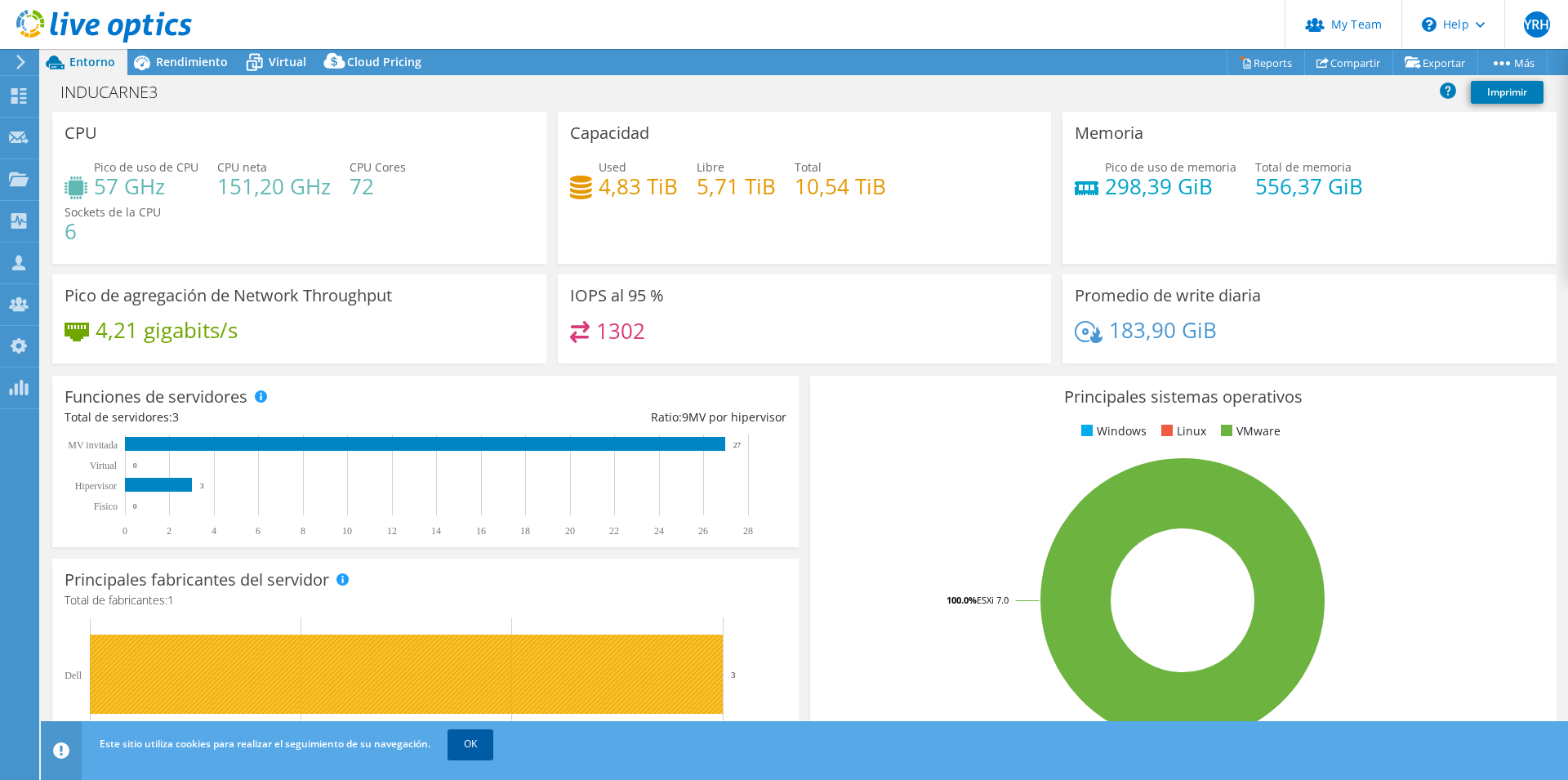
click at [485, 751] on link "OK" at bounding box center [470, 744] width 46 height 29
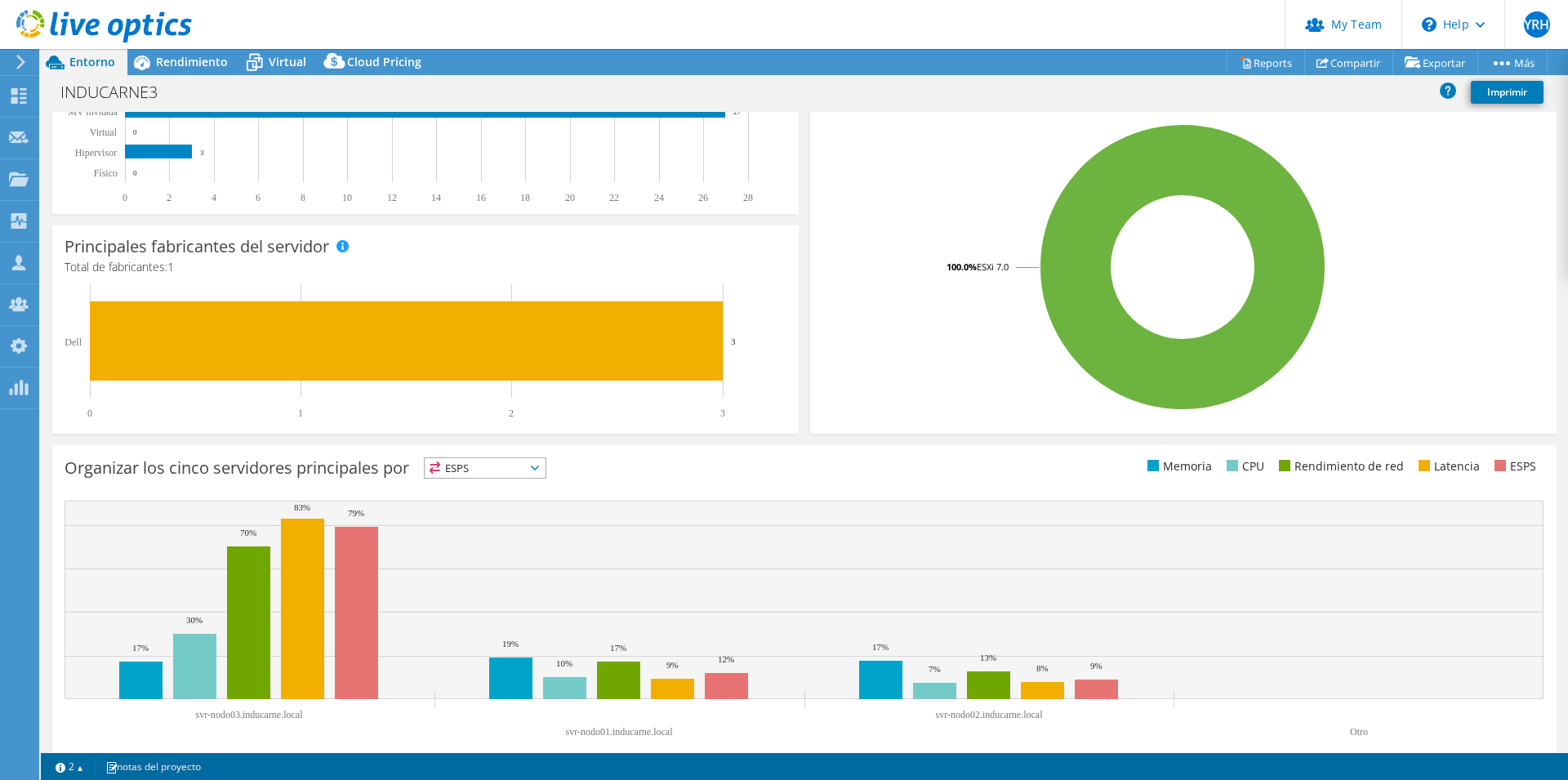
scroll to position [363, 0]
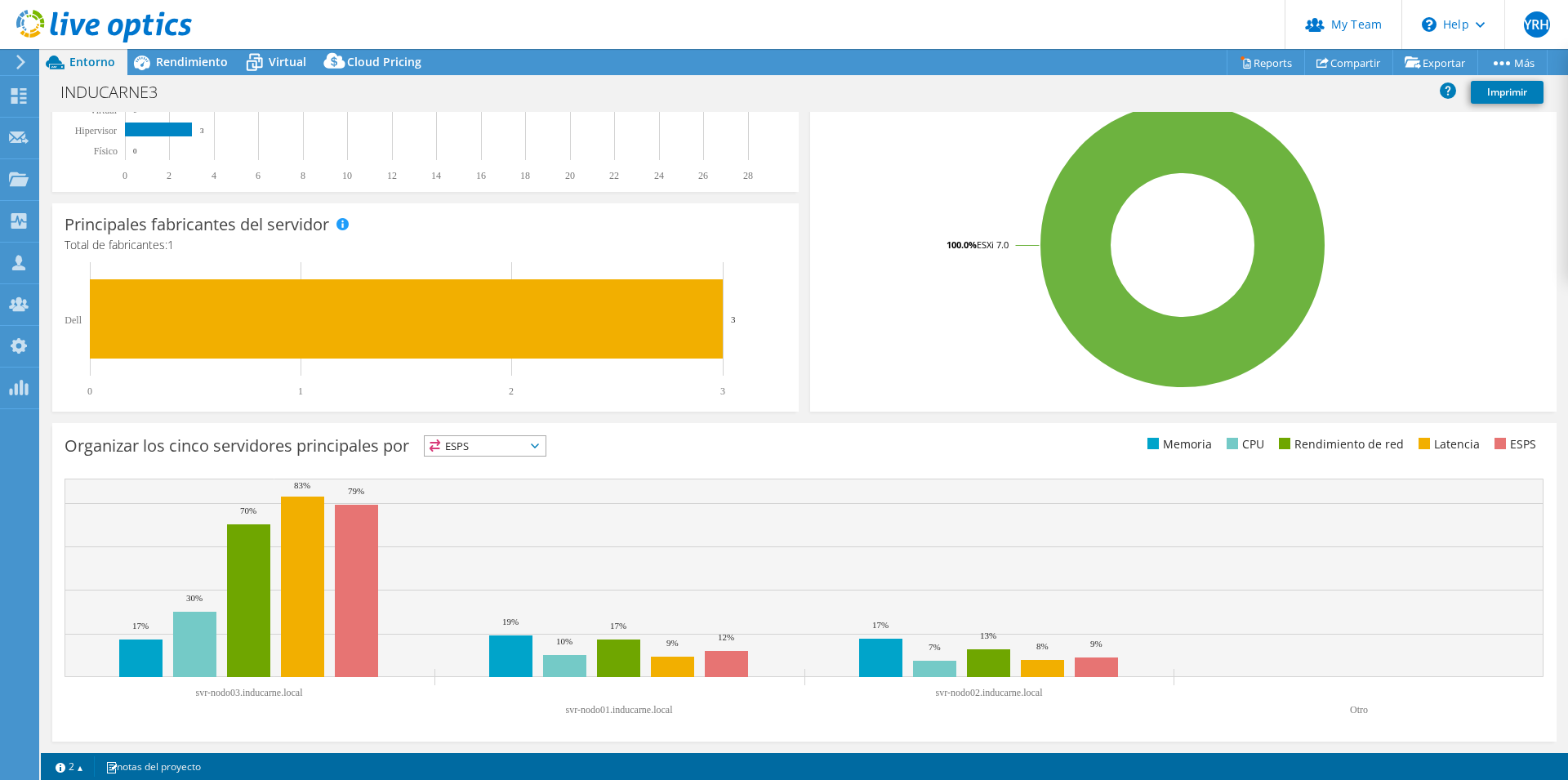
click at [520, 437] on span "ESPS" at bounding box center [485, 445] width 121 height 19
click at [605, 435] on div "Organizar los cinco servidores principales por ESPS ESPS" at bounding box center [434, 449] width 740 height 27
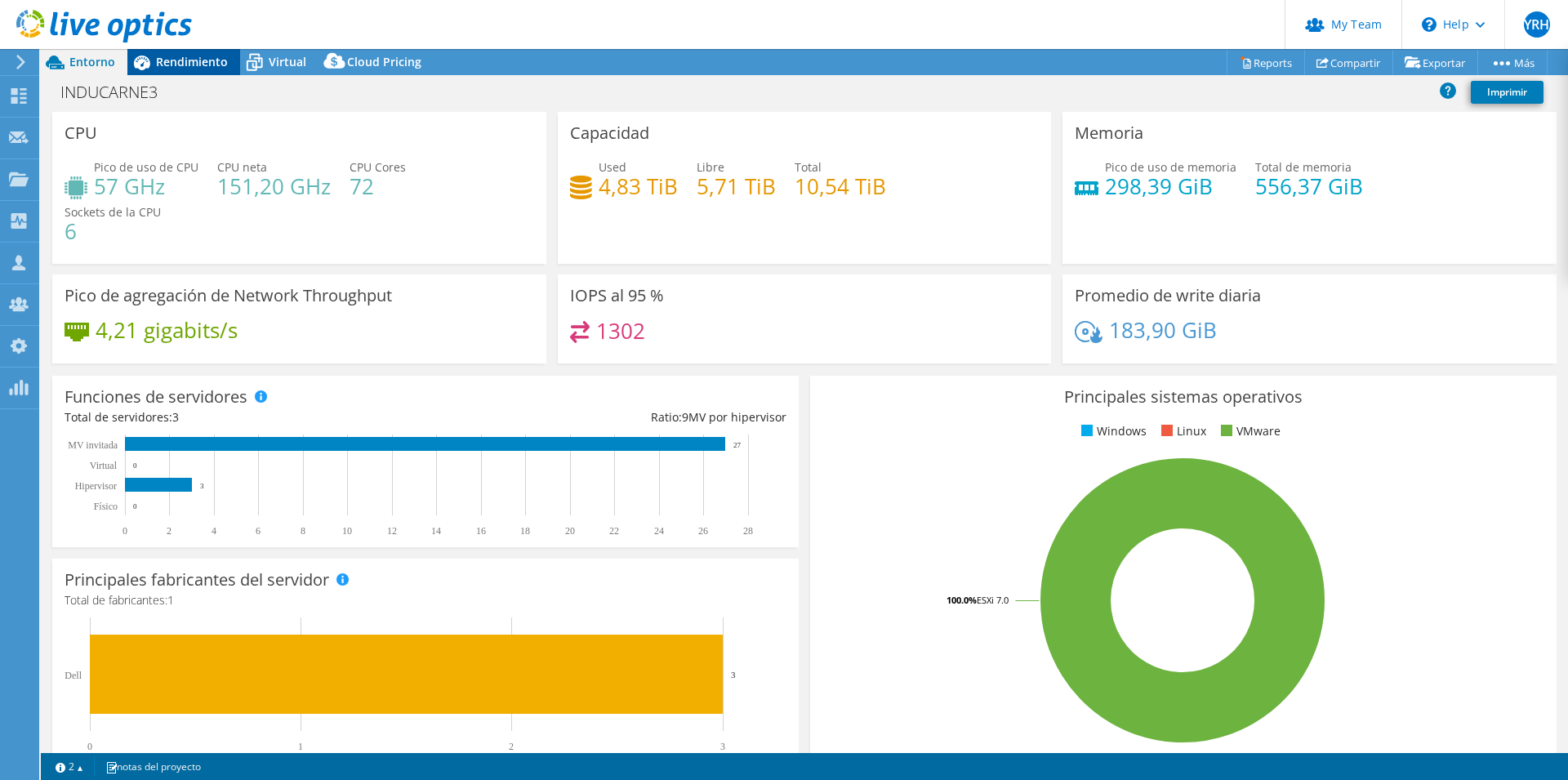
click at [164, 68] on span "Rendimiento" at bounding box center [192, 61] width 72 height 16
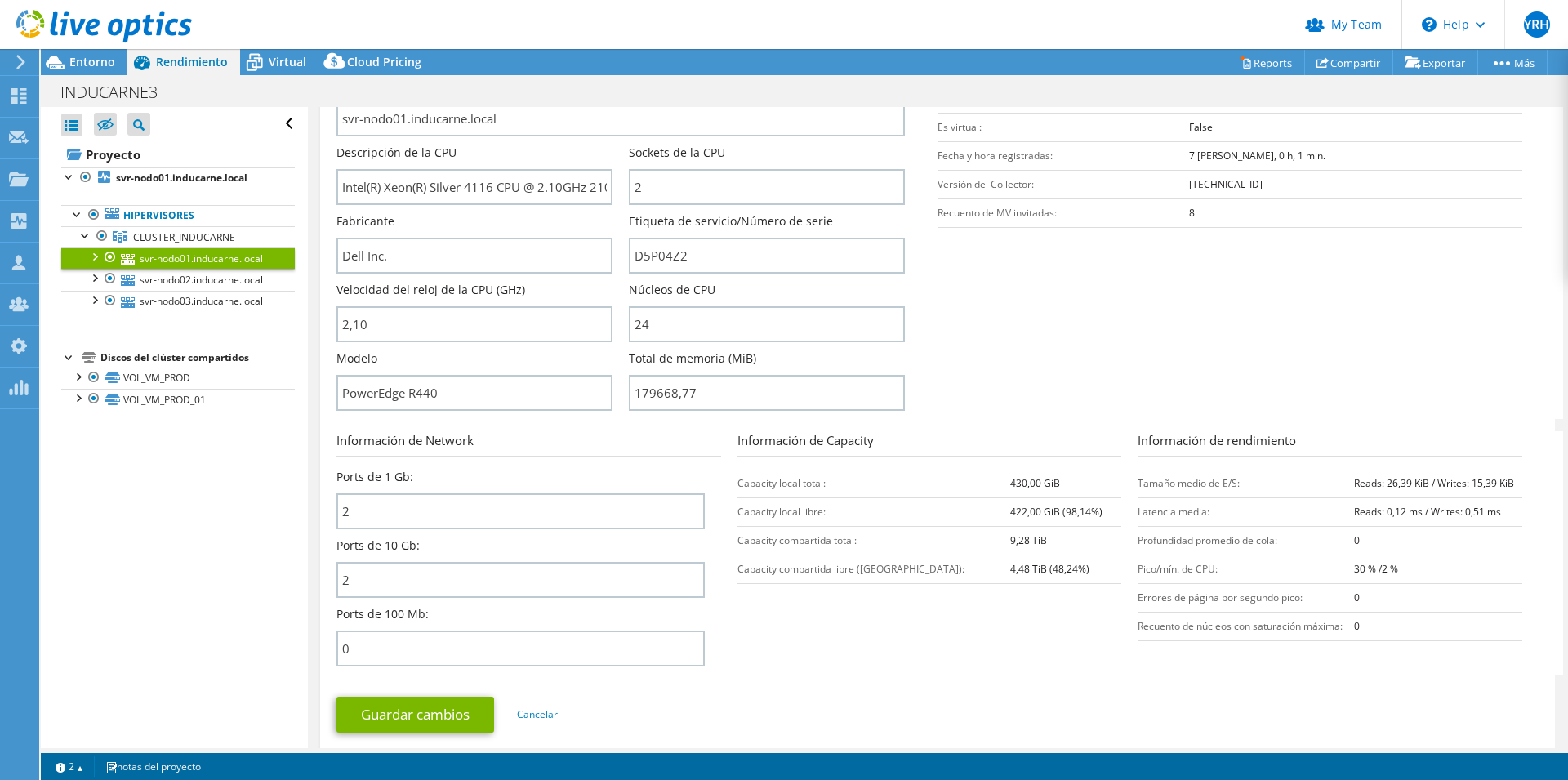
scroll to position [333, 0]
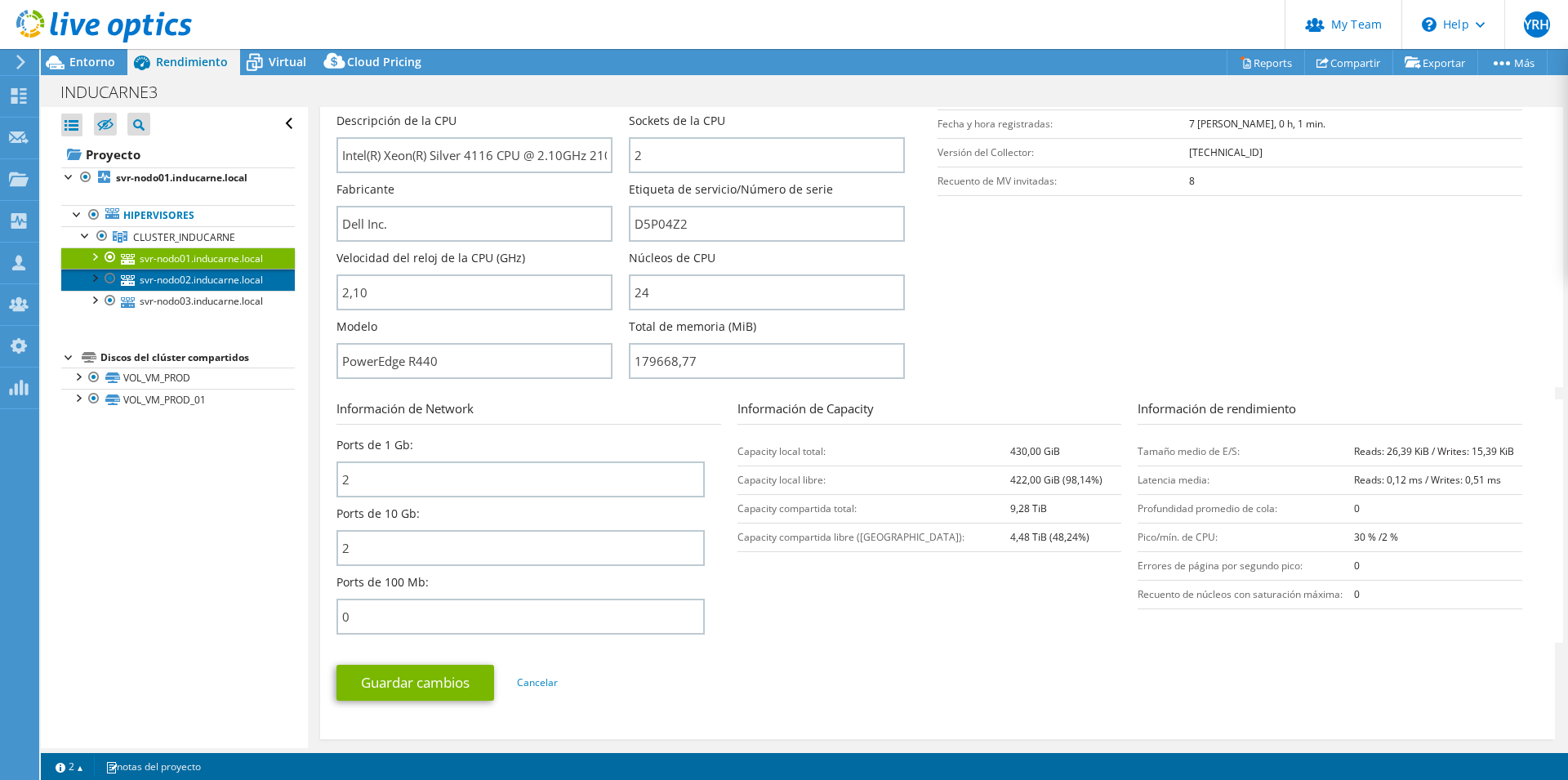
click at [182, 290] on link "svr-nodo02.inducarne.local" at bounding box center [178, 278] width 234 height 21
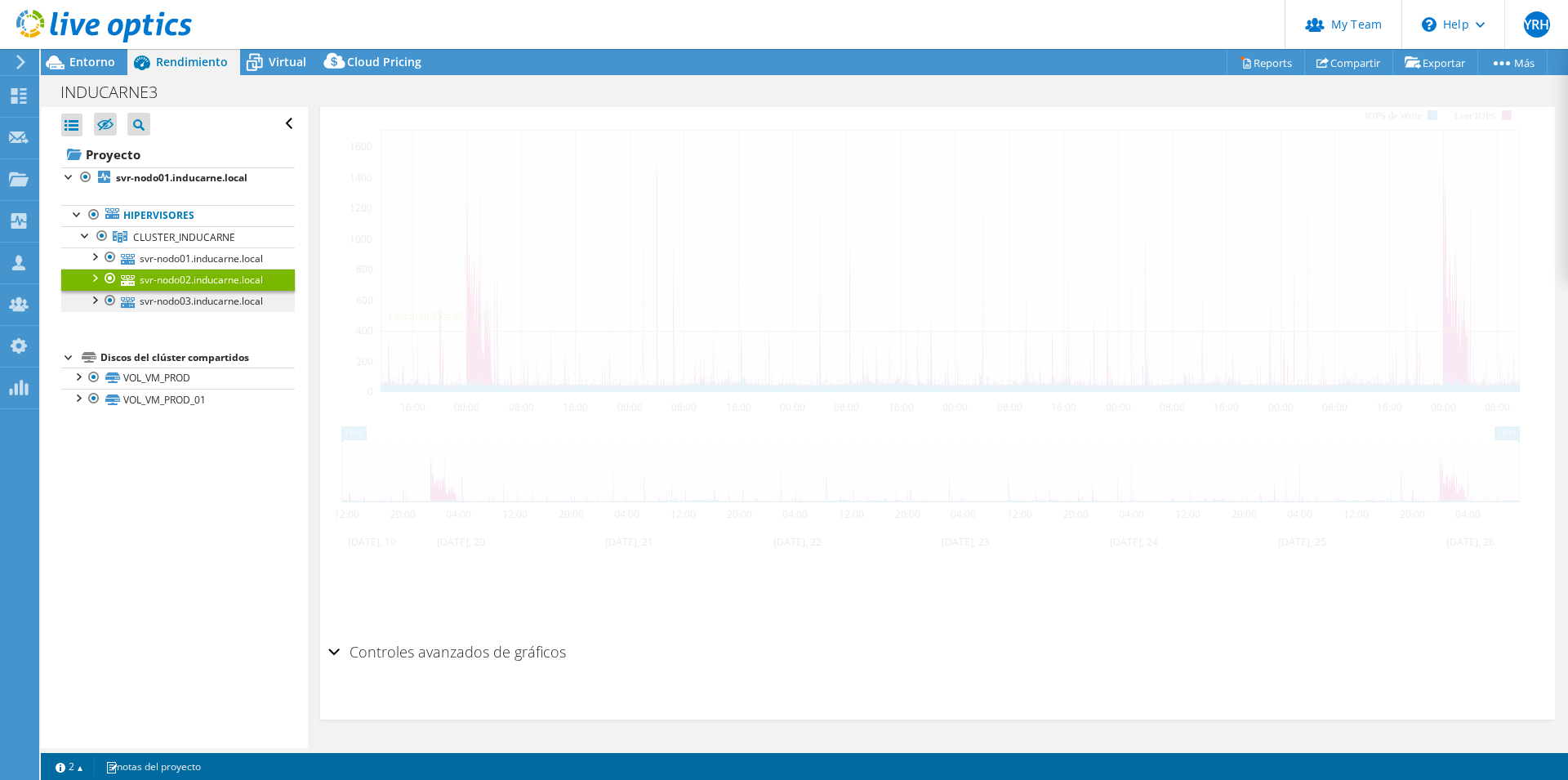
scroll to position [272, 0]
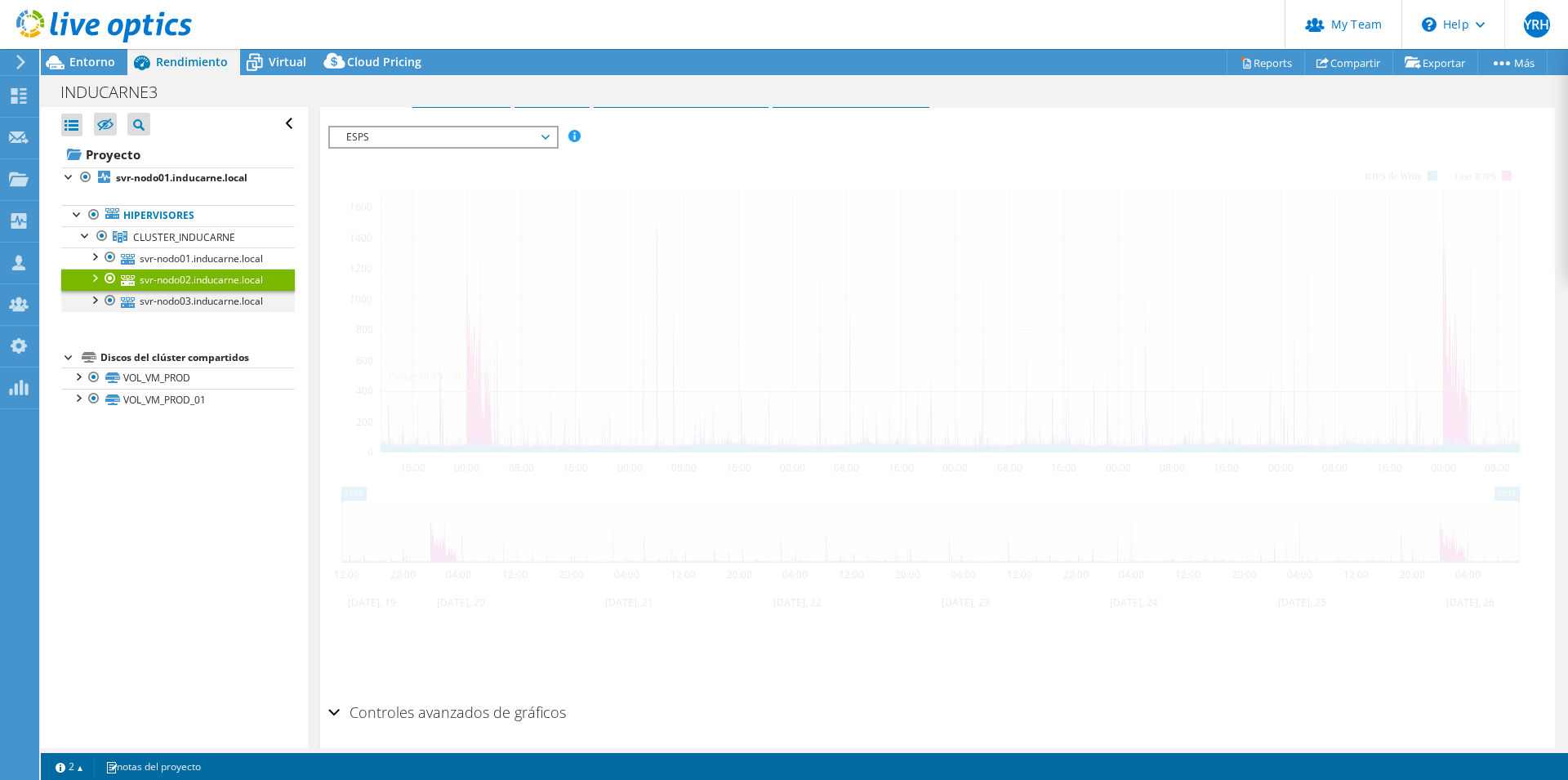
click at [88, 307] on div at bounding box center [93, 299] width 16 height 16
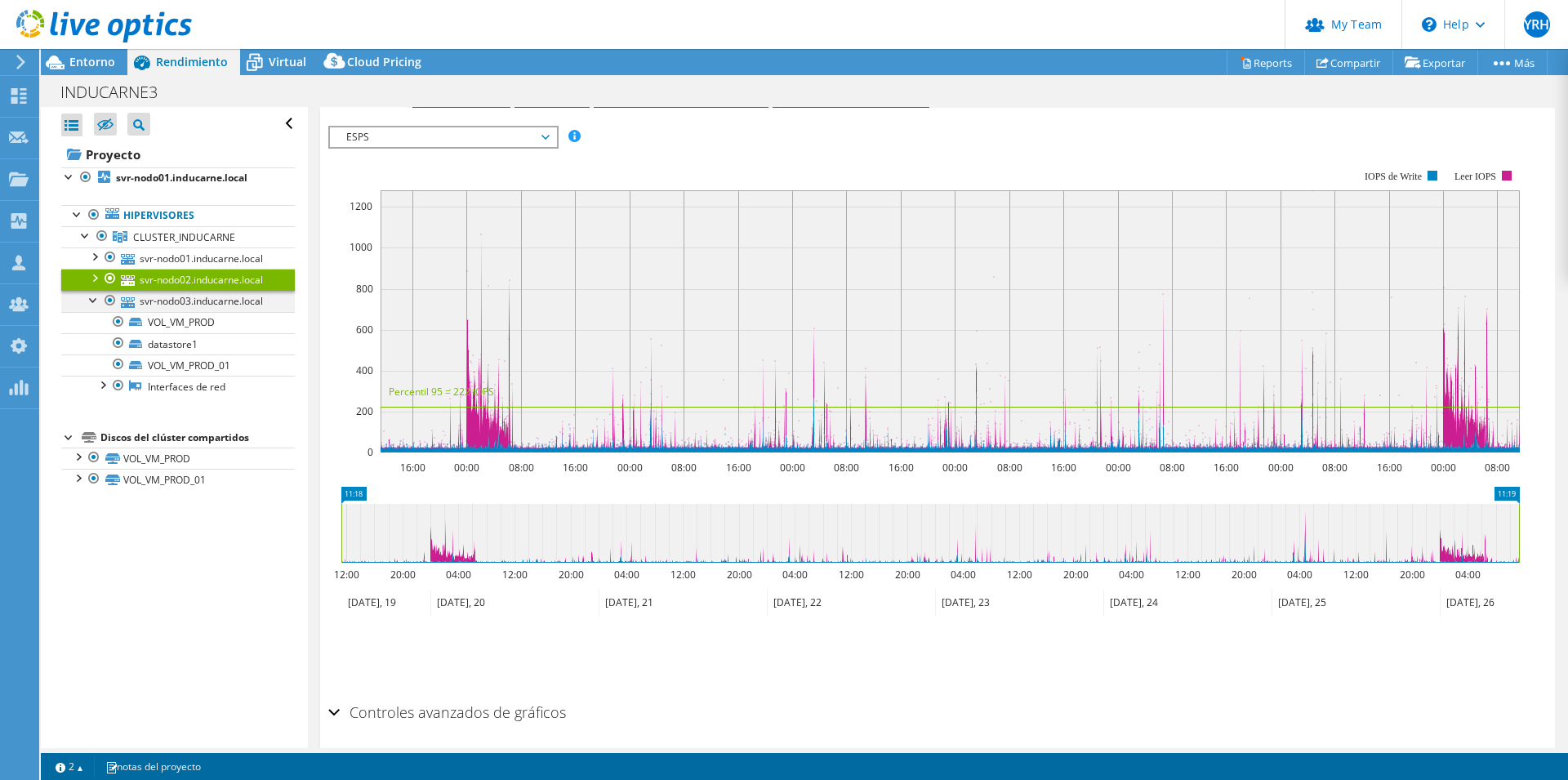
scroll to position [227, 0]
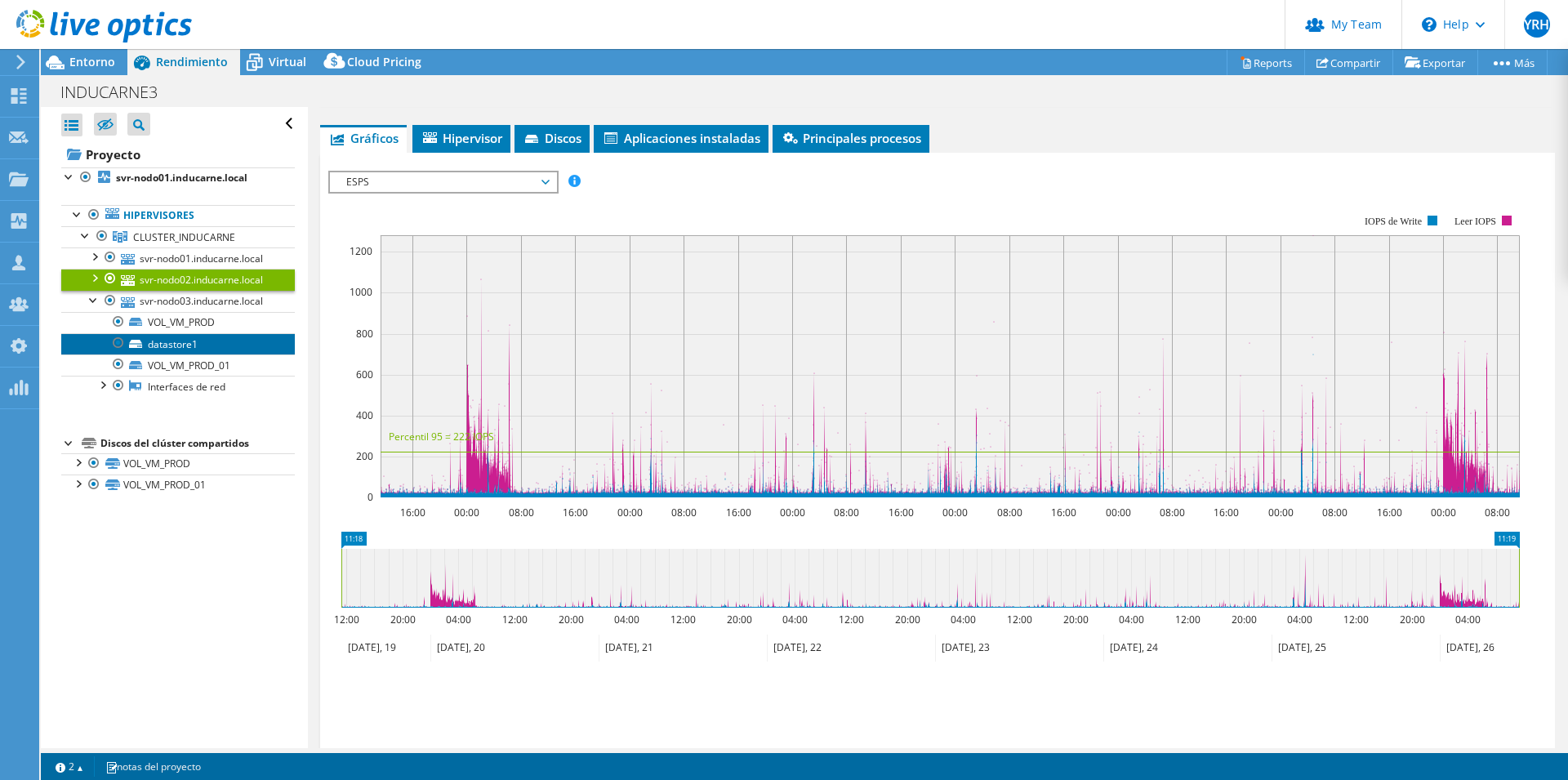
click at [196, 355] on link "datastore1" at bounding box center [178, 343] width 234 height 21
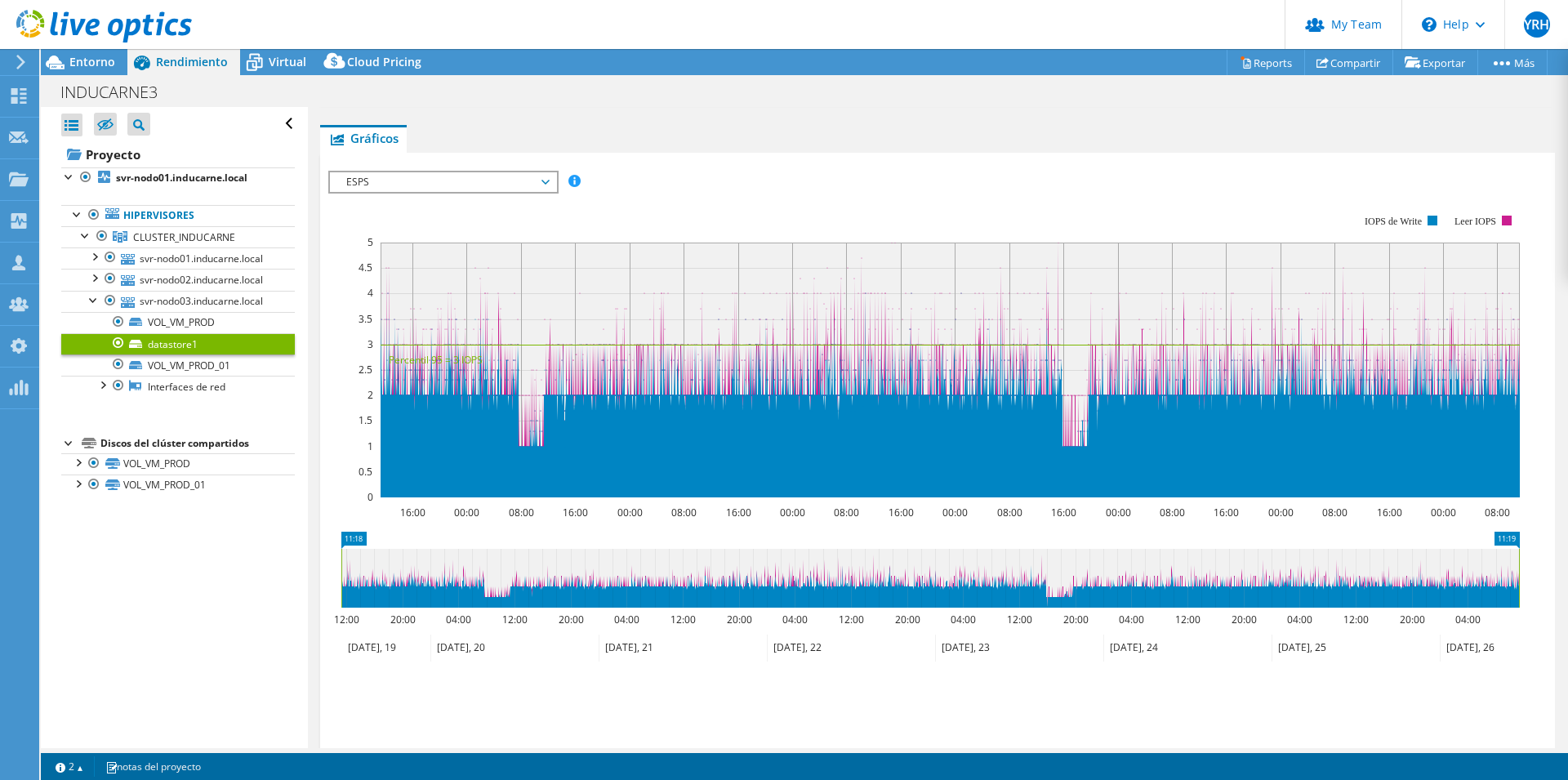
scroll to position [6, 0]
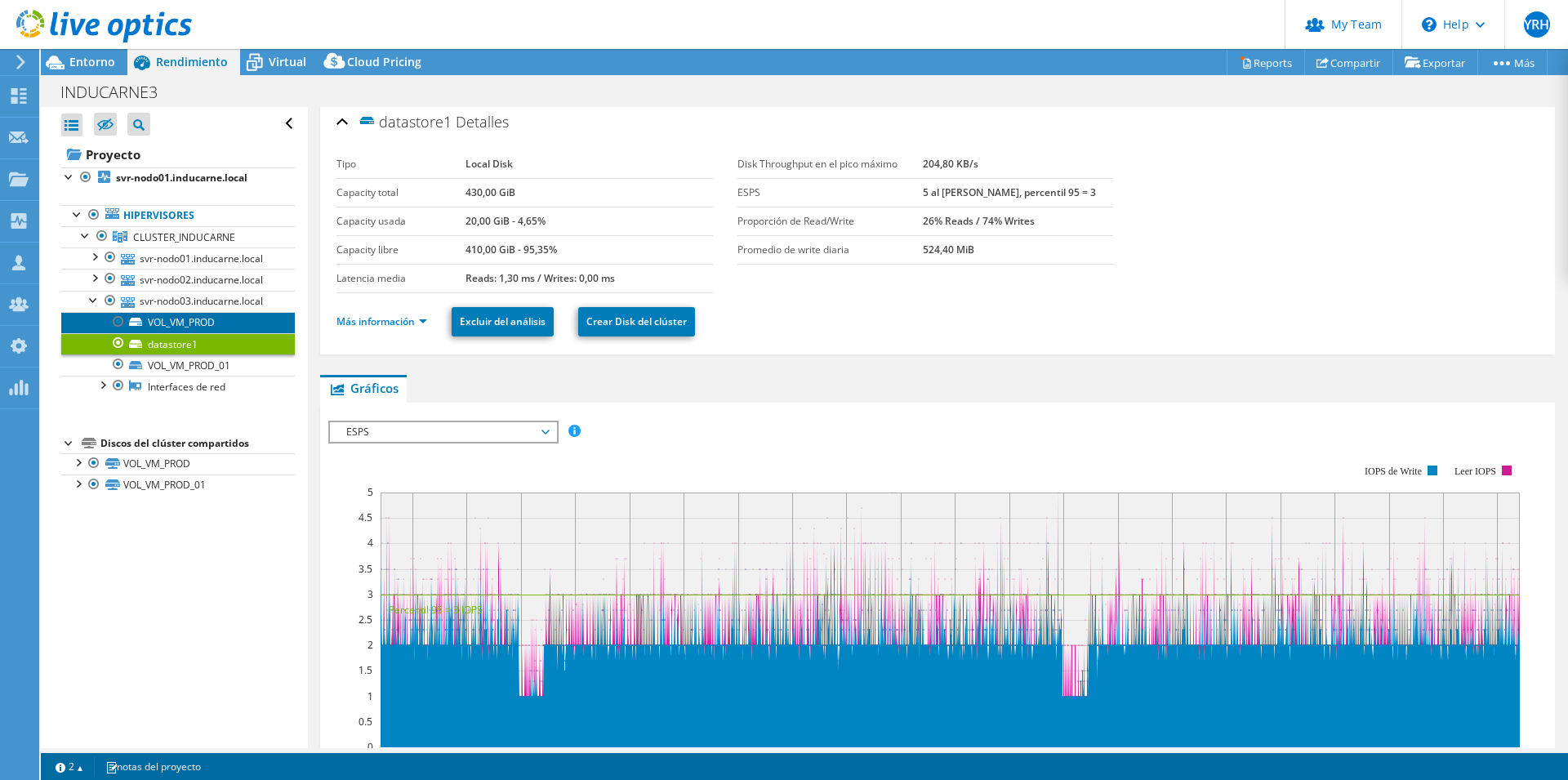
click at [206, 333] on link "VOL_VM_PROD" at bounding box center [178, 322] width 234 height 21
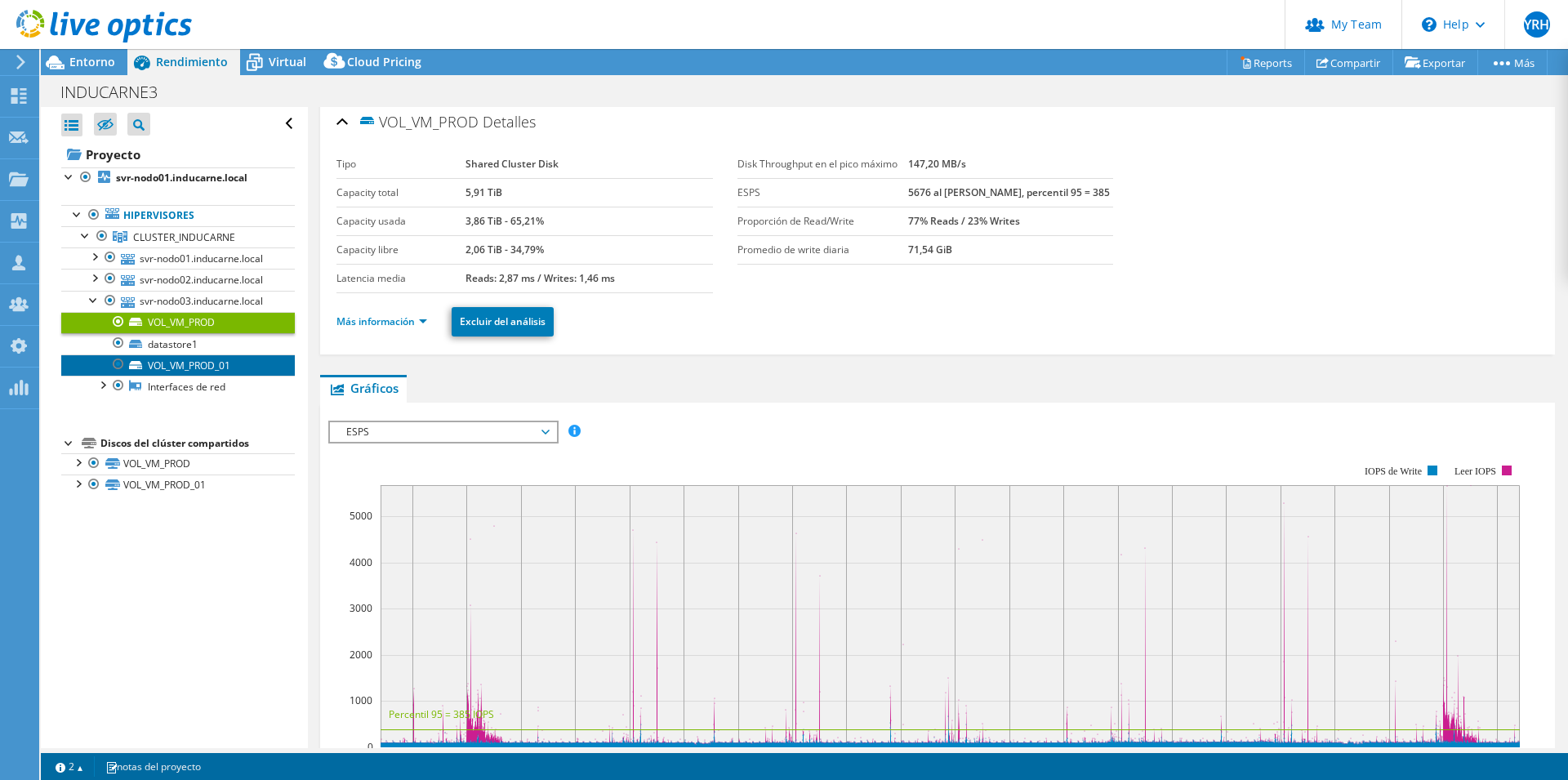
click at [176, 376] on link "VOL_VM_PROD_01" at bounding box center [178, 365] width 234 height 21
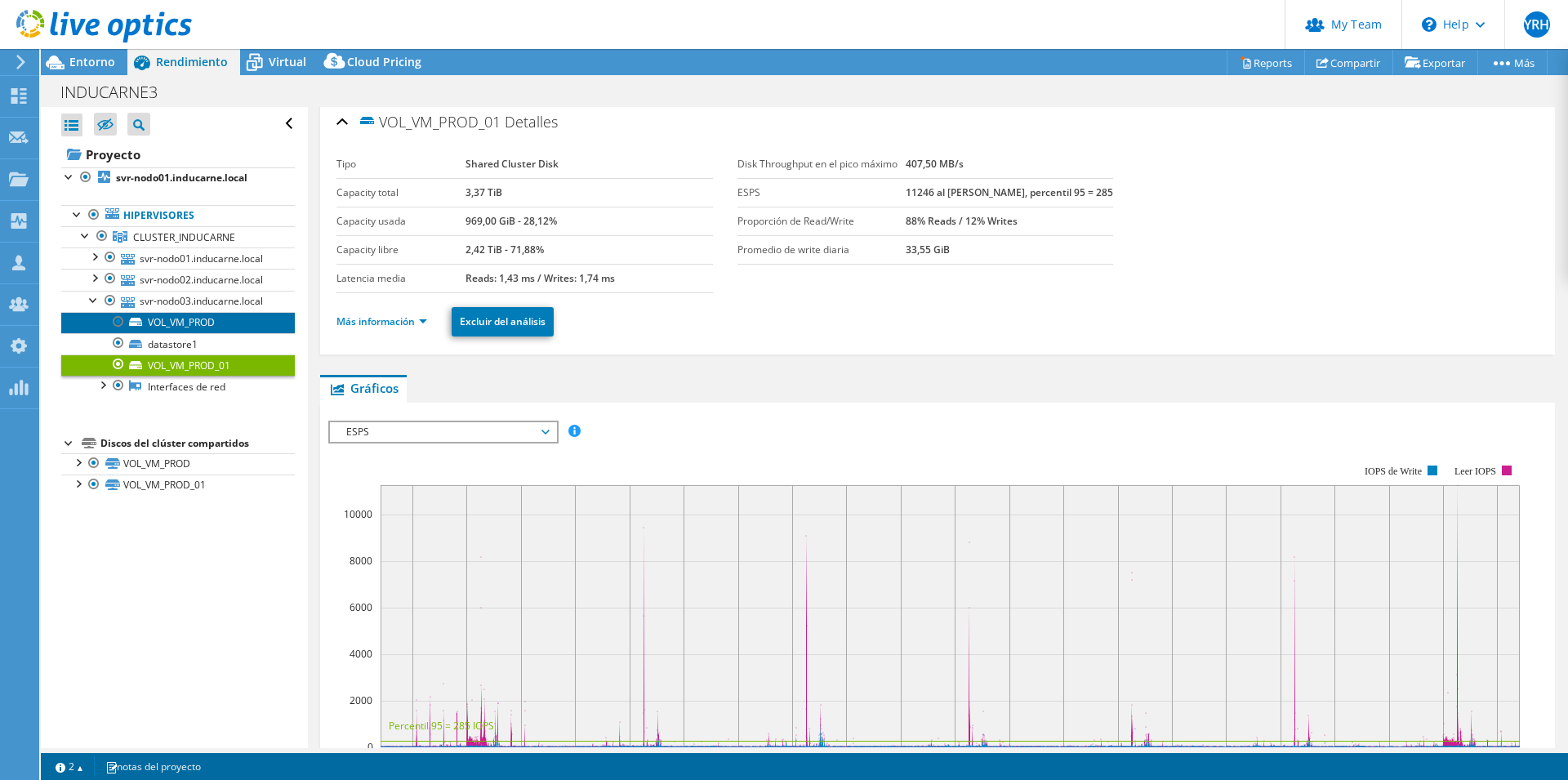
click at [195, 333] on link "VOL_VM_PROD" at bounding box center [178, 322] width 234 height 21
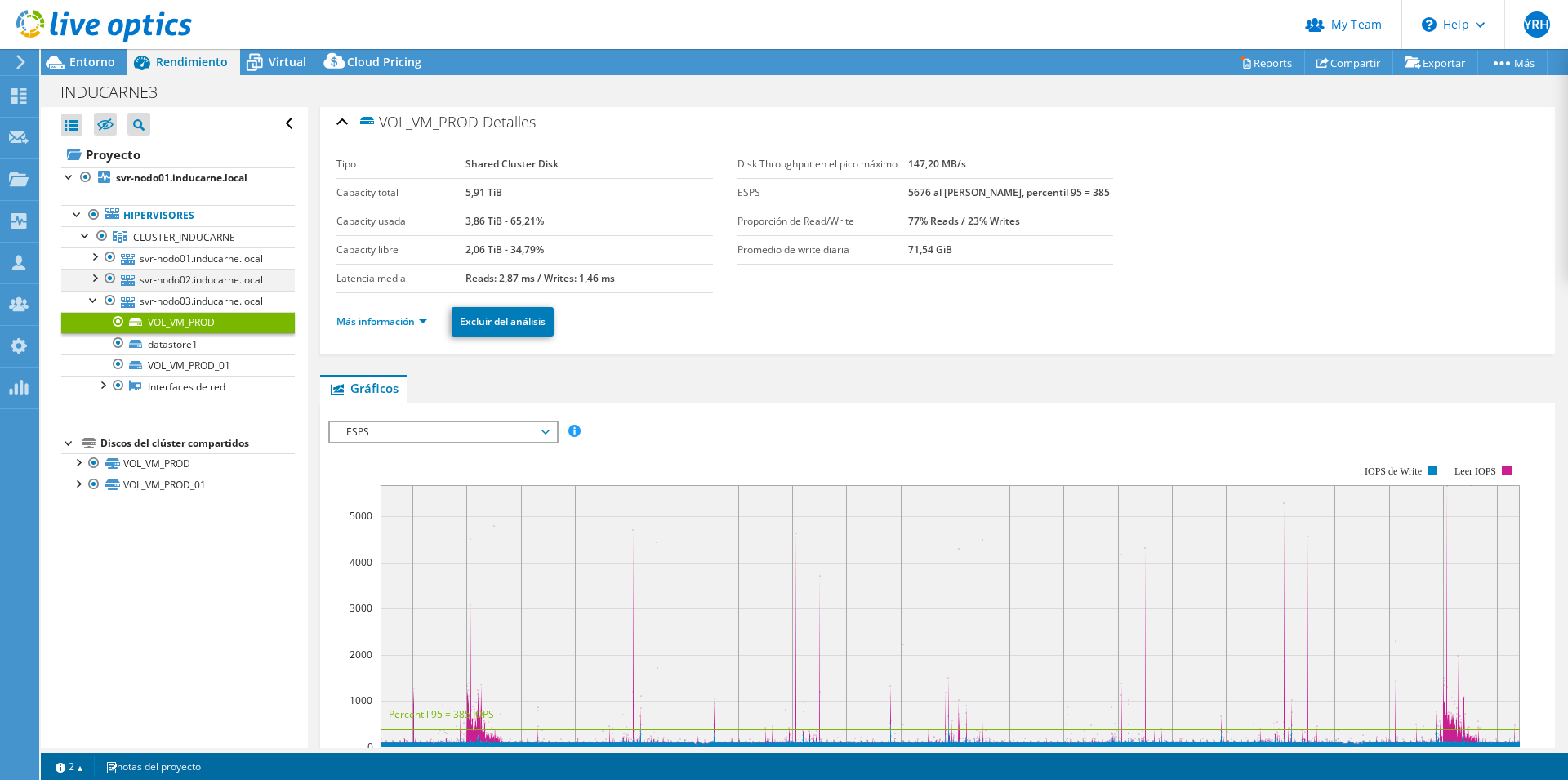
click at [96, 285] on div at bounding box center [93, 276] width 16 height 16
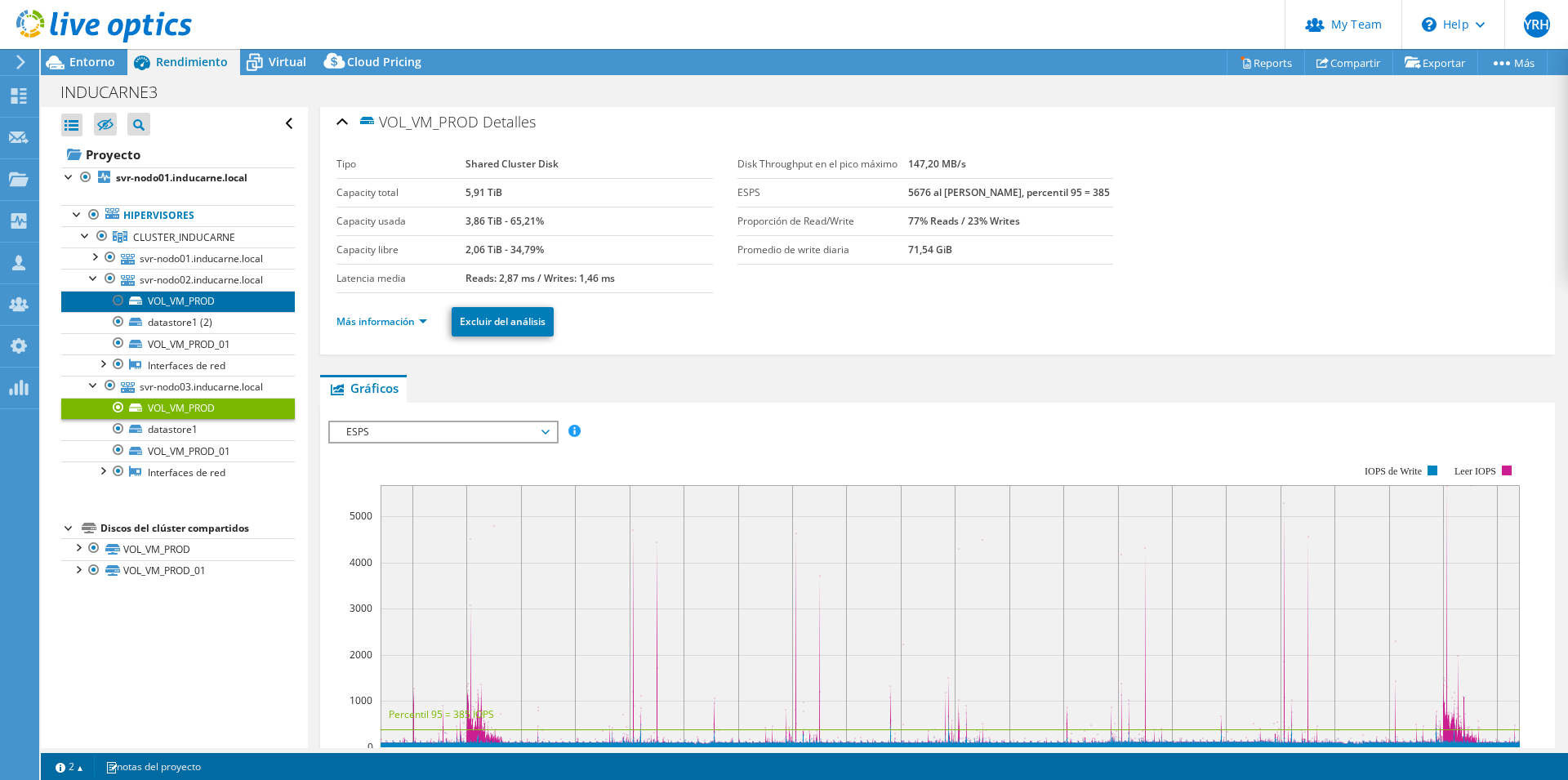
click at [196, 312] on link "VOL_VM_PROD" at bounding box center [178, 301] width 234 height 21
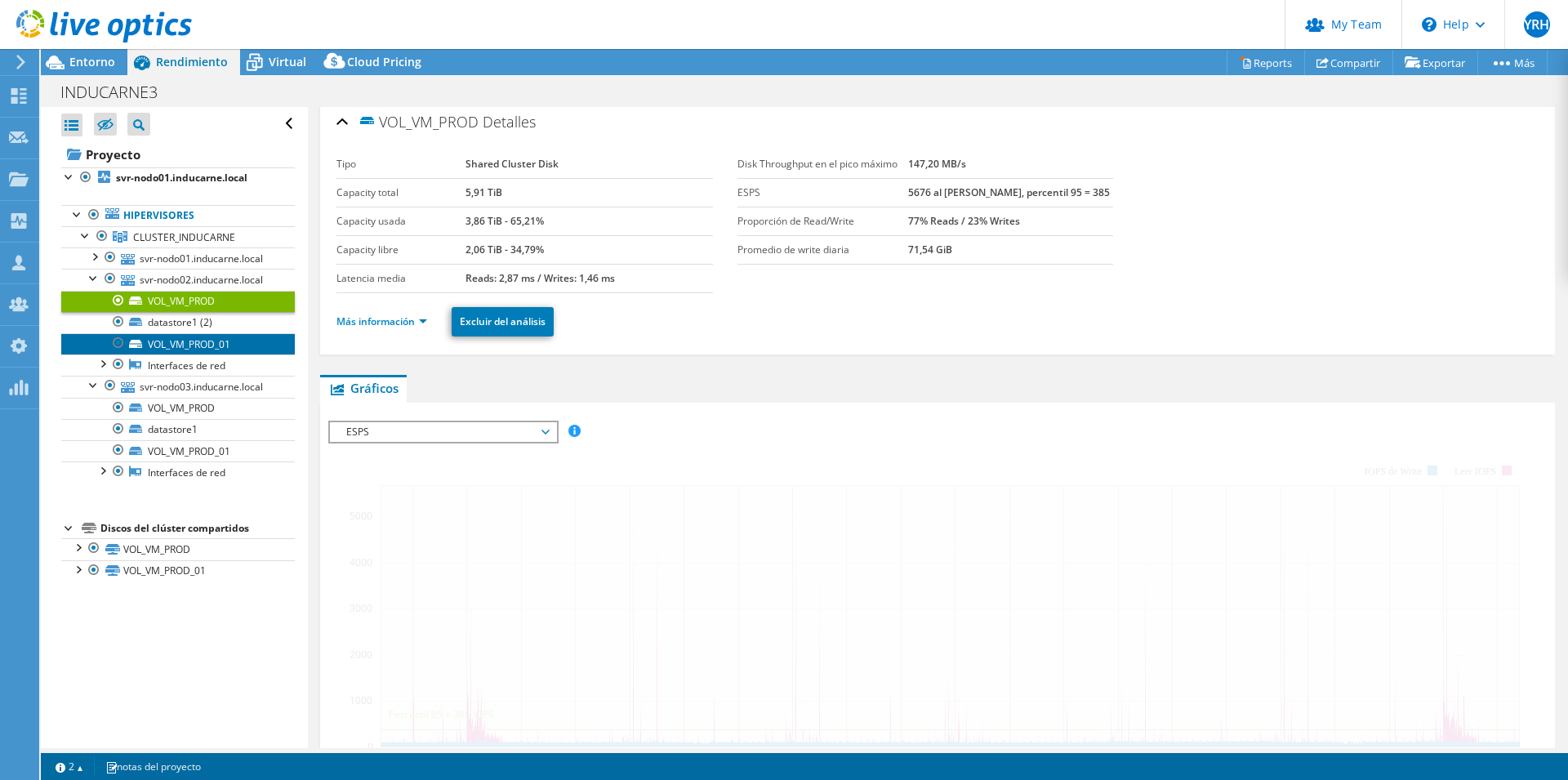
click at [215, 355] on link "VOL_VM_PROD_01" at bounding box center [178, 343] width 234 height 21
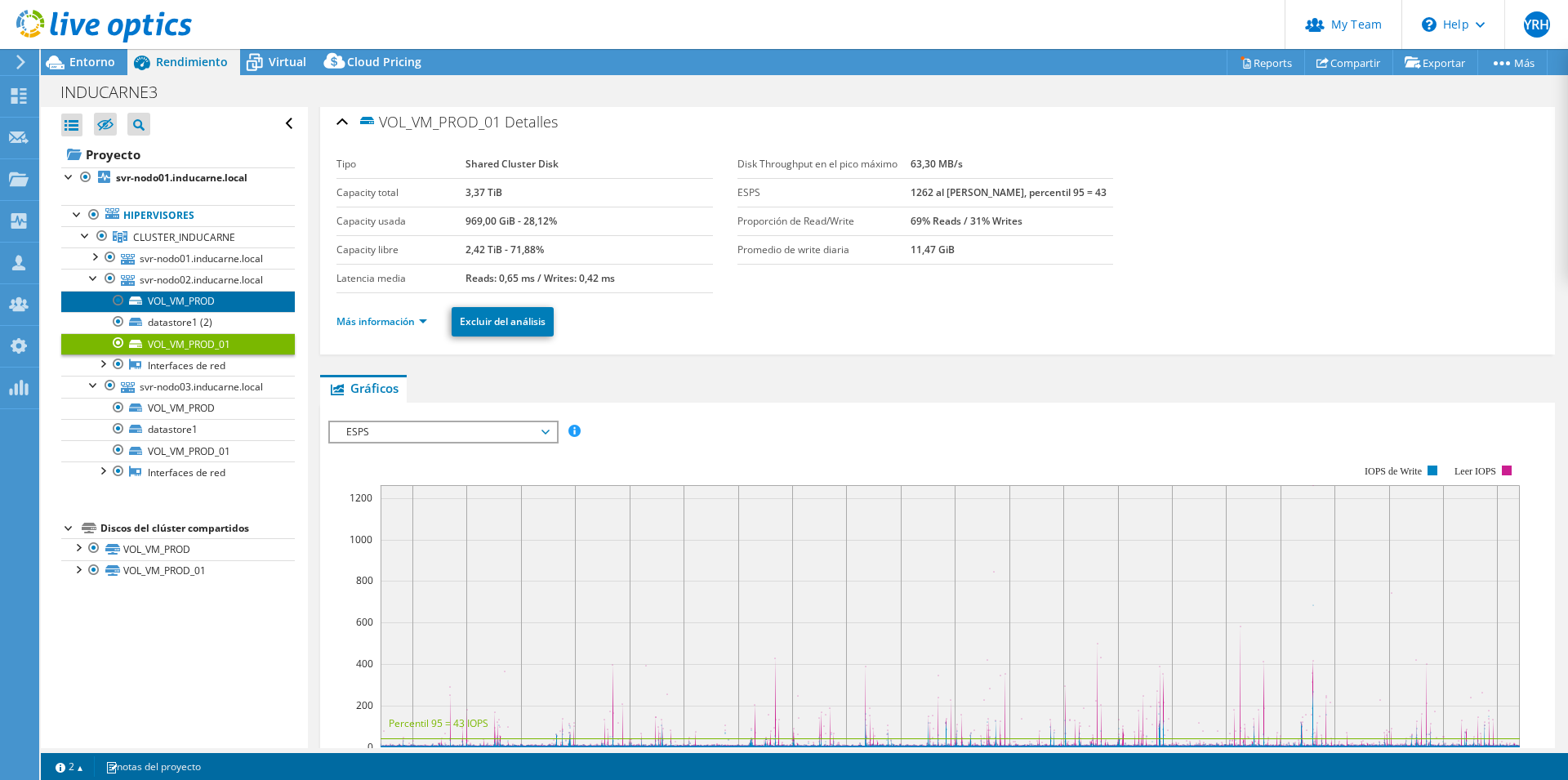
click at [206, 312] on link "VOL_VM_PROD" at bounding box center [178, 301] width 234 height 21
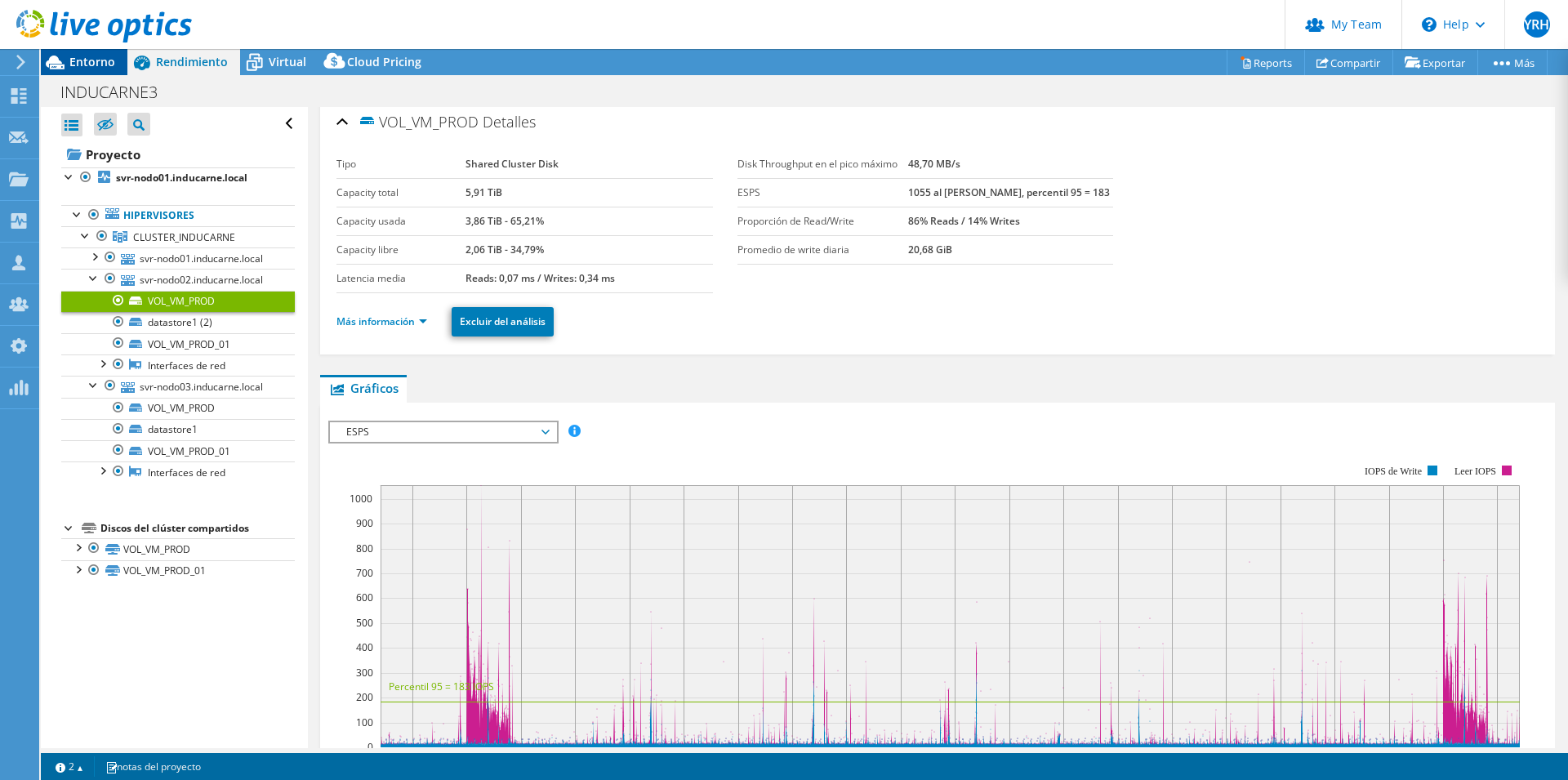
click at [87, 61] on span "Entorno" at bounding box center [92, 61] width 46 height 16
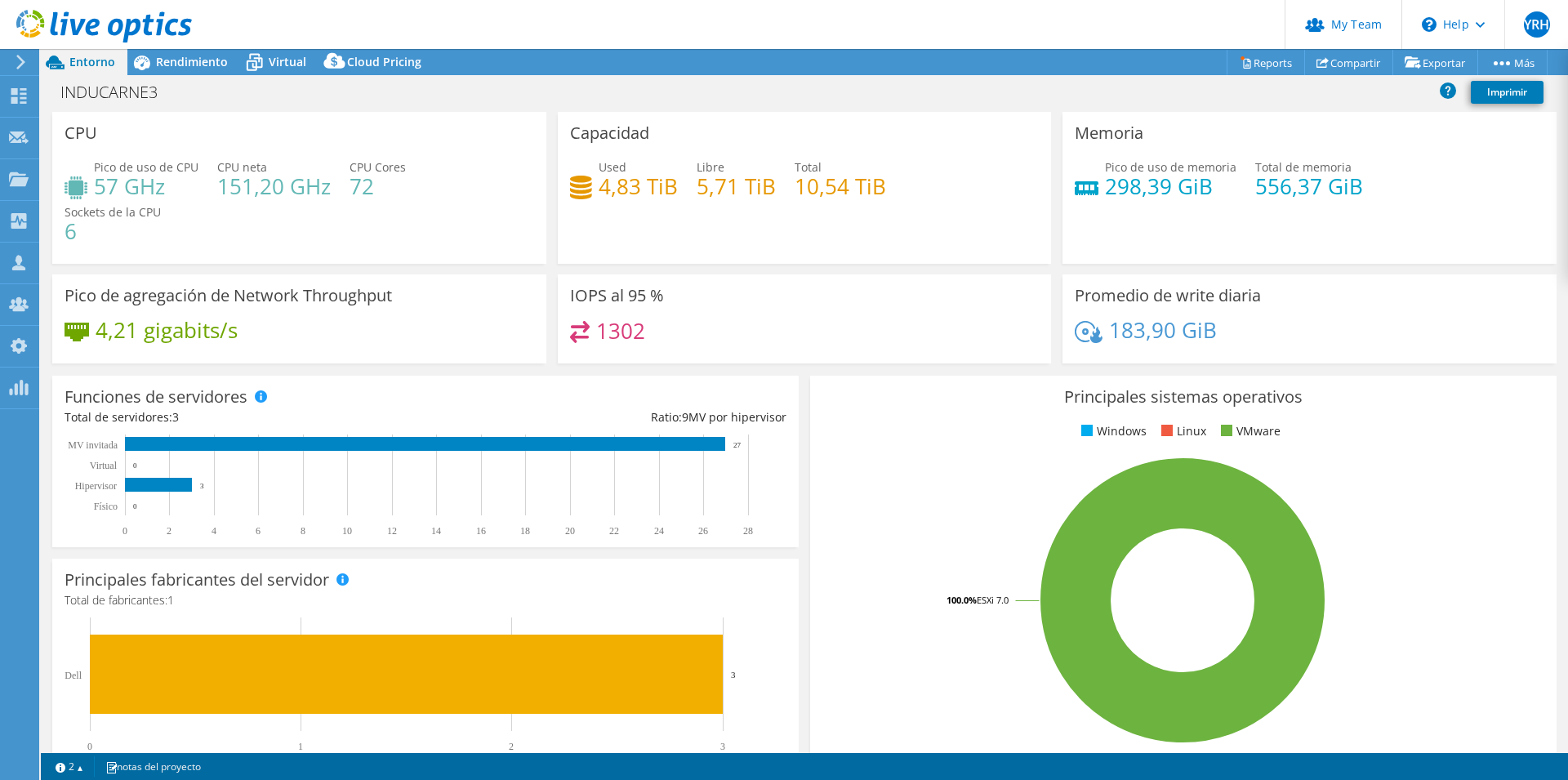
click at [795, 195] on h4 "10,54 TiB" at bounding box center [840, 185] width 91 height 18
drag, startPoint x: 788, startPoint y: 169, endPoint x: 885, endPoint y: 189, distance: 99.0
click at [885, 189] on div "Used 4,83 TiB Libre 5,71 TiB Total 10,54 TiB" at bounding box center [805, 185] width 470 height 53
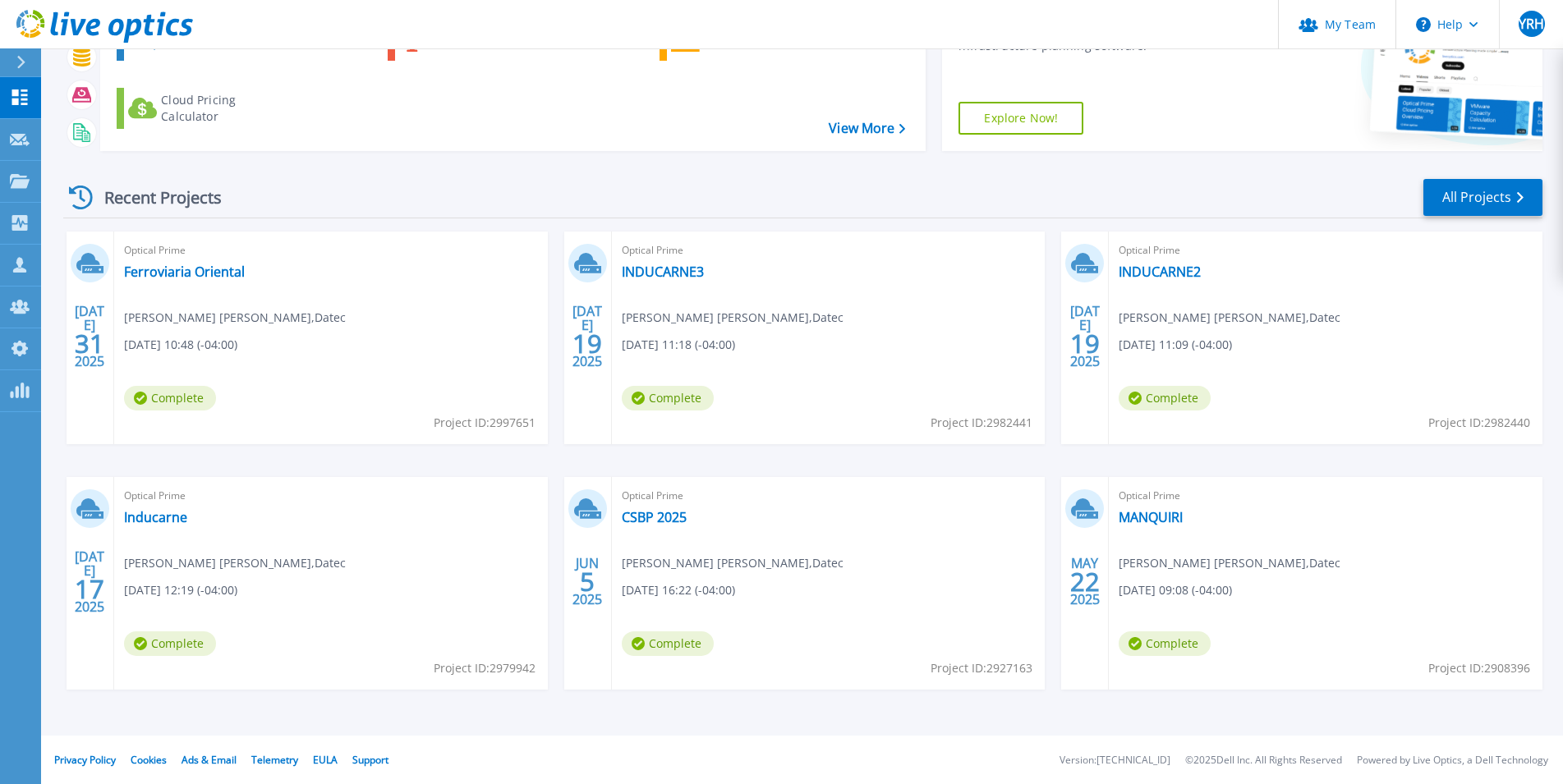
scroll to position [126, 0]
click at [663, 279] on link "INDUCARNE3" at bounding box center [662, 271] width 82 height 16
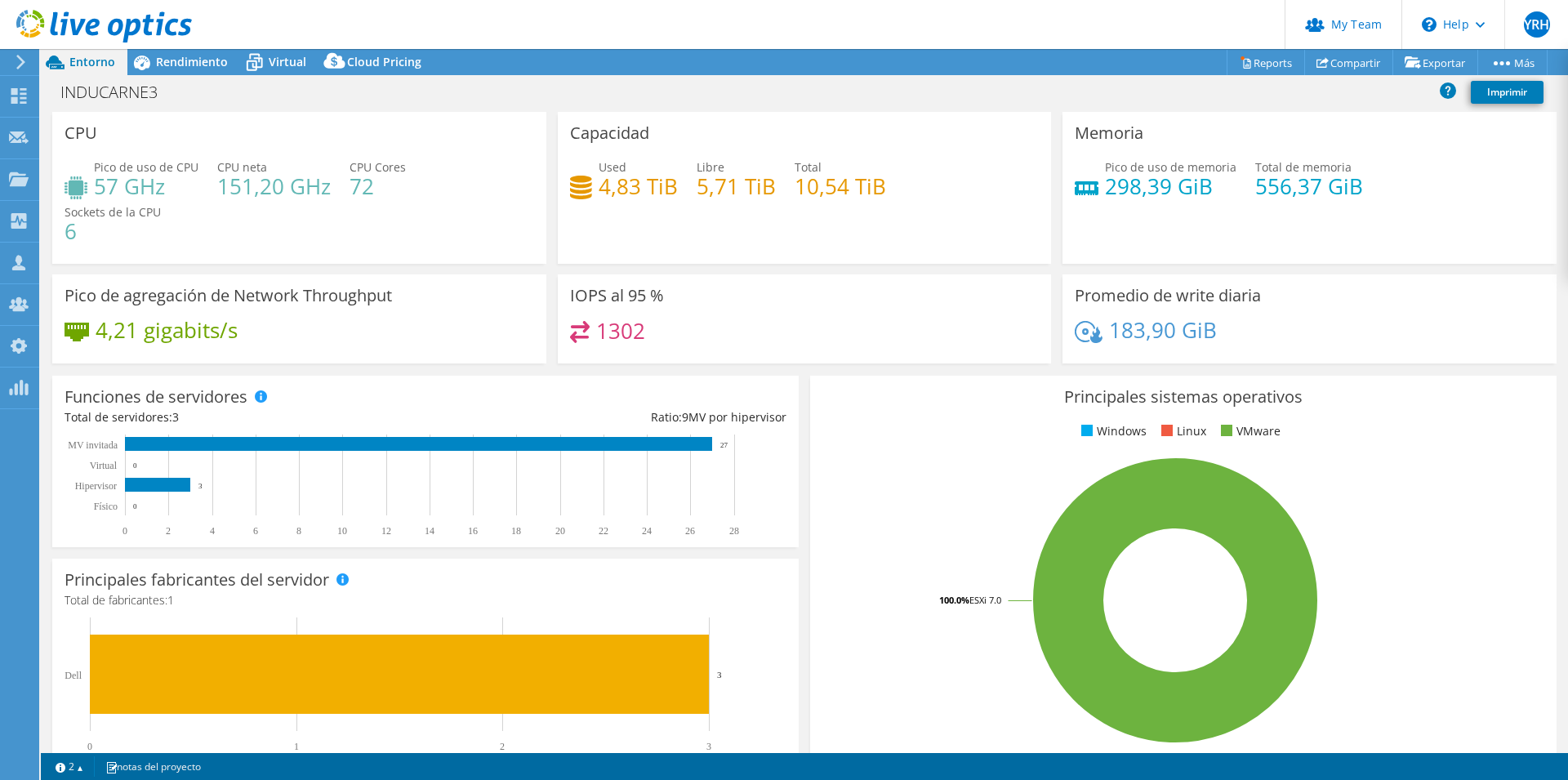
select select "USD"
drag, startPoint x: 346, startPoint y: 189, endPoint x: 414, endPoint y: 191, distance: 68.0
click at [414, 191] on div "Pico de uso de CPU 57 GHz CPU [PERSON_NAME] 151,20 GHz CPU Cores 72 Sockets de …" at bounding box center [299, 207] width 470 height 98
click at [371, 191] on h4 "72" at bounding box center [377, 185] width 56 height 18
